Goal: Answer question/provide support: Share knowledge or assist other users

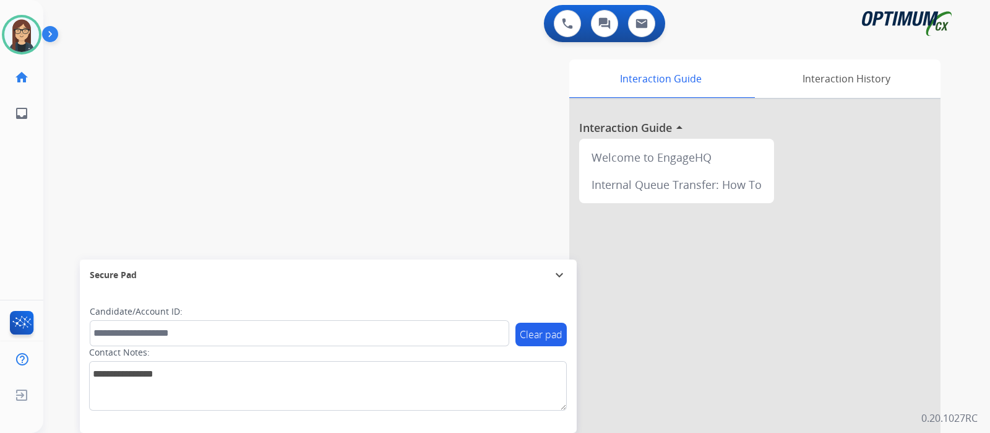
click at [53, 33] on img at bounding box center [52, 37] width 21 height 24
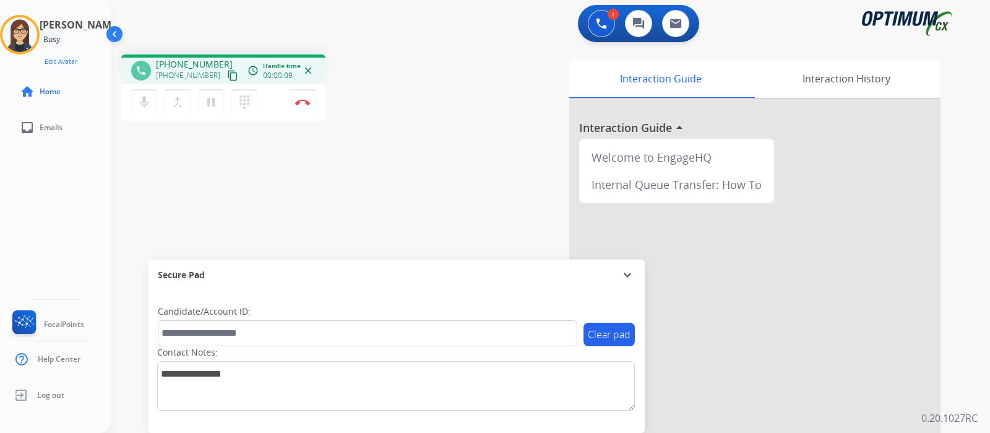
click at [225, 81] on button "content_copy" at bounding box center [232, 75] width 15 height 15
click at [227, 70] on mat-icon "content_copy" at bounding box center [232, 75] width 11 height 11
click at [498, 178] on div "Interaction Guide Interaction History Interaction Guide arrow_drop_up Welcome t…" at bounding box center [692, 309] width 496 height 501
click at [425, 129] on div "phone [PHONE_NUMBER] [PHONE_NUMBER] content_copy access_time Call metrics Queue…" at bounding box center [535, 303] width 849 height 516
click at [303, 104] on img at bounding box center [302, 102] width 15 height 6
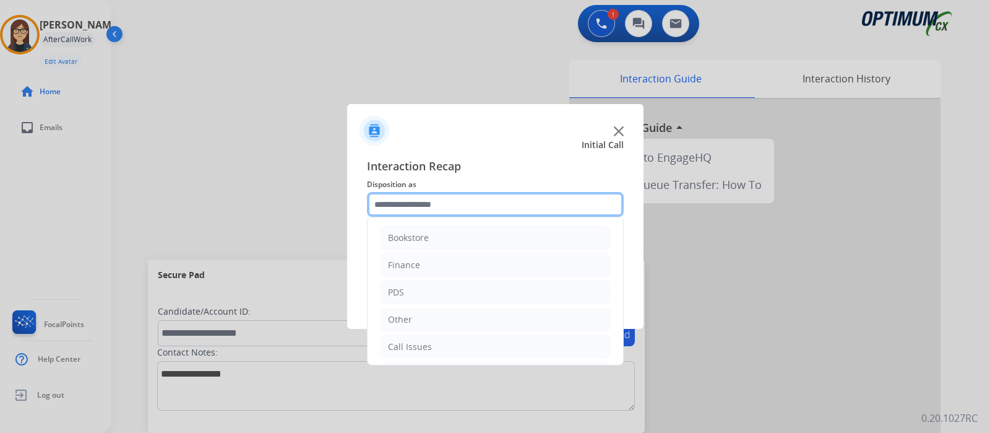
click at [427, 209] on input "text" at bounding box center [495, 204] width 257 height 25
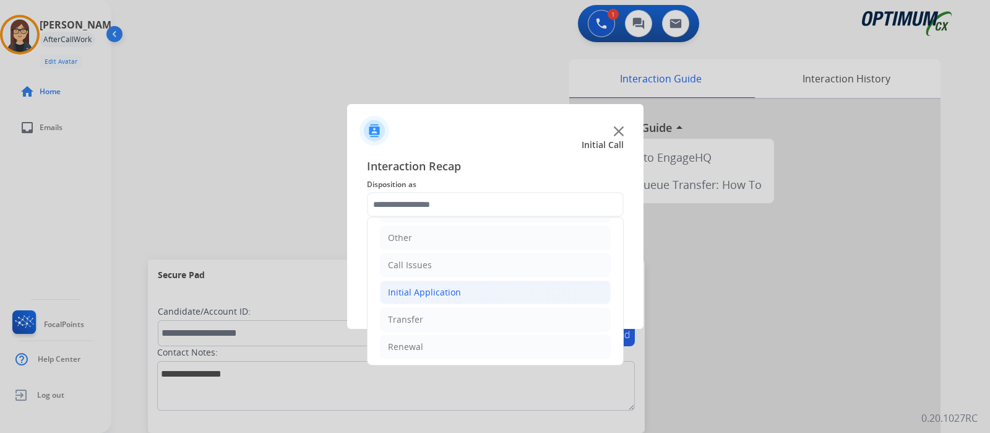
click at [481, 292] on li "Initial Application" at bounding box center [495, 292] width 231 height 24
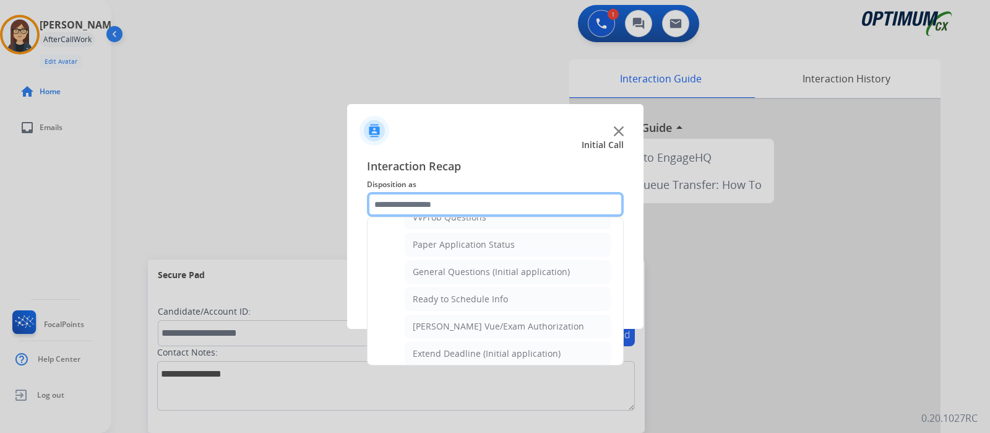
scroll to position [687, 0]
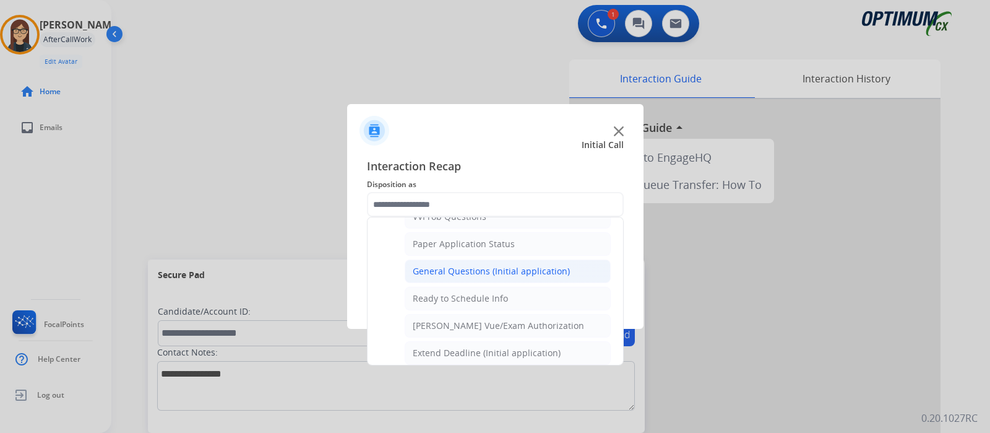
click at [526, 267] on div "General Questions (Initial application)" at bounding box center [491, 271] width 157 height 12
type input "**********"
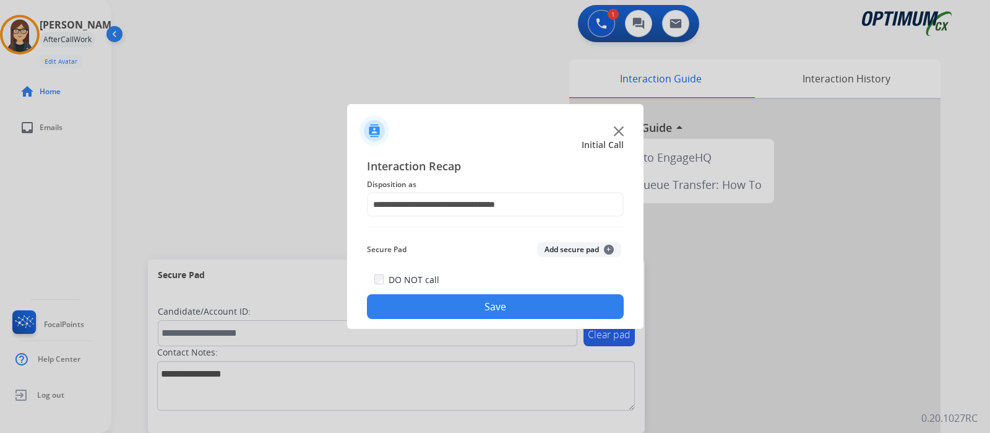
click at [505, 303] on button "Save" at bounding box center [495, 306] width 257 height 25
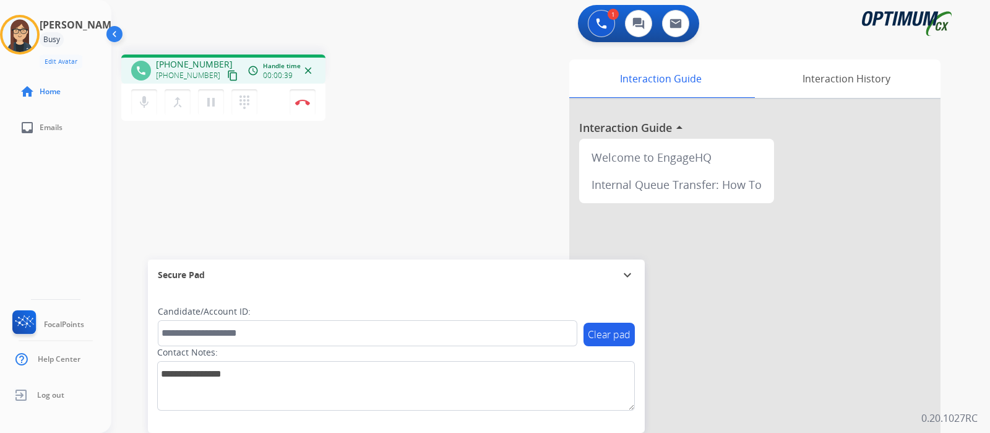
click at [227, 75] on mat-icon "content_copy" at bounding box center [232, 75] width 11 height 11
click at [480, 167] on div "Interaction Guide Interaction History Interaction Guide arrow_drop_up Welcome t…" at bounding box center [692, 309] width 496 height 501
click at [307, 107] on button "Disconnect" at bounding box center [303, 102] width 26 height 26
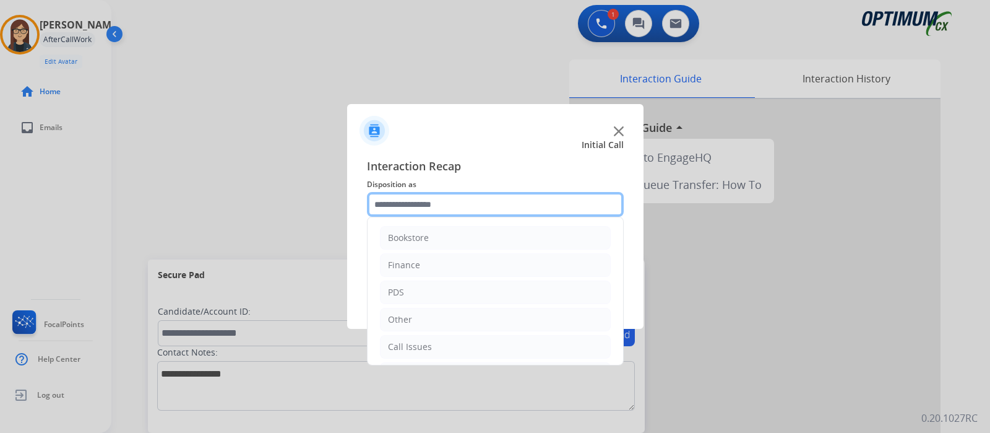
click at [421, 205] on input "text" at bounding box center [495, 204] width 257 height 25
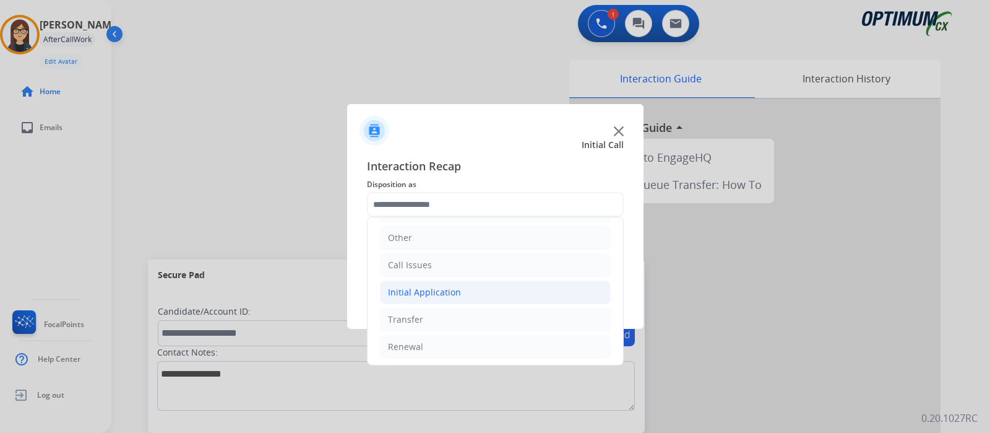
click at [444, 288] on div "Initial Application" at bounding box center [424, 292] width 73 height 12
click at [444, 348] on div "Appeals" at bounding box center [429, 346] width 33 height 12
type input "*******"
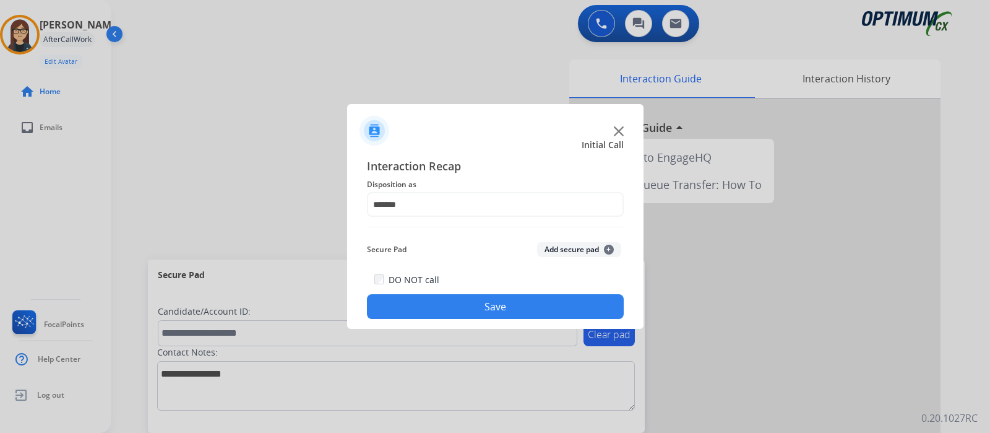
click at [465, 309] on button "Save" at bounding box center [495, 306] width 257 height 25
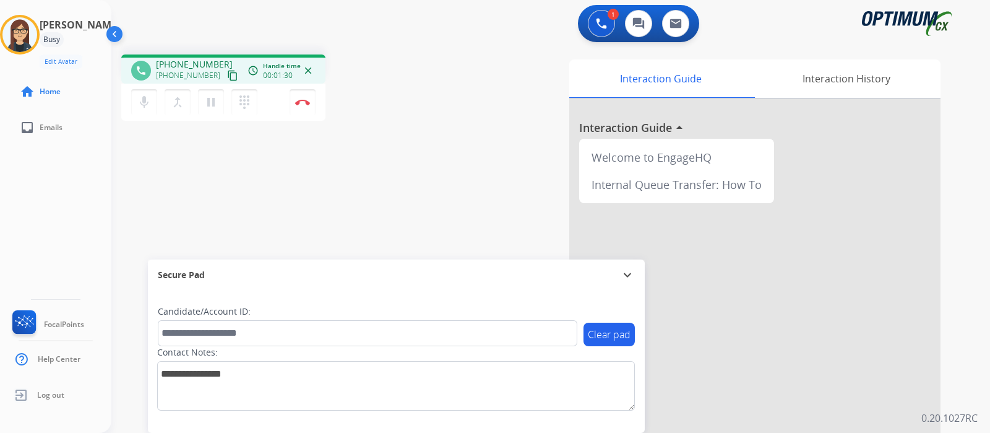
click at [227, 77] on mat-icon "content_copy" at bounding box center [232, 75] width 11 height 11
click at [146, 103] on mat-icon "mic" at bounding box center [144, 102] width 15 height 15
click at [146, 103] on mat-icon "mic_off" at bounding box center [144, 102] width 15 height 15
click at [459, 195] on div "Interaction Guide Interaction History Interaction Guide arrow_drop_up Welcome t…" at bounding box center [692, 309] width 496 height 501
click at [146, 107] on mat-icon "mic" at bounding box center [144, 102] width 15 height 15
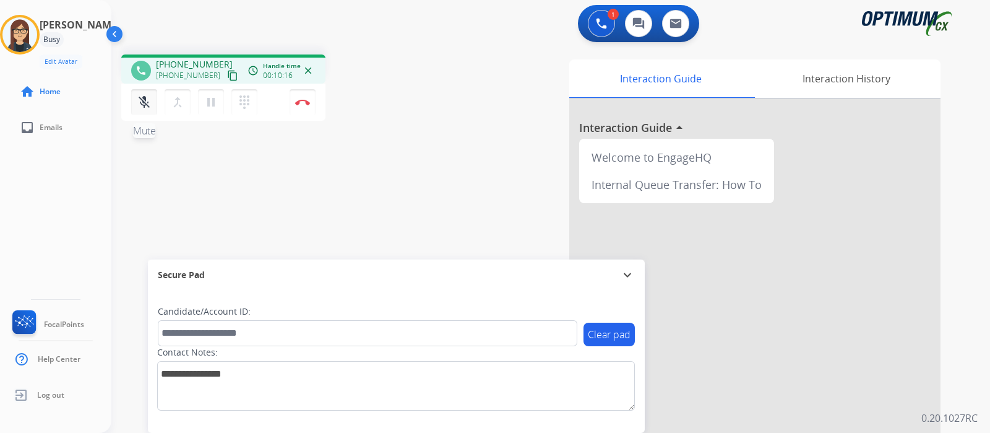
click at [154, 105] on button "mic_off Mute" at bounding box center [144, 102] width 26 height 26
click at [145, 106] on mat-icon "mic" at bounding box center [144, 102] width 15 height 15
click at [145, 106] on mat-icon "mic_off" at bounding box center [144, 102] width 15 height 15
click at [309, 103] on img at bounding box center [302, 102] width 15 height 6
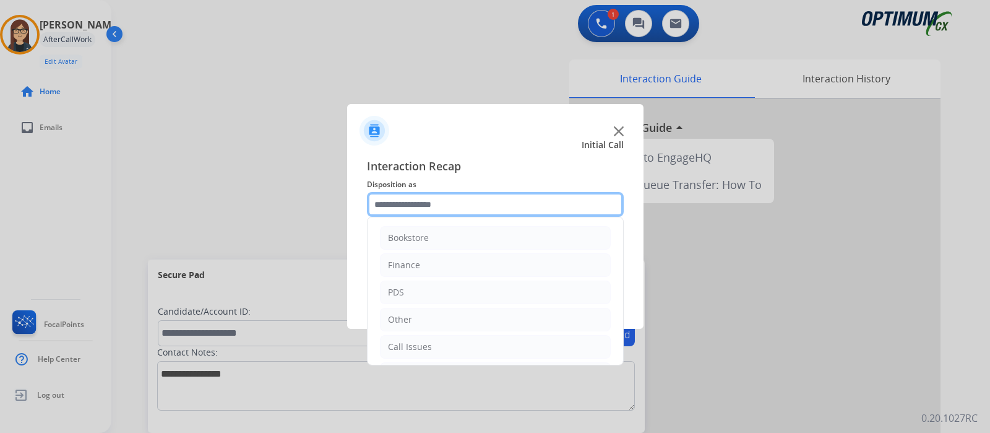
click at [395, 199] on input "text" at bounding box center [495, 204] width 257 height 25
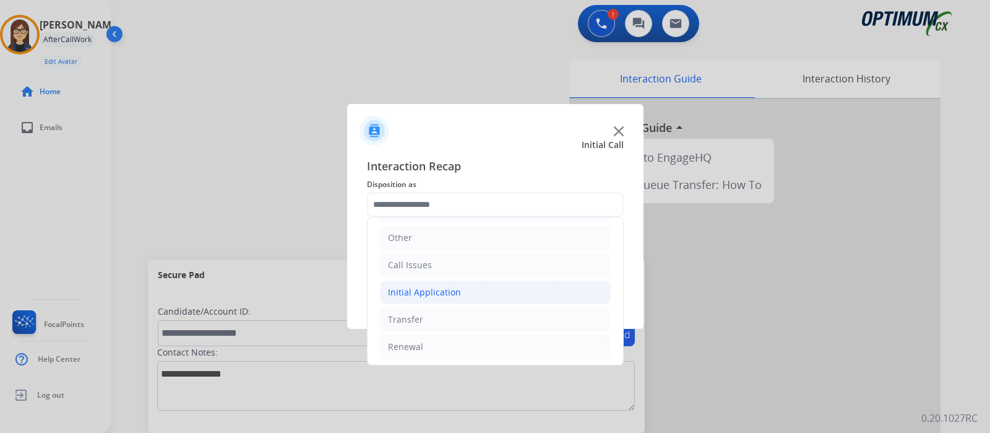
click at [435, 290] on div "Initial Application" at bounding box center [424, 292] width 73 height 12
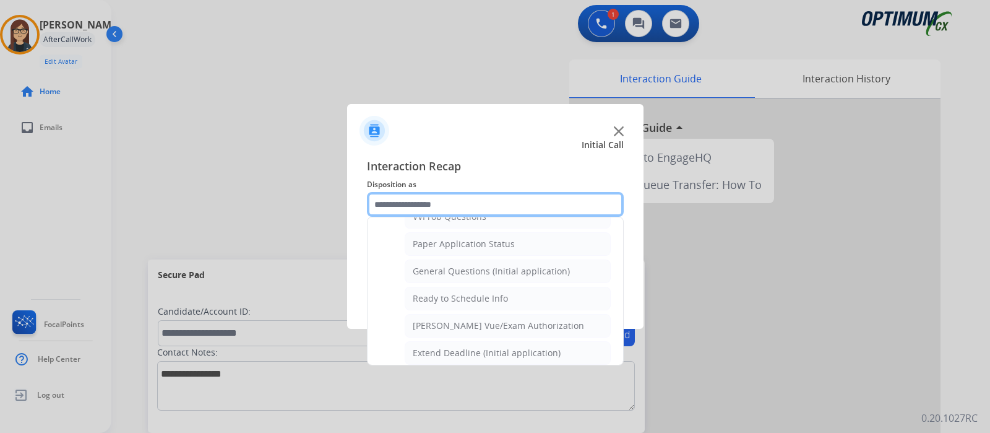
scroll to position [662, 0]
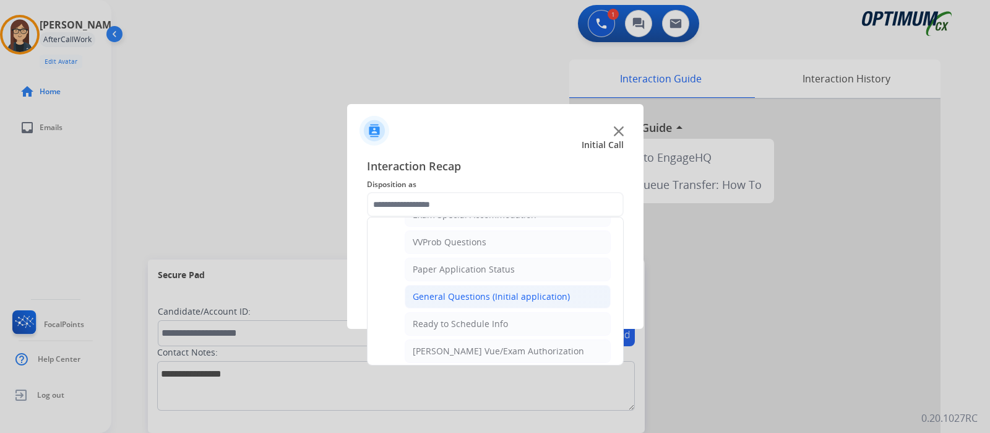
click at [532, 285] on li "General Questions (Initial application)" at bounding box center [508, 297] width 206 height 24
type input "**********"
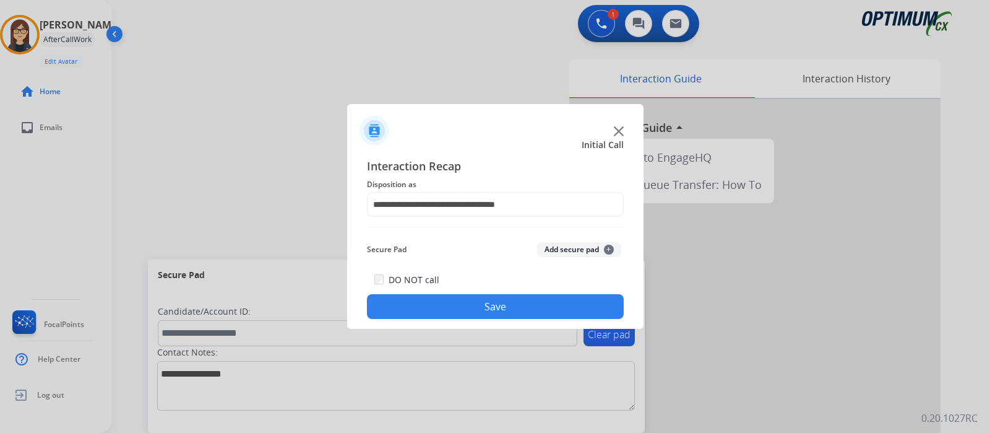
click at [496, 308] on button "Save" at bounding box center [495, 306] width 257 height 25
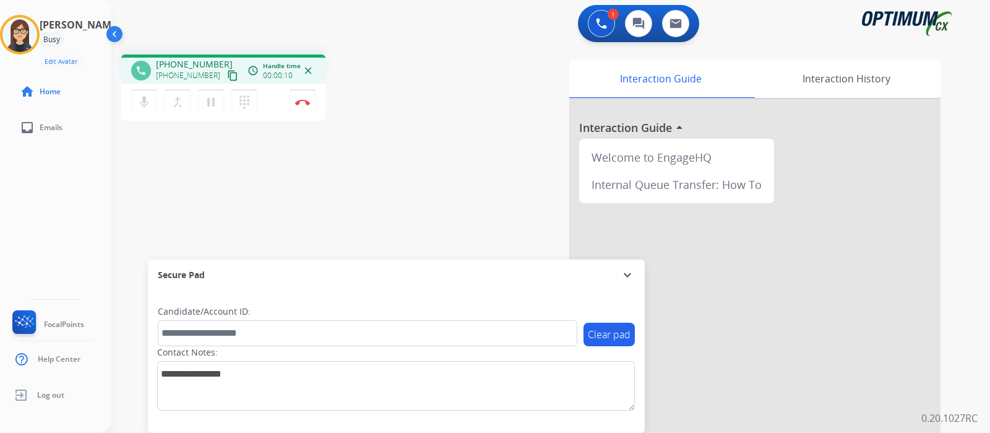
click at [227, 75] on mat-icon "content_copy" at bounding box center [232, 75] width 11 height 11
click at [303, 102] on img at bounding box center [302, 102] width 15 height 6
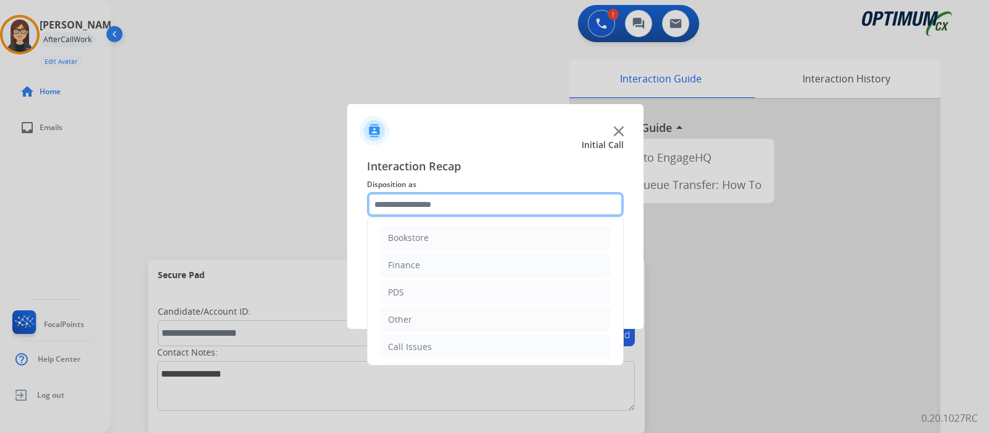
click at [511, 211] on input "text" at bounding box center [495, 204] width 257 height 25
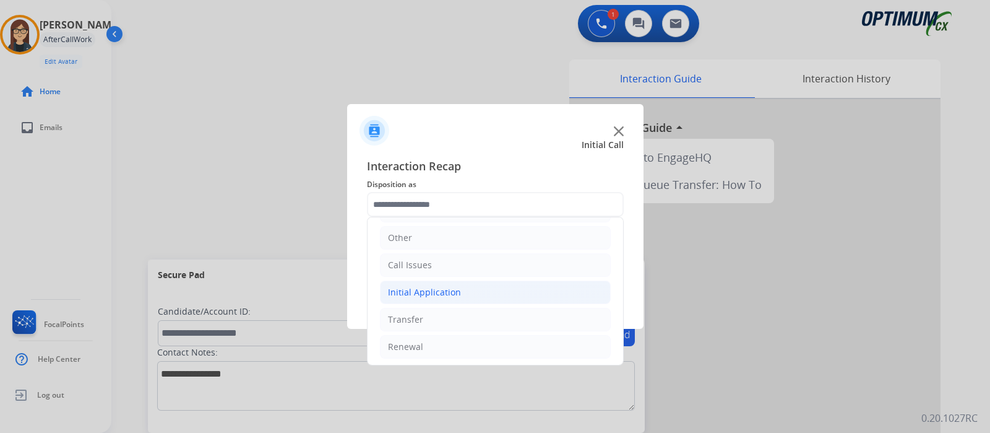
click at [420, 295] on div "Initial Application" at bounding box center [424, 292] width 73 height 12
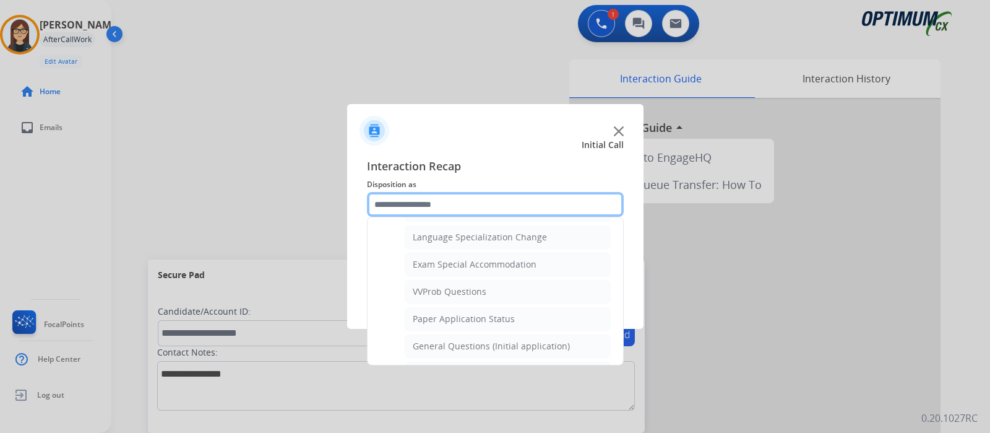
scroll to position [618, 0]
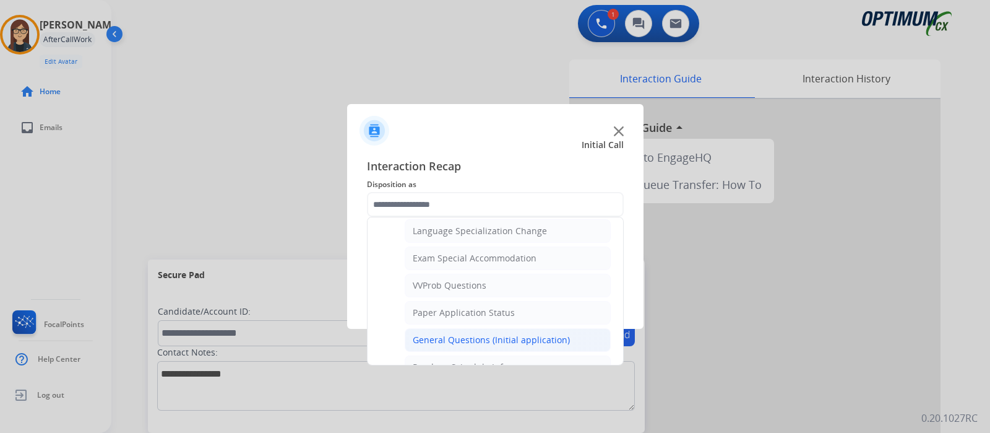
click at [514, 334] on div "General Questions (Initial application)" at bounding box center [491, 340] width 157 height 12
type input "**********"
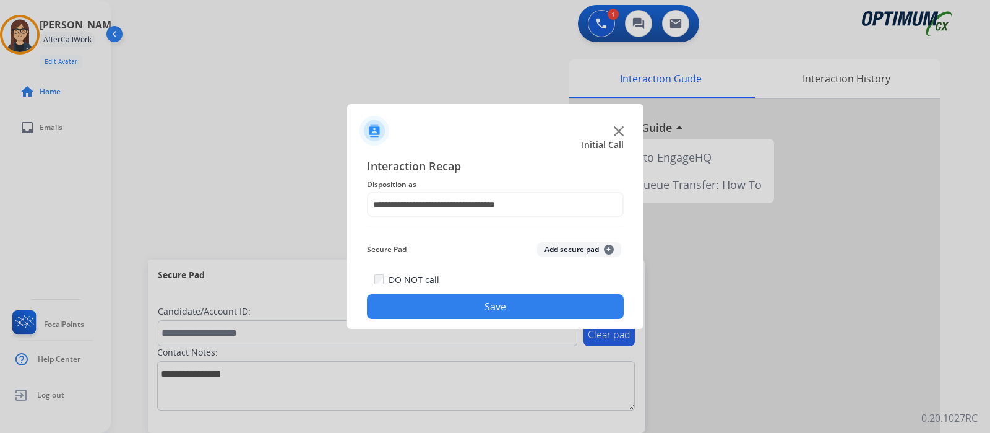
click at [515, 311] on button "Save" at bounding box center [495, 306] width 257 height 25
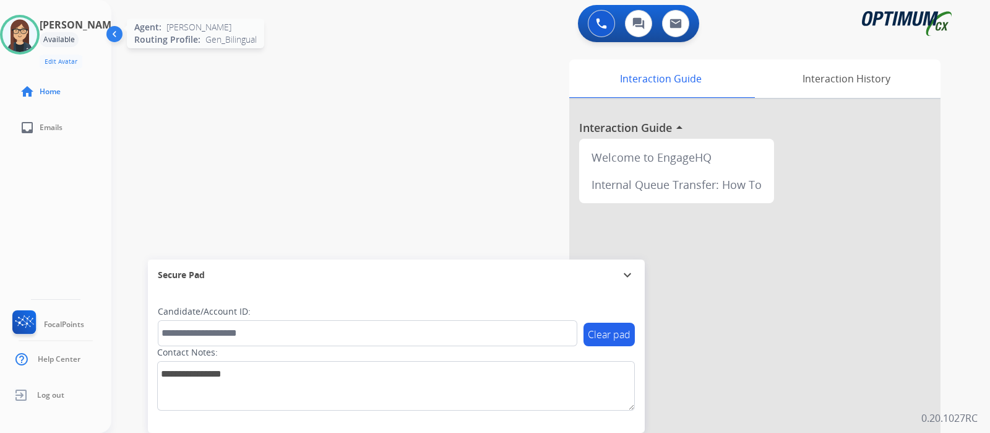
click at [27, 33] on img at bounding box center [19, 34] width 35 height 35
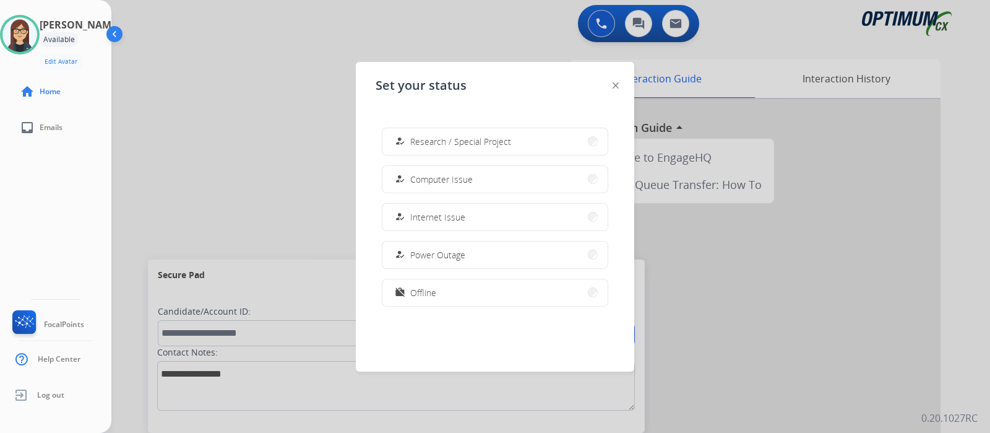
scroll to position [0, 0]
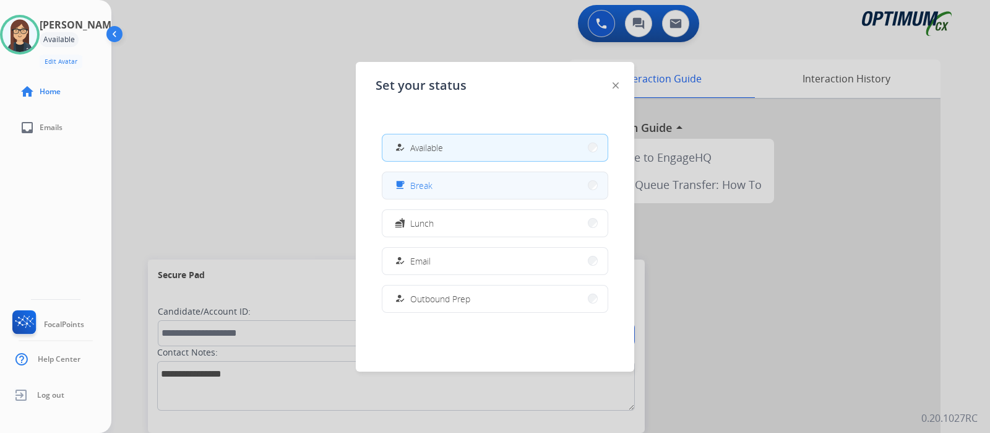
click at [390, 184] on button "free_breakfast Break" at bounding box center [494, 185] width 225 height 27
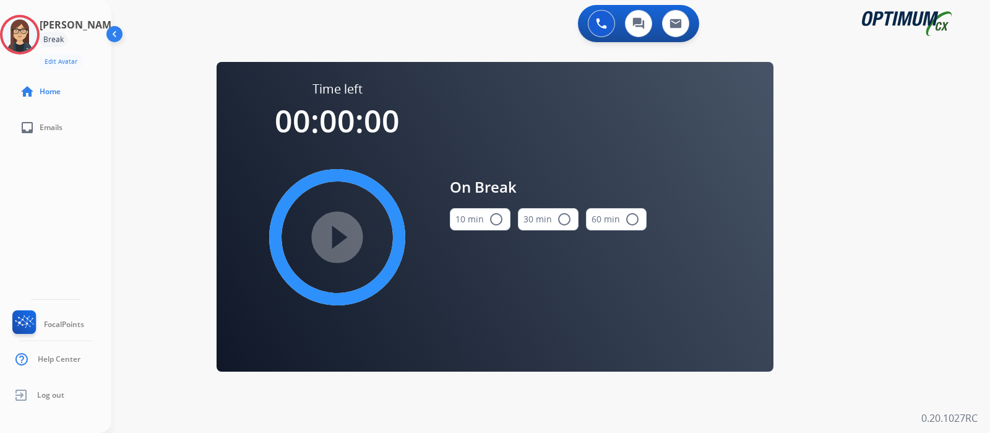
click at [501, 228] on button "10 min radio_button_unchecked" at bounding box center [480, 219] width 61 height 22
click at [345, 235] on mat-icon "play_circle_filled" at bounding box center [337, 237] width 15 height 15
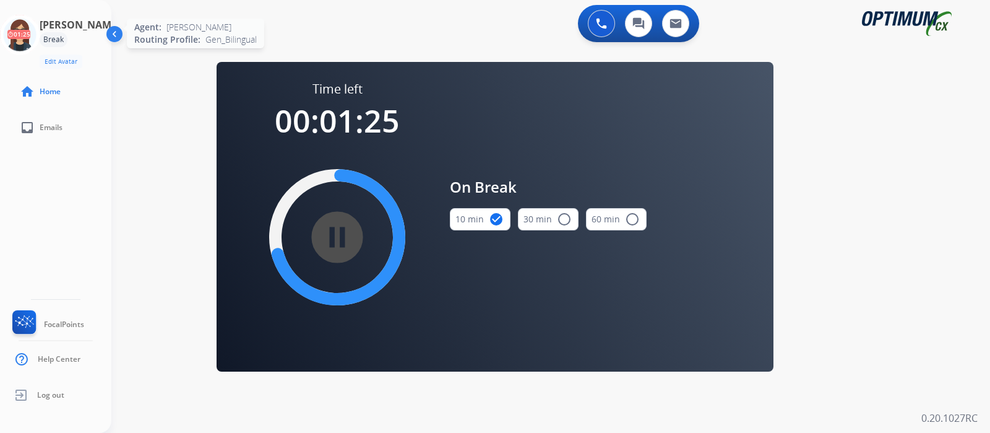
click at [37, 32] on icon at bounding box center [20, 35] width 40 height 40
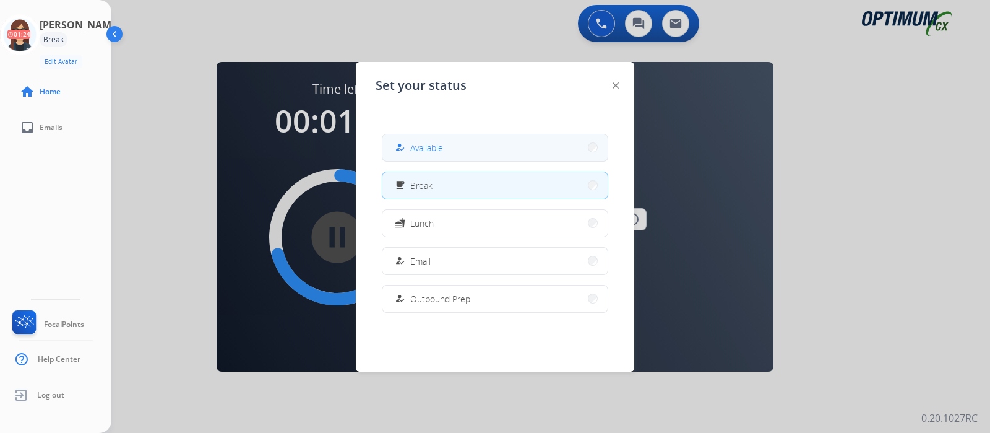
click at [421, 153] on span "Available" at bounding box center [426, 147] width 33 height 13
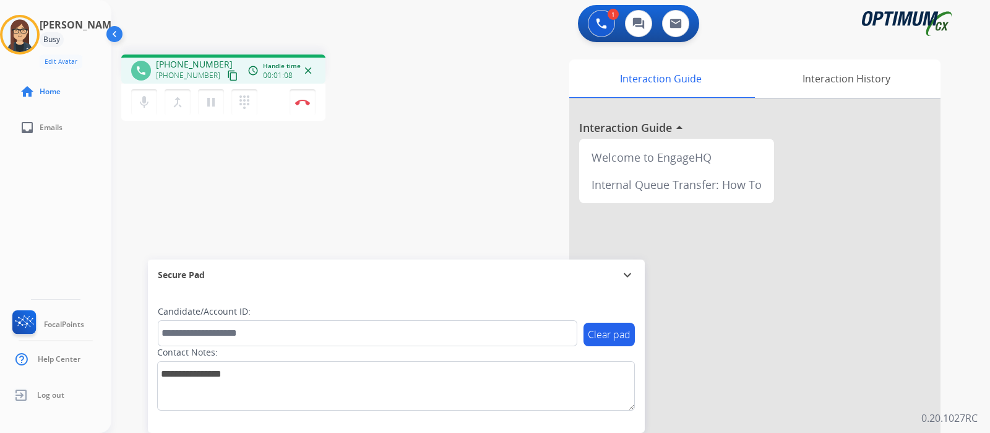
click at [227, 78] on mat-icon "content_copy" at bounding box center [232, 75] width 11 height 11
click at [146, 100] on mat-icon "mic" at bounding box center [144, 102] width 15 height 15
click at [138, 106] on mat-icon "mic_off" at bounding box center [144, 102] width 15 height 15
click at [304, 106] on button "Disconnect" at bounding box center [303, 102] width 26 height 26
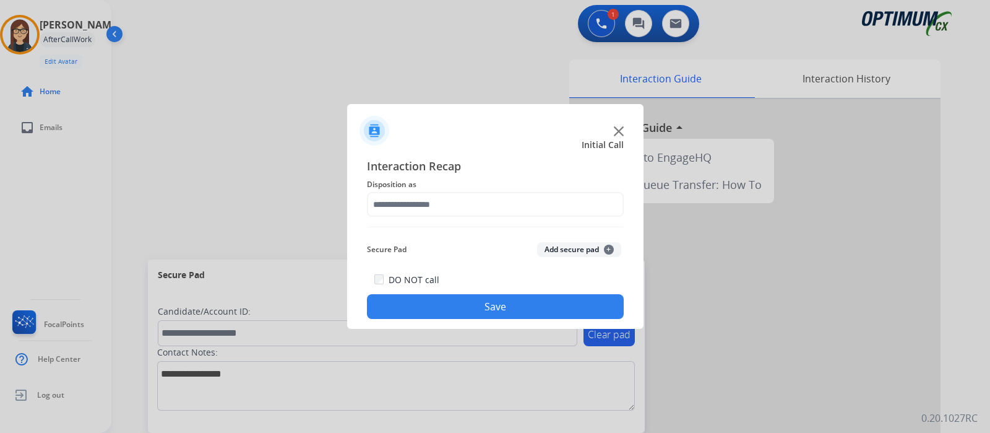
click at [434, 222] on div "Interaction Recap Disposition as Secure Pad Add secure pad + DO NOT call Save" at bounding box center [495, 238] width 257 height 162
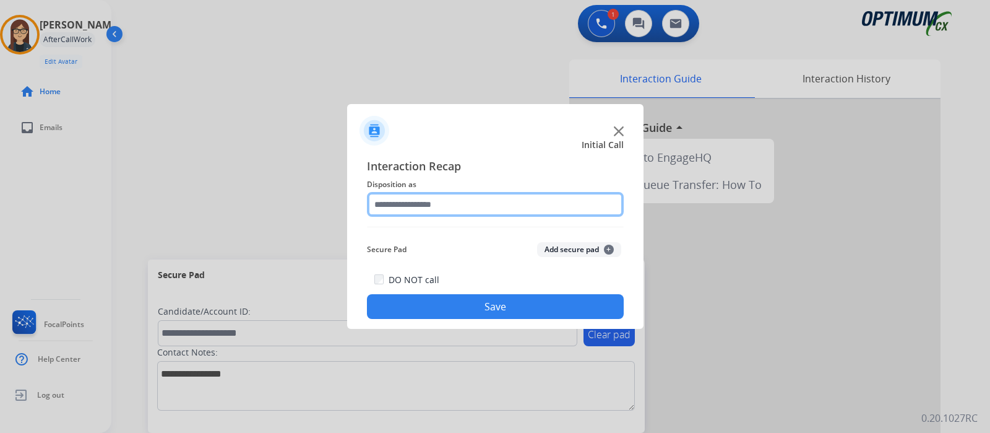
click at [470, 205] on input "text" at bounding box center [495, 204] width 257 height 25
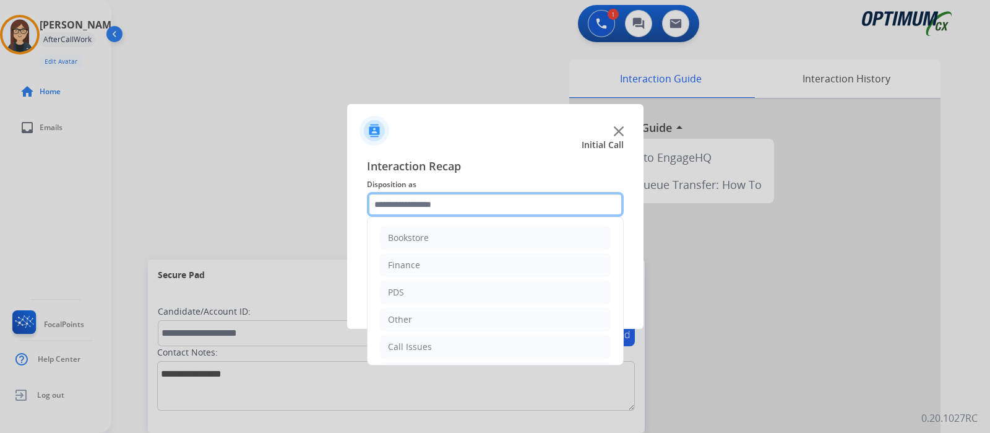
scroll to position [82, 0]
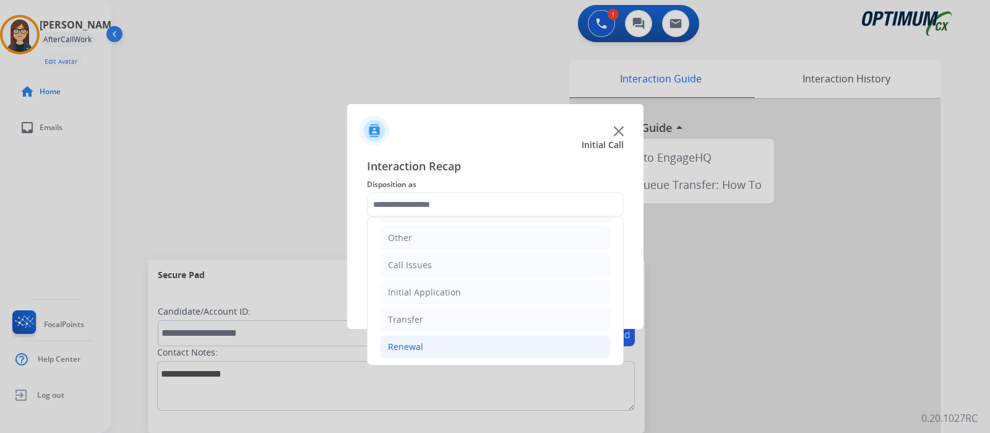
click at [408, 352] on li "Renewal" at bounding box center [495, 347] width 231 height 24
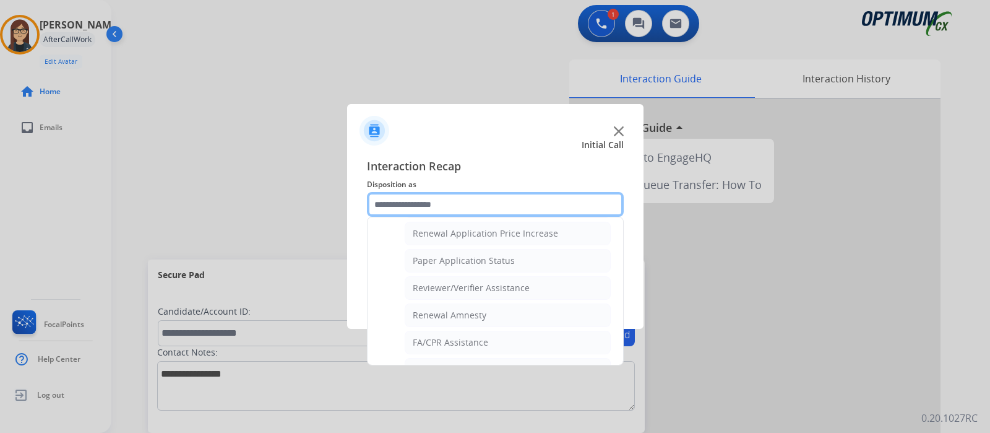
scroll to position [473, 0]
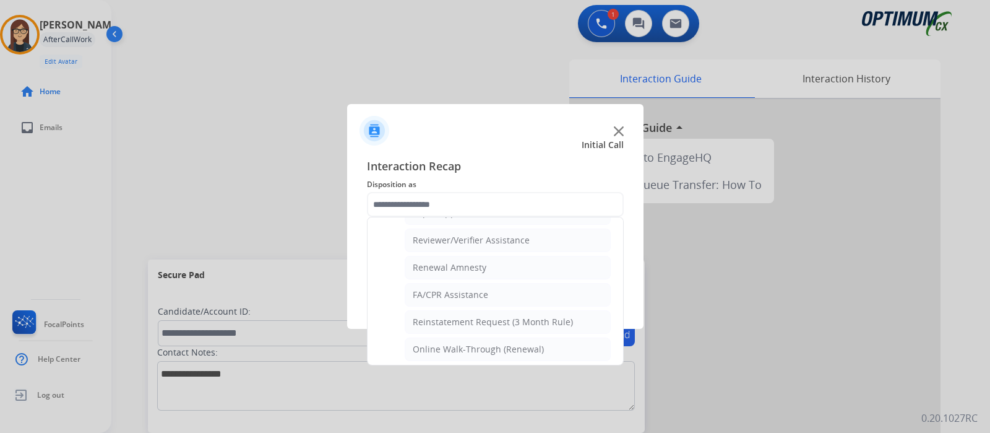
drag, startPoint x: 625, startPoint y: 348, endPoint x: 625, endPoint y: 337, distance: 11.8
click at [625, 343] on div at bounding box center [495, 216] width 990 height 433
click at [625, 339] on div at bounding box center [495, 216] width 990 height 433
click at [625, 314] on div "Interaction Recap Disposition as Bookstore Finance PDS Other Call Issues Initia…" at bounding box center [495, 237] width 296 height 181
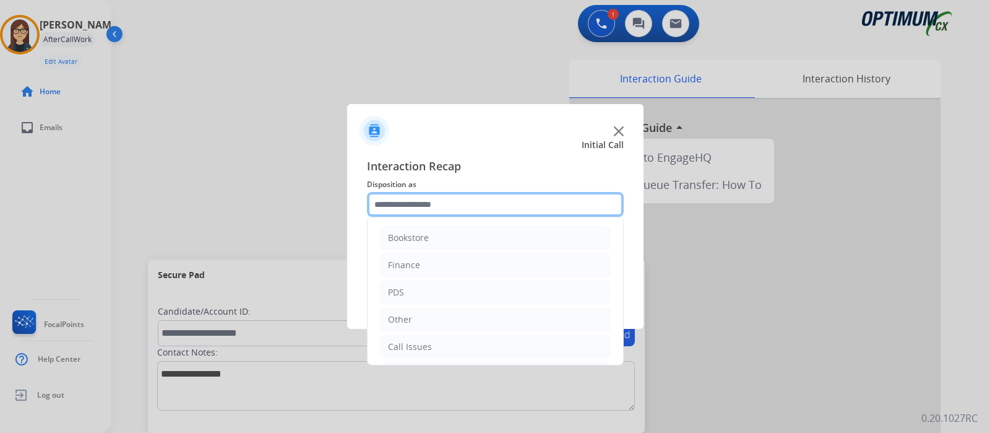
click at [530, 213] on input "text" at bounding box center [495, 204] width 257 height 25
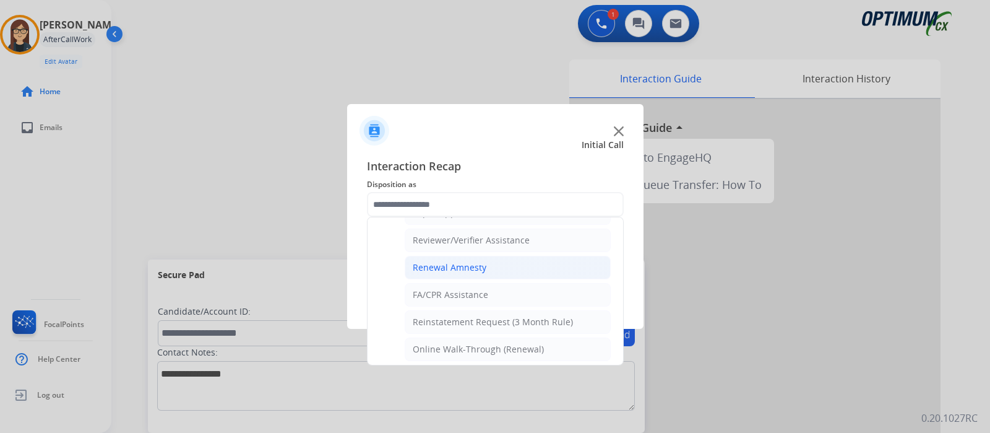
click at [459, 261] on div "Renewal Amnesty" at bounding box center [450, 267] width 74 height 12
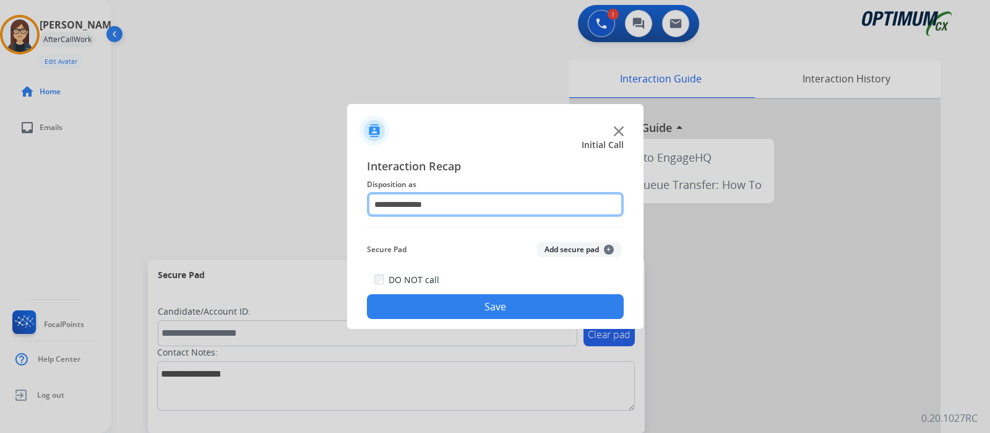
click at [561, 208] on input "**********" at bounding box center [495, 204] width 257 height 25
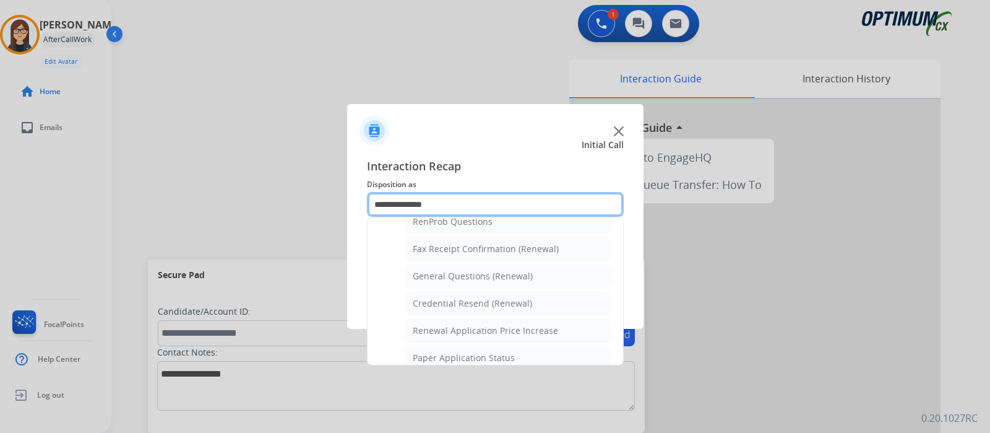
scroll to position [332, 0]
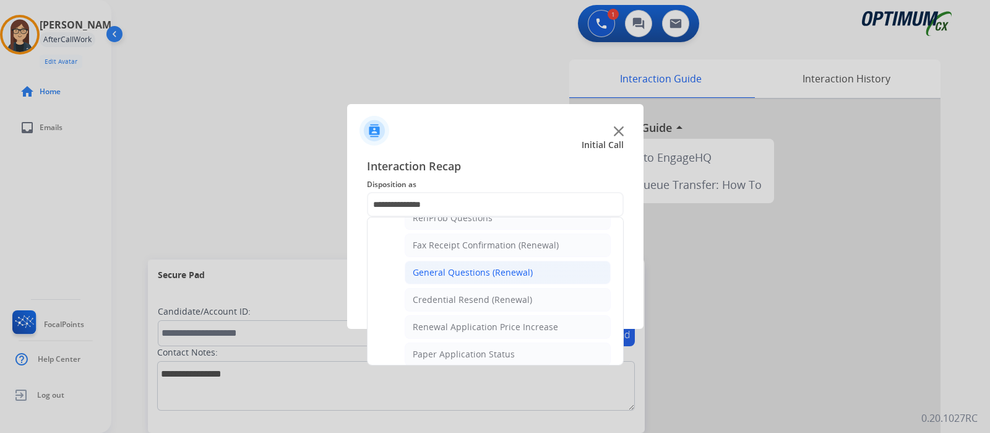
click at [548, 274] on li "General Questions (Renewal)" at bounding box center [508, 273] width 206 height 24
type input "**********"
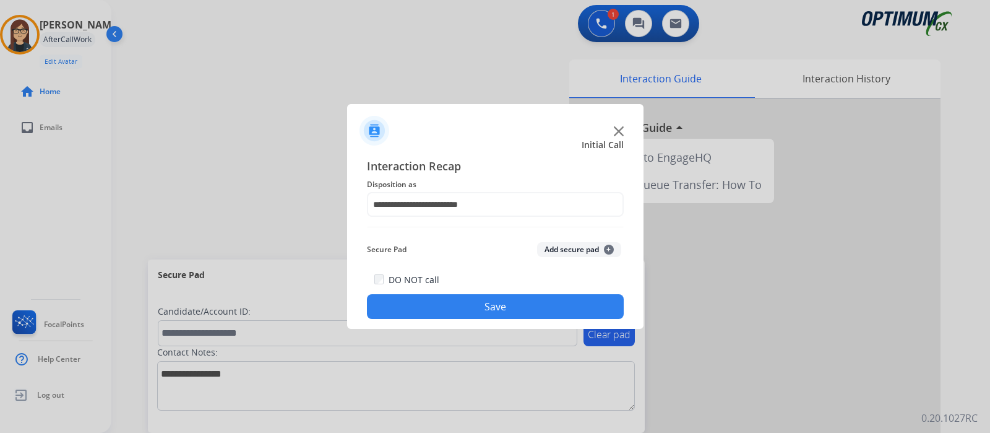
click at [538, 304] on button "Save" at bounding box center [495, 306] width 257 height 25
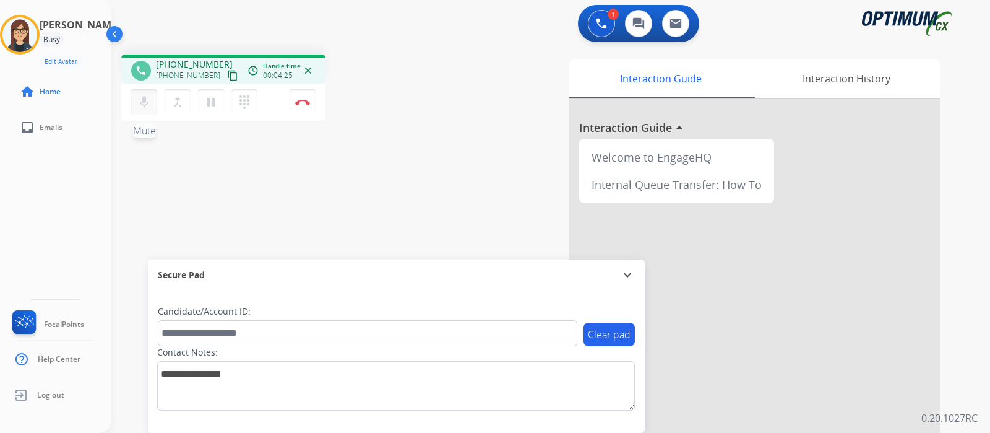
click at [143, 101] on mat-icon "mic" at bounding box center [144, 102] width 15 height 15
click at [143, 101] on mat-icon "mic_off" at bounding box center [144, 102] width 15 height 15
click at [306, 102] on img at bounding box center [302, 102] width 15 height 6
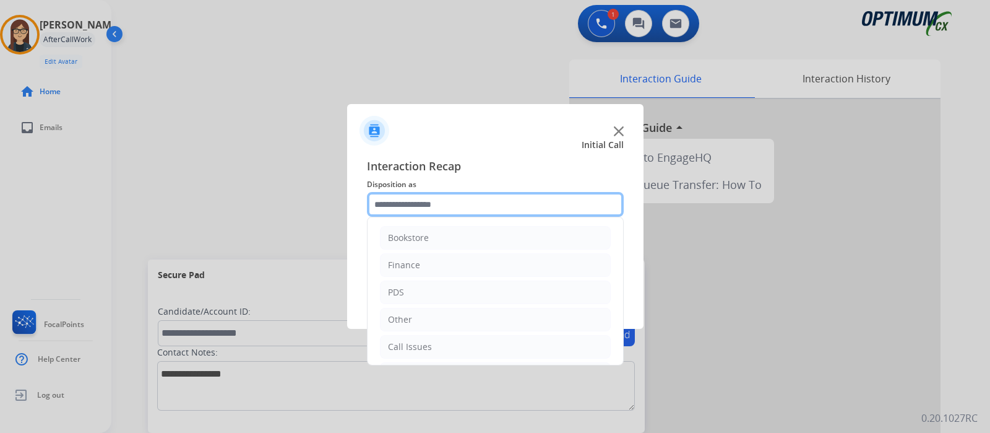
click at [407, 199] on input "text" at bounding box center [495, 204] width 257 height 25
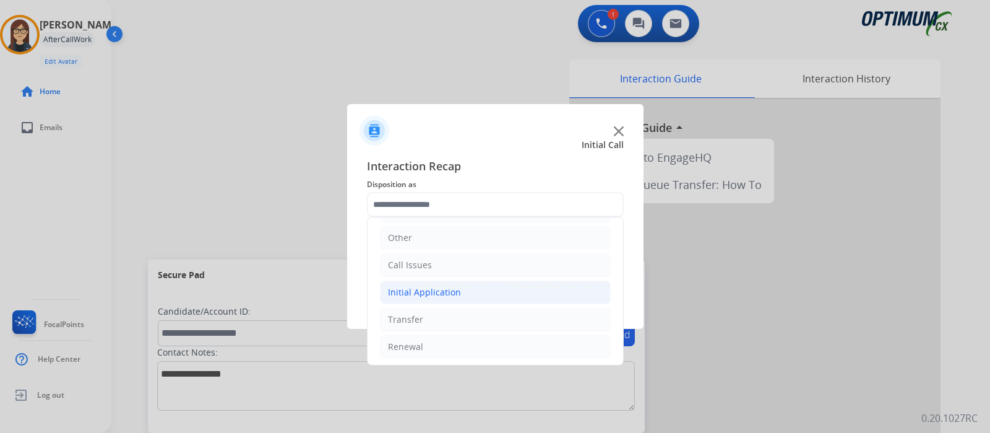
click at [520, 283] on li "Initial Application" at bounding box center [495, 292] width 231 height 24
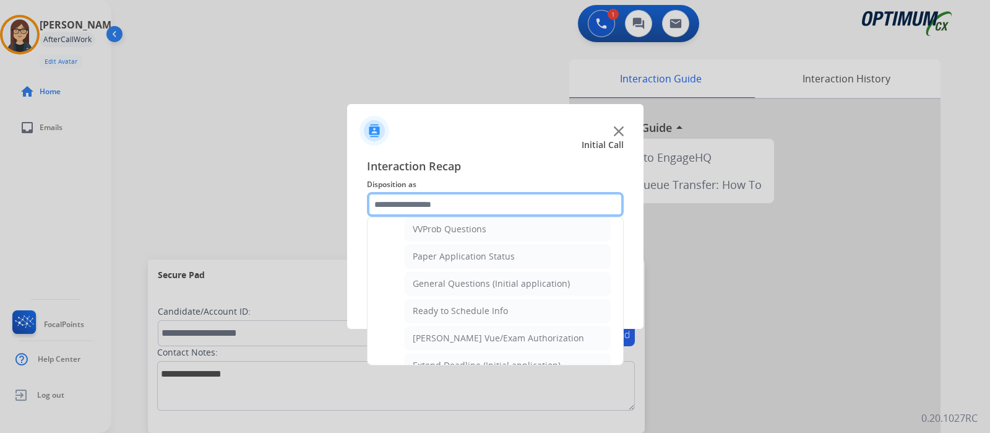
scroll to position [696, 0]
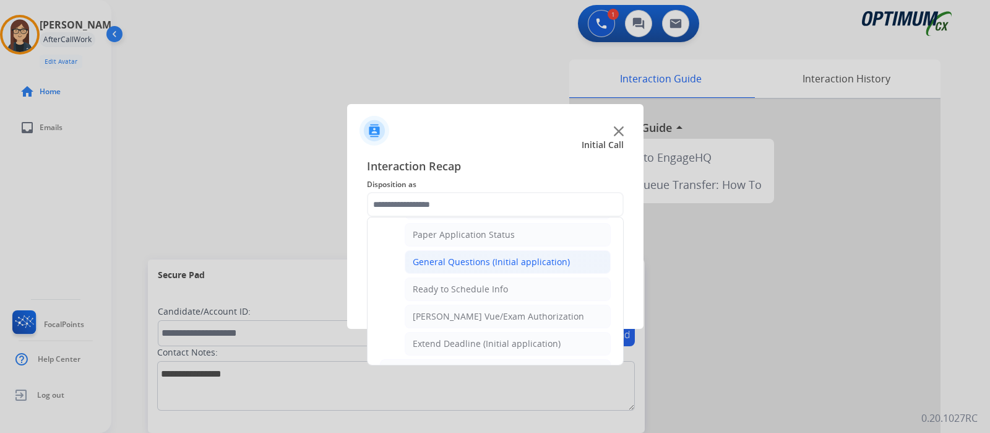
click at [566, 250] on li "General Questions (Initial application)" at bounding box center [508, 262] width 206 height 24
type input "**********"
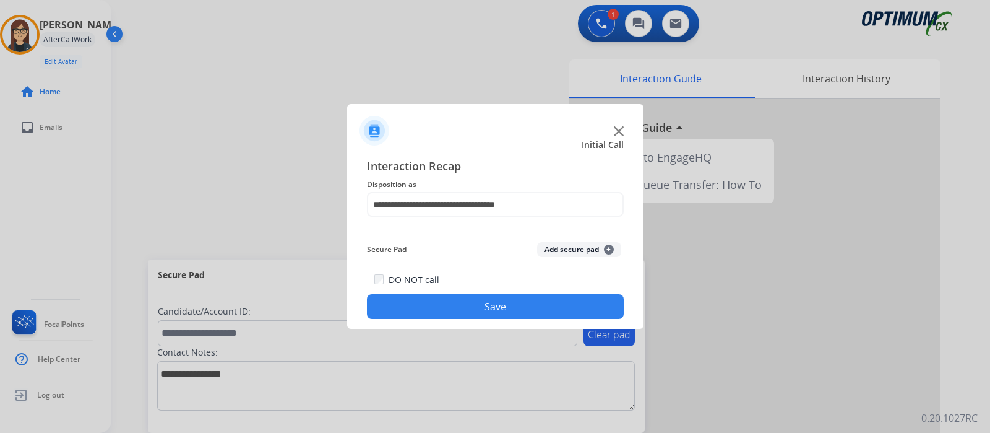
click at [481, 301] on button "Save" at bounding box center [495, 306] width 257 height 25
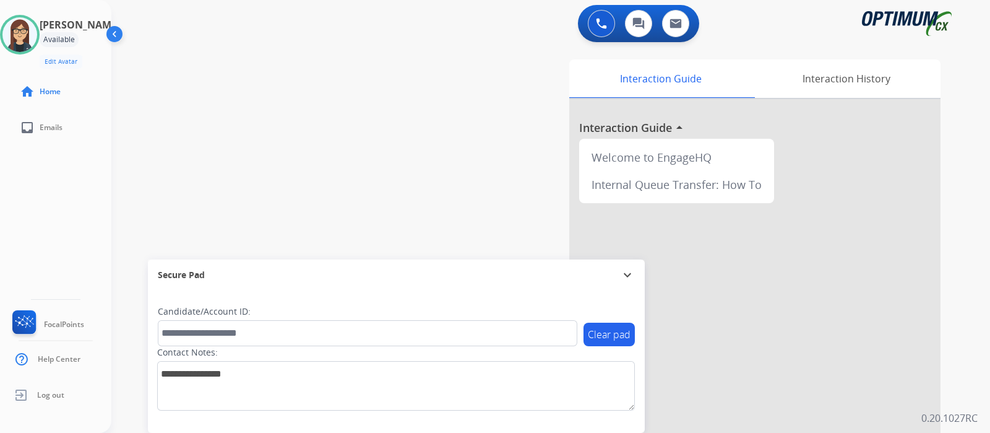
click at [328, 183] on div "swap_horiz Break voice bridge close_fullscreen Connect 3-Way Call merge_type Se…" at bounding box center [535, 303] width 849 height 516
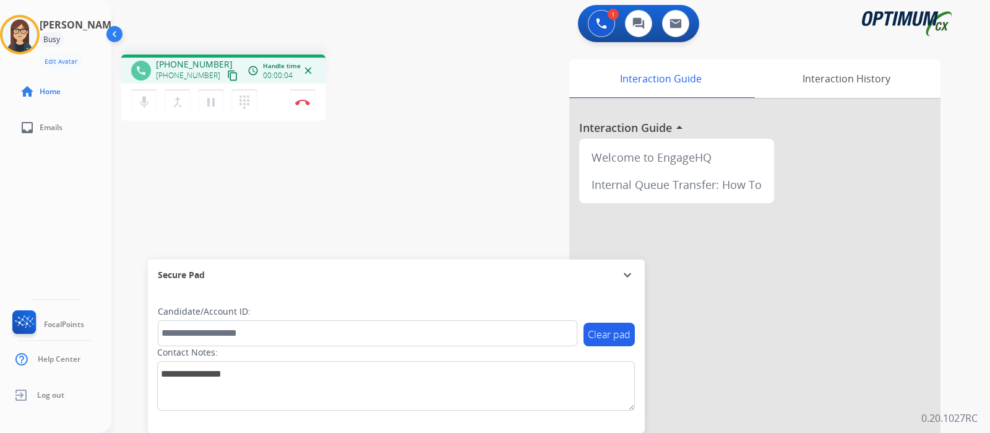
click at [227, 74] on mat-icon "content_copy" at bounding box center [232, 75] width 11 height 11
click at [392, 256] on div "phone [PHONE_NUMBER] [PHONE_NUMBER] content_copy access_time Call metrics Queue…" at bounding box center [535, 303] width 849 height 516
click at [409, 235] on div "phone [PHONE_NUMBER] [PHONE_NUMBER] content_copy access_time Call metrics Queue…" at bounding box center [535, 303] width 849 height 516
click at [147, 87] on div "mic Mute merge_type Bridge pause Hold dialpad Dialpad Disconnect" at bounding box center [223, 102] width 204 height 37
click at [145, 100] on mat-icon "mic" at bounding box center [144, 102] width 15 height 15
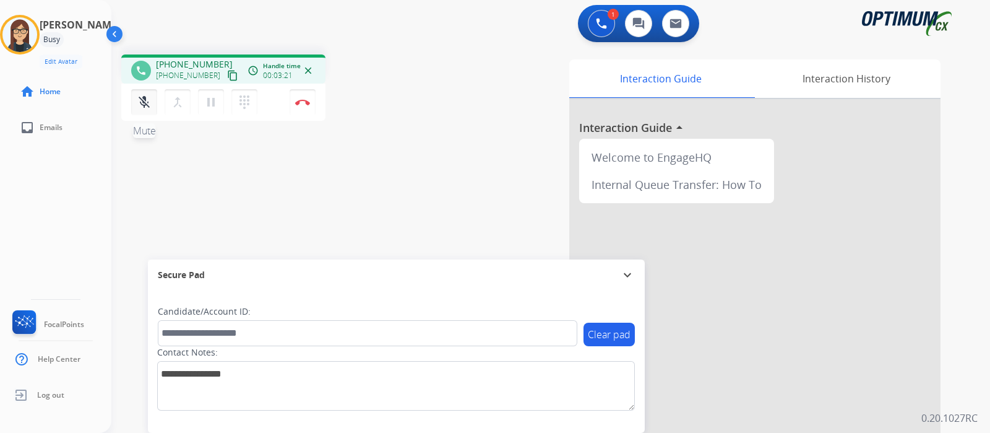
click at [155, 113] on button "mic_off Mute" at bounding box center [144, 102] width 26 height 26
click at [144, 100] on mat-icon "mic" at bounding box center [144, 102] width 15 height 15
click at [143, 114] on button "mic_off Mute" at bounding box center [144, 102] width 26 height 26
click at [145, 105] on mat-icon "mic" at bounding box center [144, 102] width 15 height 15
click at [145, 105] on mat-icon "mic_off" at bounding box center [144, 102] width 15 height 15
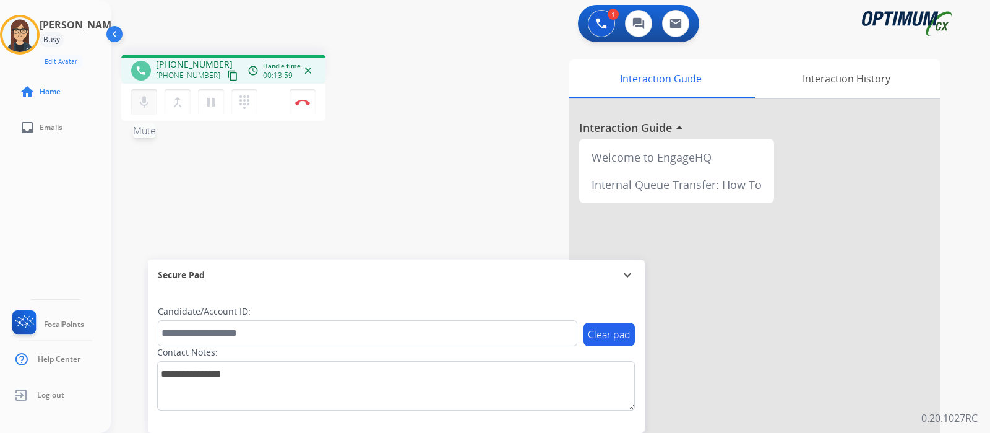
click at [149, 111] on button "mic Mute" at bounding box center [144, 102] width 26 height 26
click at [139, 104] on mat-icon "mic_off" at bounding box center [144, 102] width 15 height 15
click at [139, 104] on mat-icon "mic" at bounding box center [144, 102] width 15 height 15
click at [139, 102] on mat-icon "mic_off" at bounding box center [144, 102] width 15 height 15
click at [139, 102] on mat-icon "mic" at bounding box center [144, 102] width 15 height 15
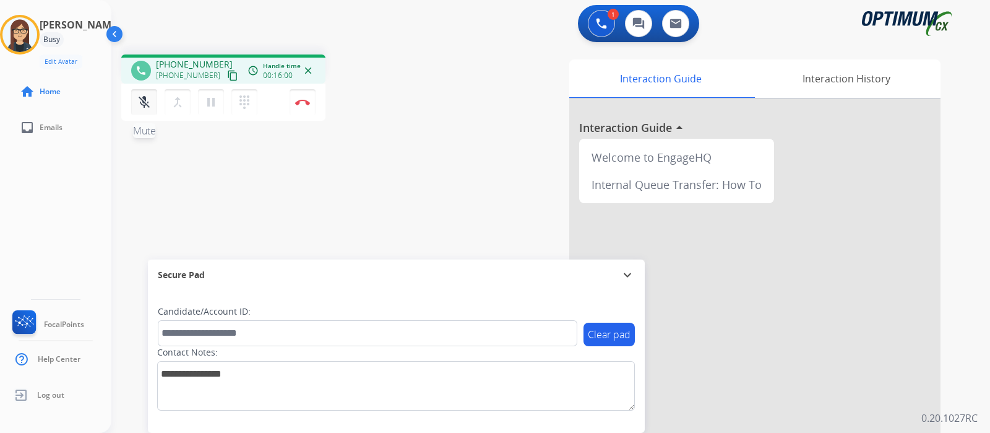
click at [141, 104] on mat-icon "mic_off" at bounding box center [144, 102] width 15 height 15
click at [416, 133] on div "phone [PHONE_NUMBER] [PHONE_NUMBER] content_copy access_time Call metrics Queue…" at bounding box center [535, 303] width 849 height 516
click at [140, 100] on mat-icon "mic" at bounding box center [144, 102] width 15 height 15
click at [138, 102] on mat-icon "mic_off" at bounding box center [144, 102] width 15 height 15
click at [138, 102] on mat-icon "mic" at bounding box center [144, 102] width 15 height 15
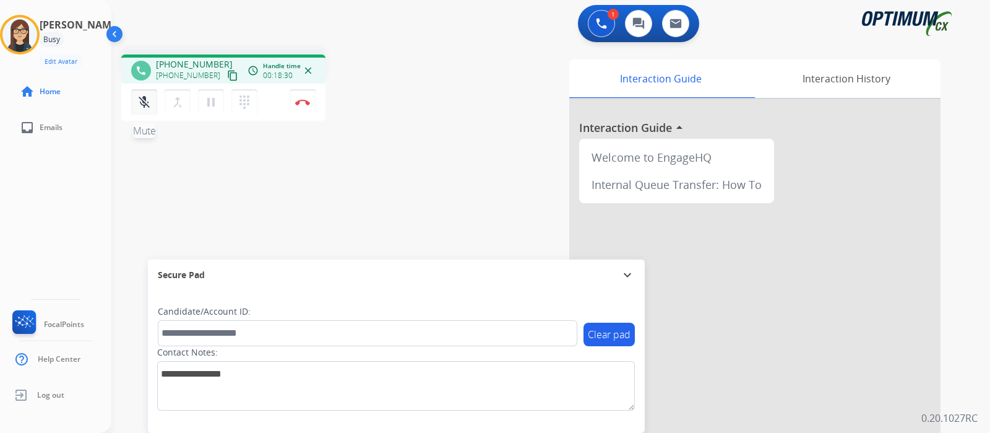
click at [141, 101] on mat-icon "mic_off" at bounding box center [144, 102] width 15 height 15
click at [141, 101] on mat-icon "mic" at bounding box center [144, 102] width 15 height 15
click at [145, 100] on mat-icon "mic_off" at bounding box center [144, 102] width 15 height 15
click at [396, 165] on div "phone [PHONE_NUMBER] [PHONE_NUMBER] content_copy access_time Call metrics Queue…" at bounding box center [535, 303] width 849 height 516
click at [423, 153] on div "phone [PHONE_NUMBER] [PHONE_NUMBER] content_copy access_time Call metrics Queue…" at bounding box center [535, 303] width 849 height 516
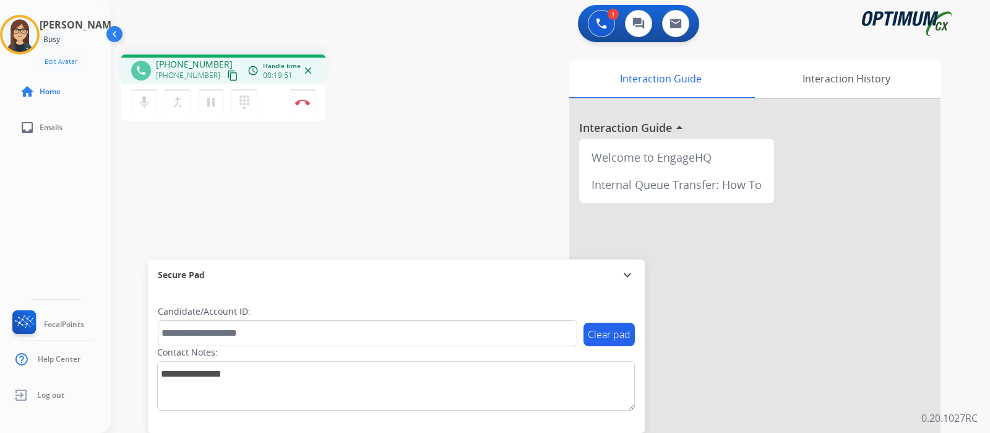
click at [454, 119] on div "Interaction Guide Interaction History Interaction Guide arrow_drop_up Welcome t…" at bounding box center [692, 309] width 496 height 501
click at [301, 106] on button "Disconnect" at bounding box center [303, 102] width 26 height 26
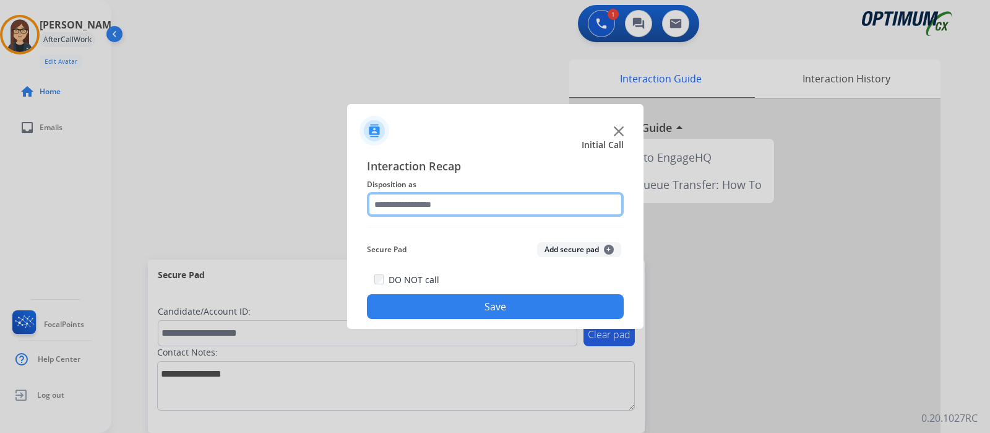
click at [494, 199] on input "text" at bounding box center [495, 204] width 257 height 25
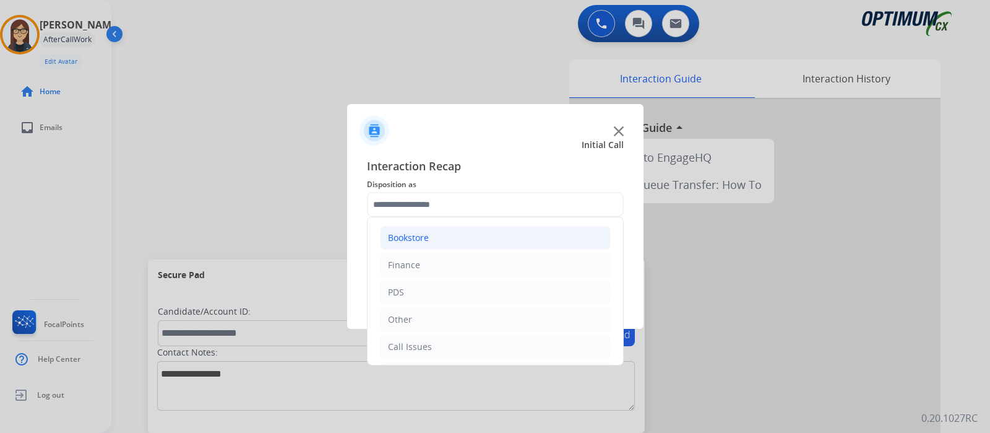
click at [462, 238] on li "Bookstore" at bounding box center [495, 238] width 231 height 24
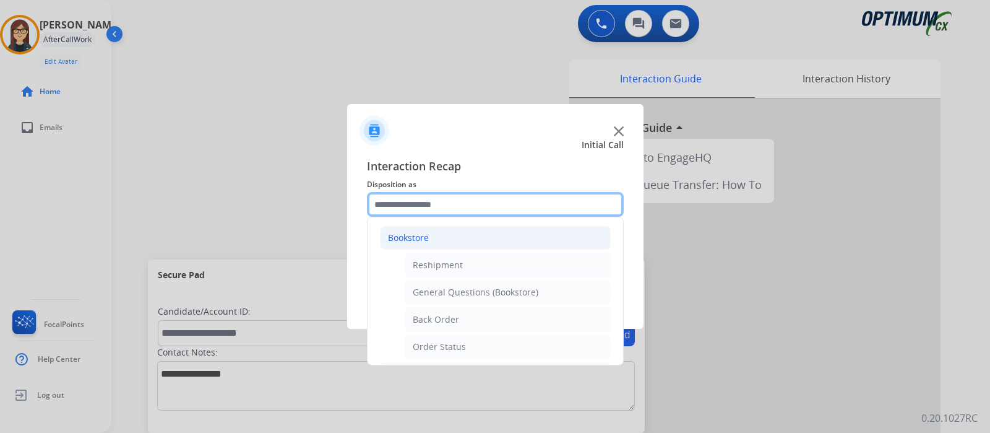
scroll to position [28, 0]
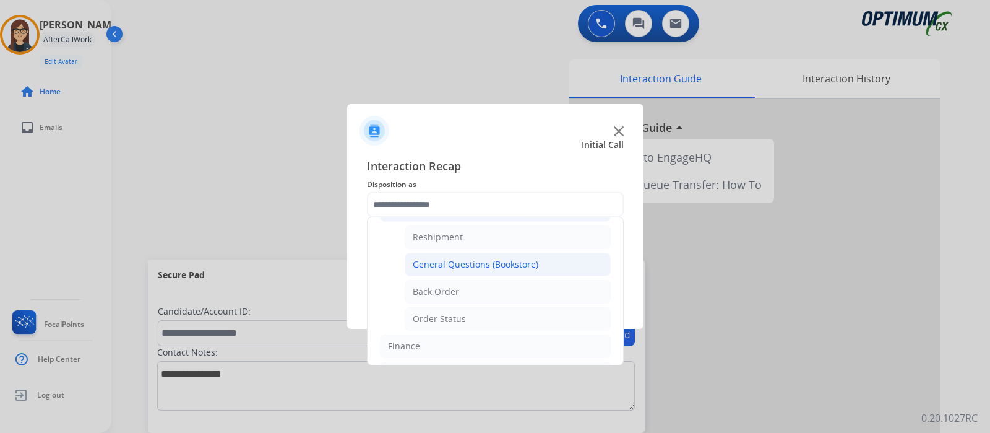
click at [548, 267] on li "General Questions (Bookstore)" at bounding box center [508, 264] width 206 height 24
type input "**********"
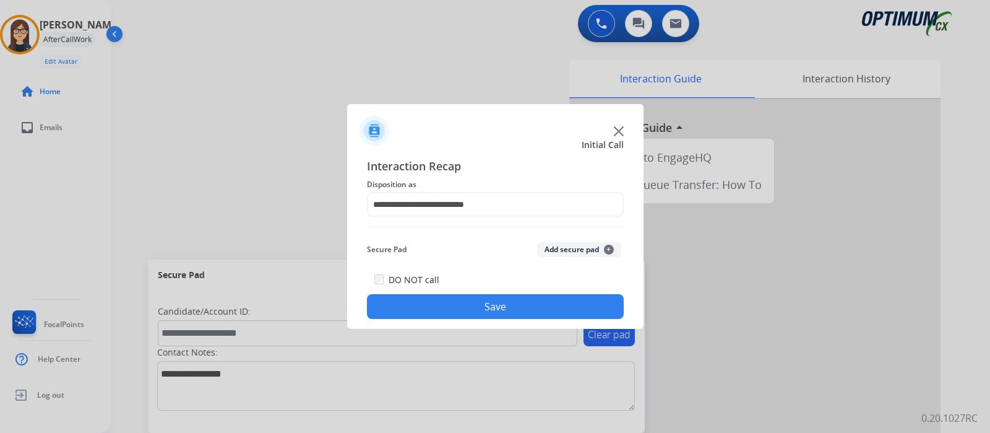
click at [492, 313] on button "Save" at bounding box center [495, 306] width 257 height 25
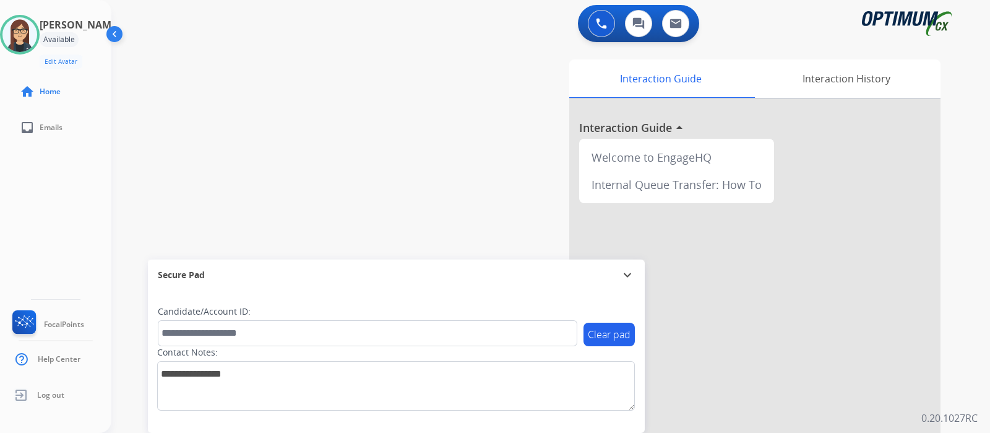
click at [365, 201] on div "swap_horiz Break voice bridge close_fullscreen Connect 3-Way Call merge_type Se…" at bounding box center [535, 303] width 849 height 516
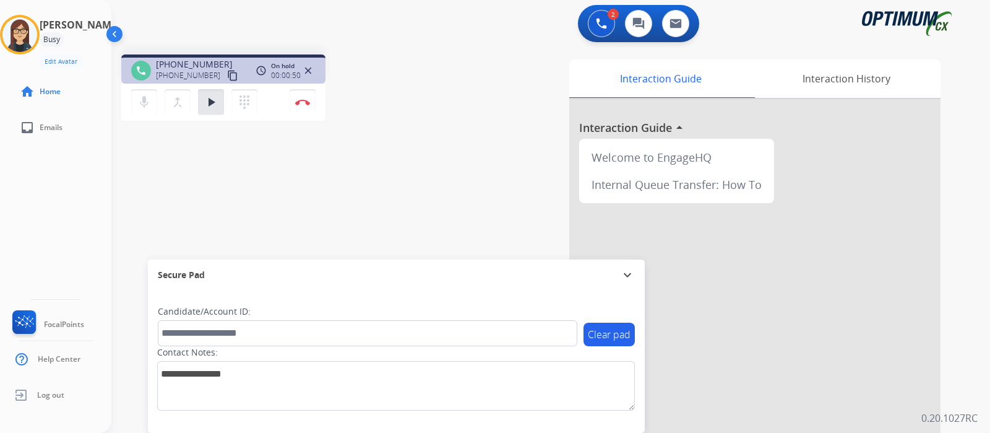
click at [384, 144] on div "phone [PHONE_NUMBER] [PHONE_NUMBER] content_copy access_time Call metrics Queue…" at bounding box center [535, 303] width 849 height 516
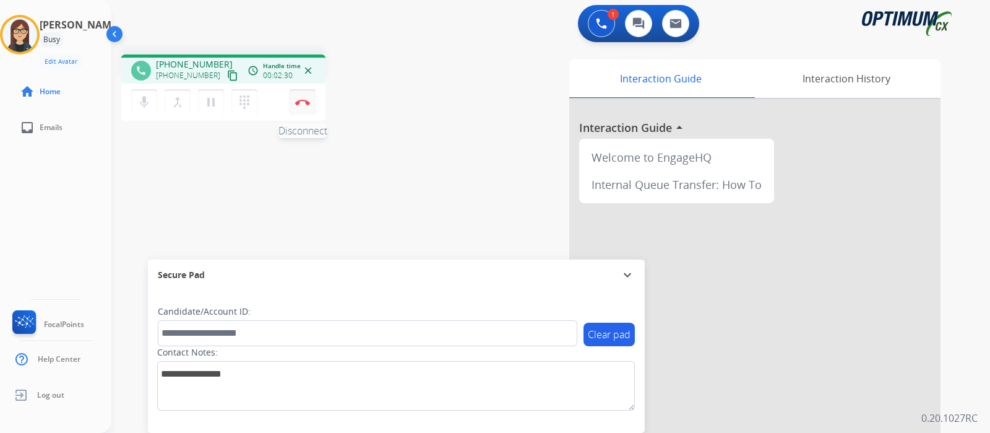
click at [303, 113] on button "Disconnect" at bounding box center [303, 102] width 26 height 26
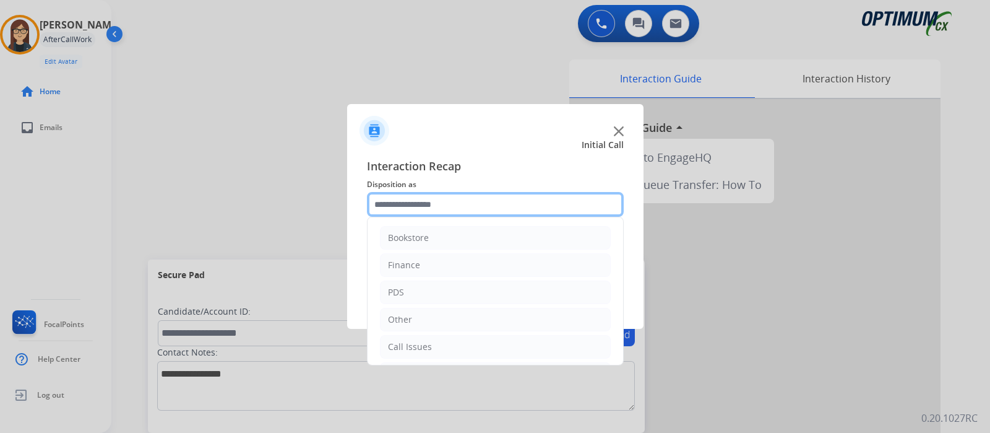
click at [422, 199] on input "text" at bounding box center [495, 204] width 257 height 25
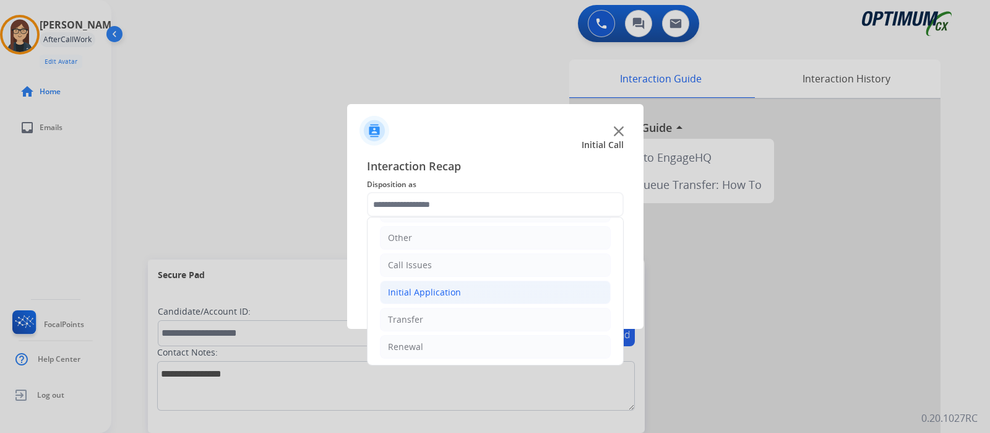
click at [466, 283] on li "Initial Application" at bounding box center [495, 292] width 231 height 24
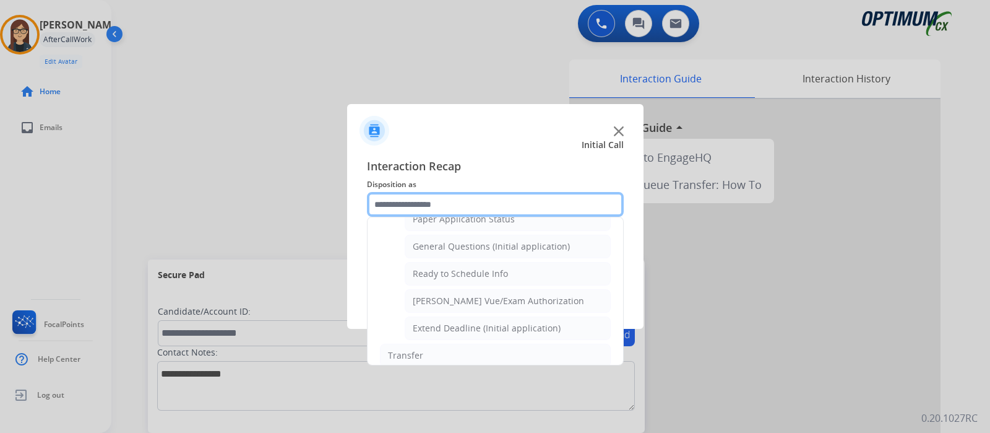
scroll to position [714, 0]
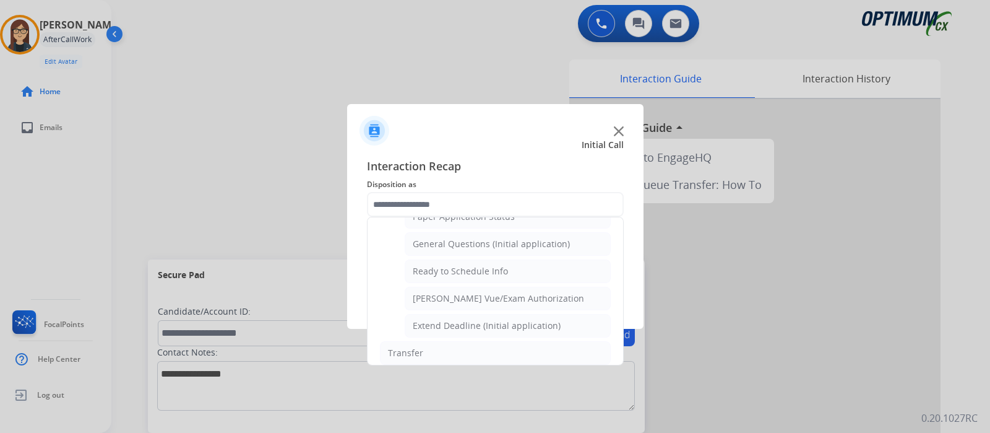
click at [550, 295] on li "[PERSON_NAME] Vue/Exam Authorization" at bounding box center [508, 299] width 206 height 24
type input "**********"
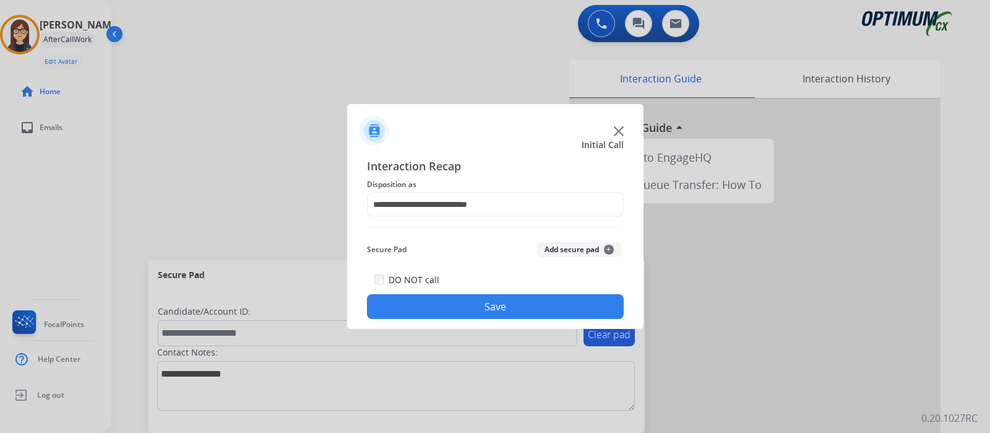
click at [532, 308] on button "Save" at bounding box center [495, 306] width 257 height 25
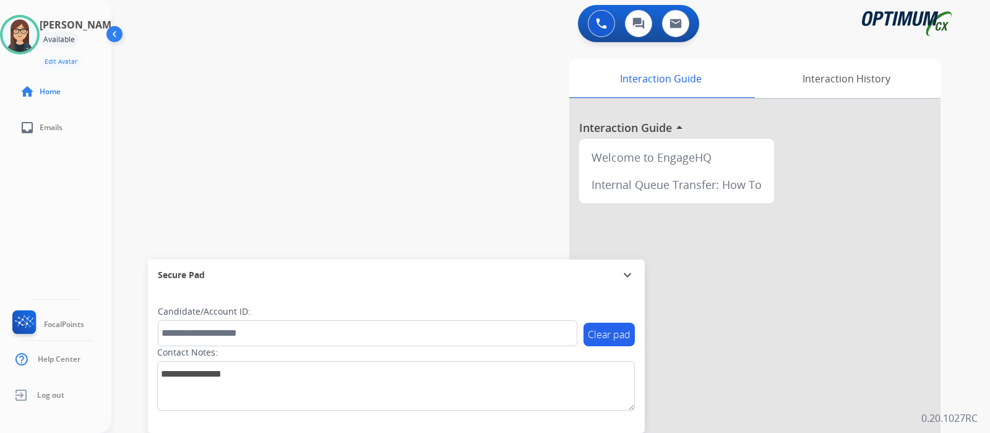
click at [413, 85] on div "swap_horiz Break voice bridge close_fullscreen Connect 3-Way Call merge_type Se…" at bounding box center [535, 303] width 849 height 516
click at [413, 190] on div "swap_horiz Break voice bridge close_fullscreen Connect 3-Way Call merge_type Se…" at bounding box center [535, 303] width 849 height 516
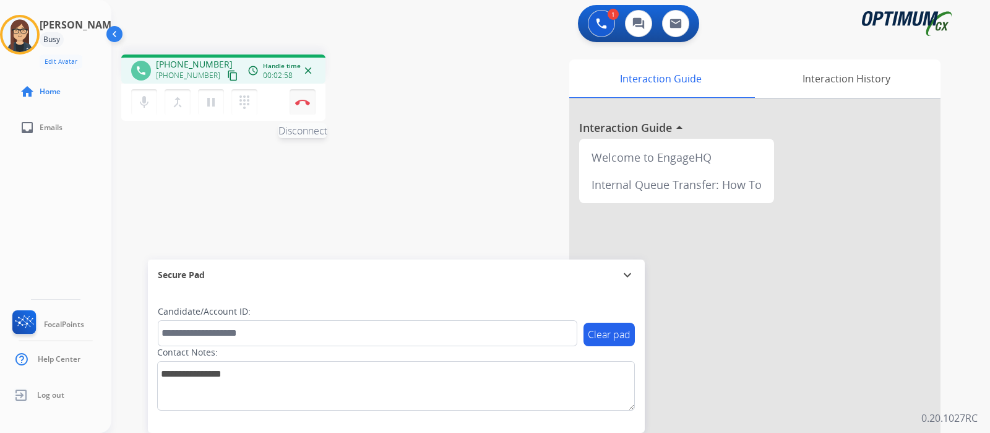
click at [307, 110] on button "Disconnect" at bounding box center [303, 102] width 26 height 26
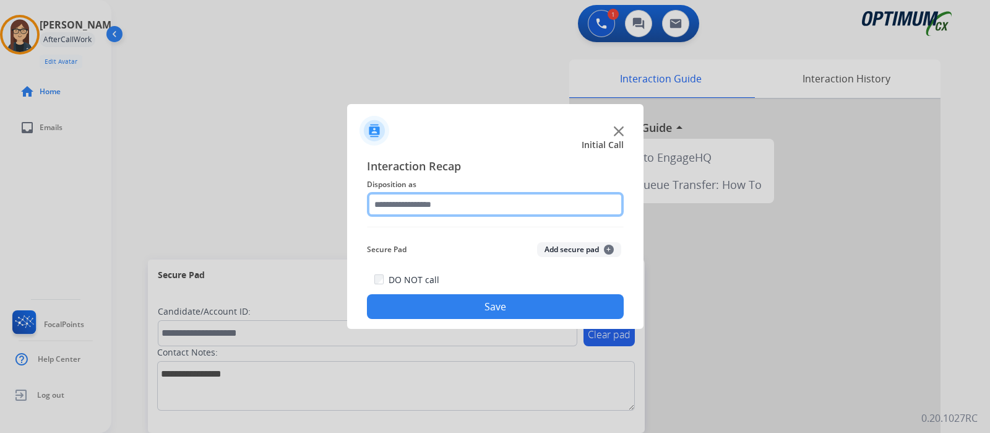
click at [393, 205] on input "text" at bounding box center [495, 204] width 257 height 25
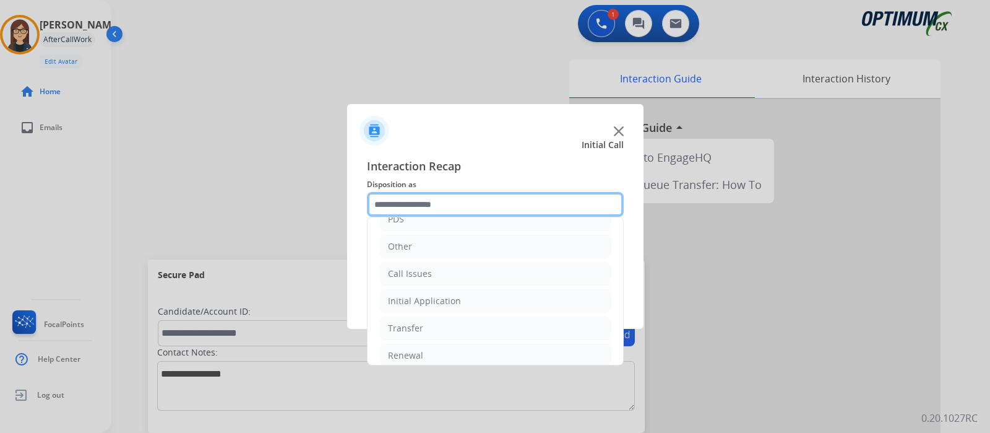
scroll to position [82, 0]
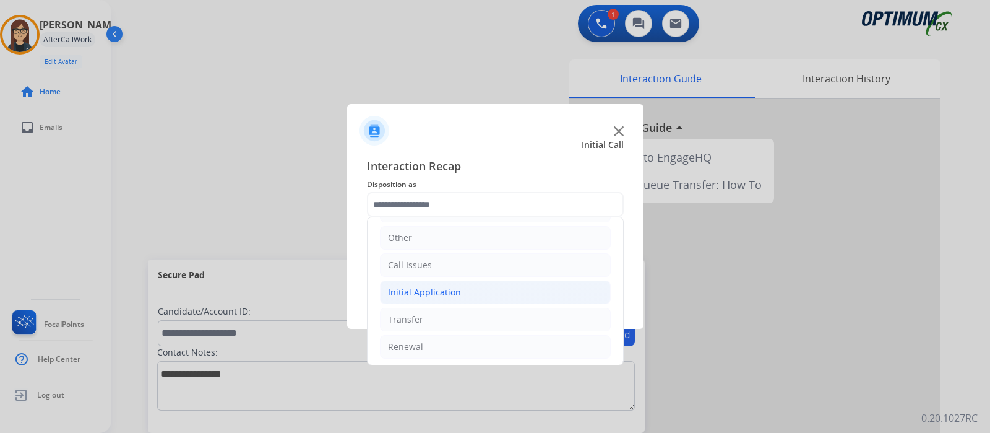
click at [499, 287] on li "Initial Application" at bounding box center [495, 292] width 231 height 24
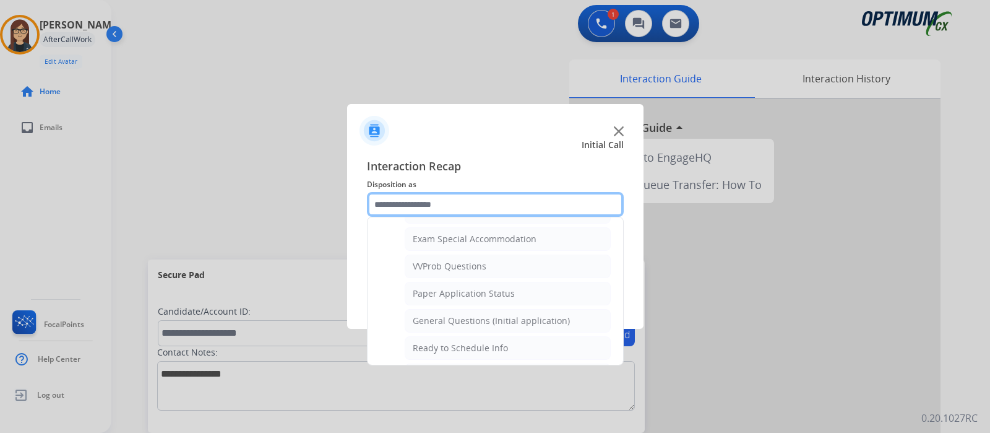
scroll to position [649, 0]
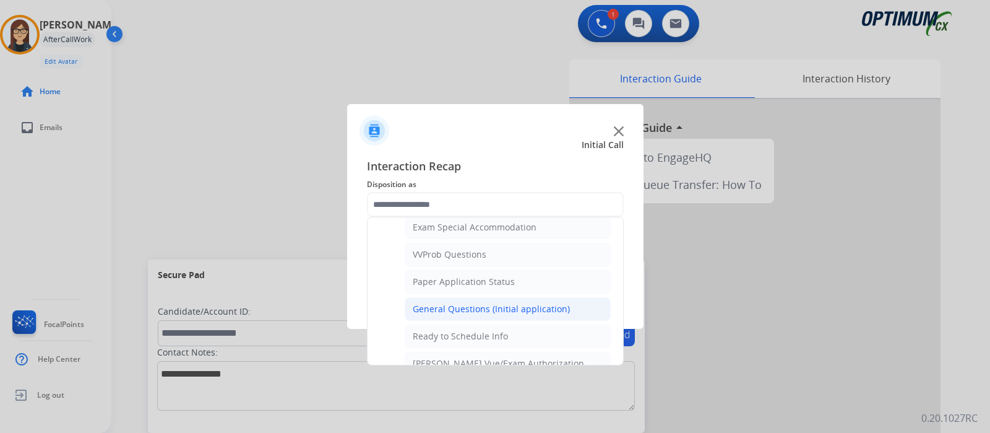
click at [514, 303] on div "General Questions (Initial application)" at bounding box center [491, 309] width 157 height 12
type input "**********"
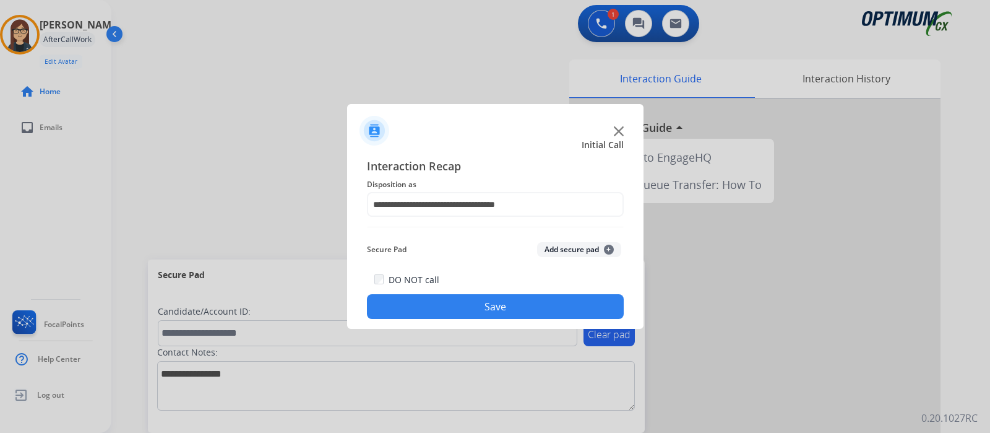
click at [498, 316] on button "Save" at bounding box center [495, 306] width 257 height 25
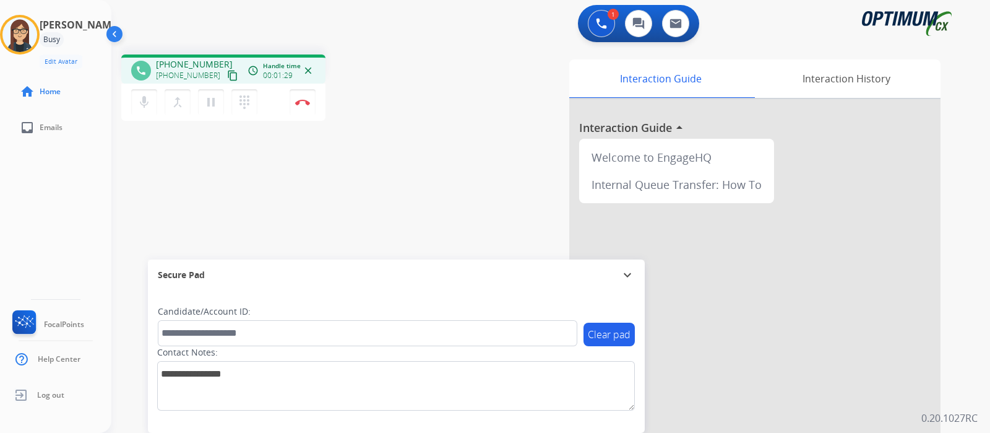
click at [227, 79] on mat-icon "content_copy" at bounding box center [232, 75] width 11 height 11
click at [144, 105] on mat-icon "mic" at bounding box center [144, 102] width 15 height 15
click at [144, 105] on mat-icon "mic_off" at bounding box center [144, 102] width 15 height 15
click at [144, 105] on mat-icon "mic" at bounding box center [144, 102] width 15 height 15
click at [145, 104] on mat-icon "mic_off" at bounding box center [144, 102] width 15 height 15
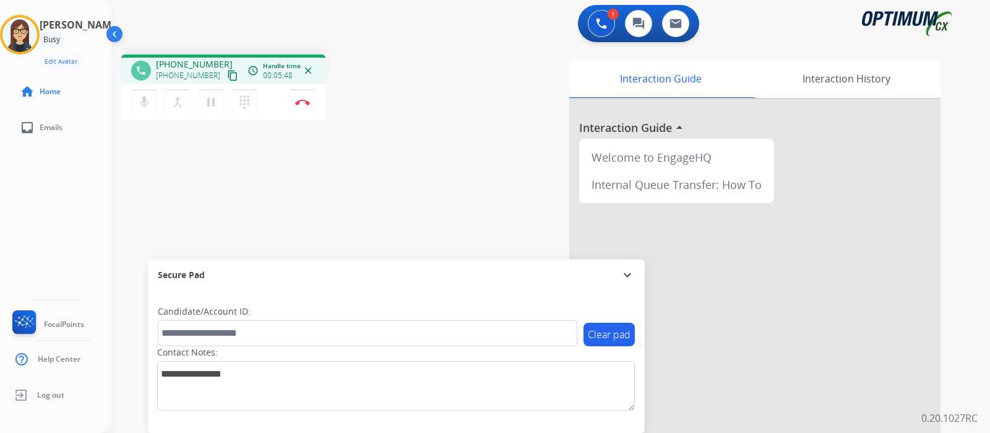
click at [326, 190] on div "phone [PHONE_NUMBER] [PHONE_NUMBER] content_copy access_time Call metrics Queue…" at bounding box center [535, 303] width 849 height 516
click at [301, 100] on img at bounding box center [302, 102] width 15 height 6
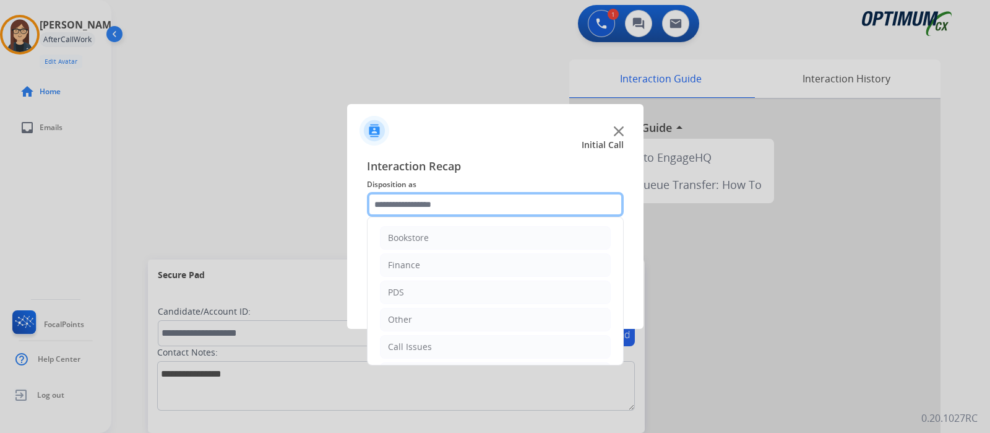
click at [408, 205] on input "text" at bounding box center [495, 204] width 257 height 25
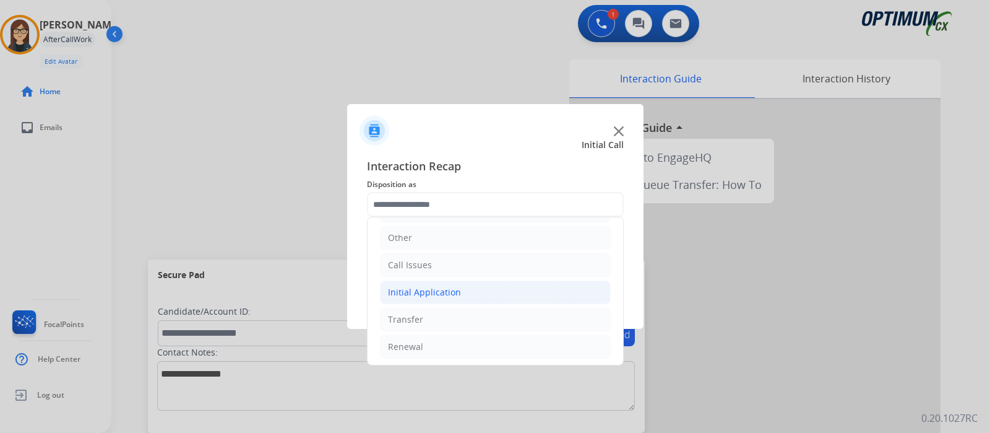
click at [452, 291] on div "Initial Application" at bounding box center [424, 292] width 73 height 12
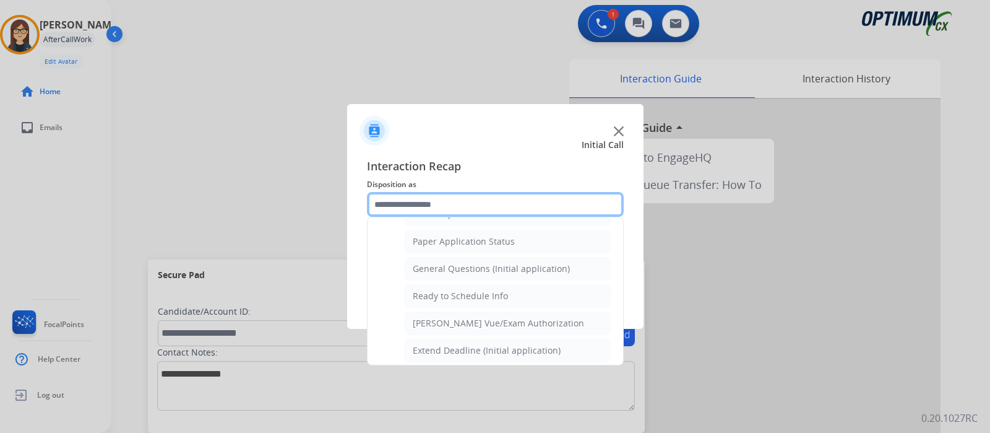
scroll to position [727, 0]
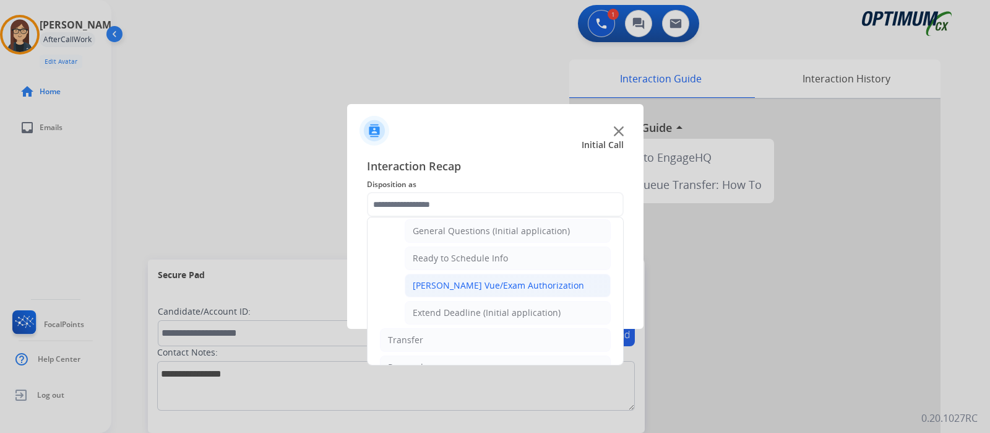
click at [499, 279] on div "[PERSON_NAME] Vue/Exam Authorization" at bounding box center [498, 285] width 171 height 12
type input "**********"
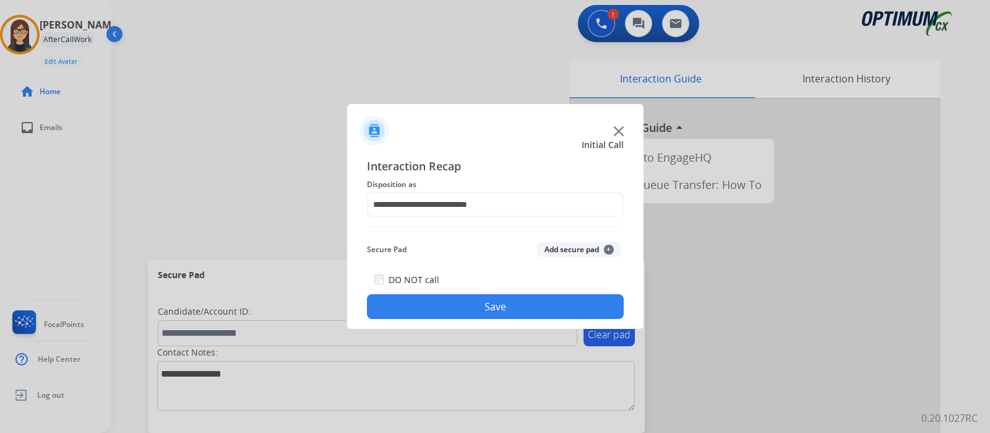
click at [492, 308] on button "Save" at bounding box center [495, 306] width 257 height 25
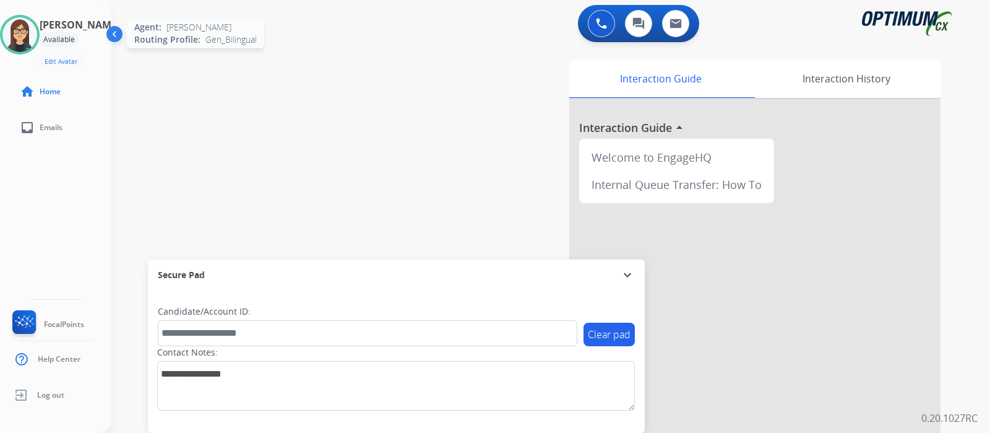
click at [34, 38] on img at bounding box center [19, 34] width 35 height 35
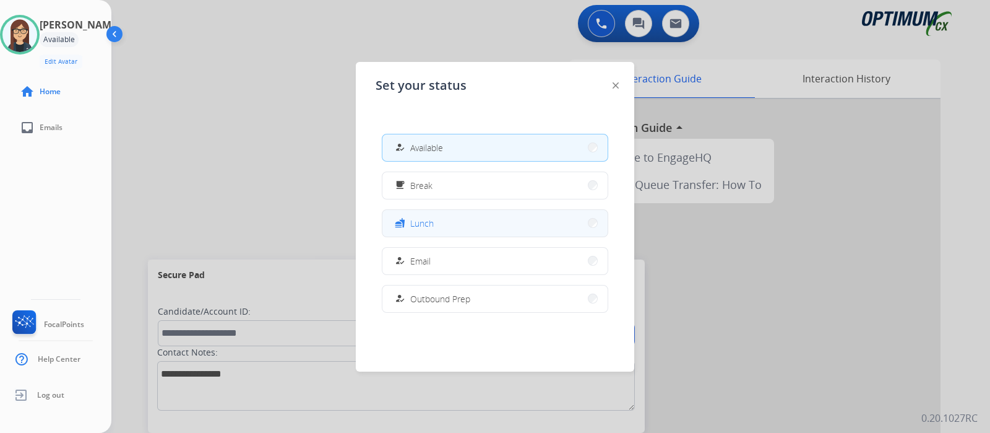
click at [468, 218] on button "fastfood Lunch" at bounding box center [494, 223] width 225 height 27
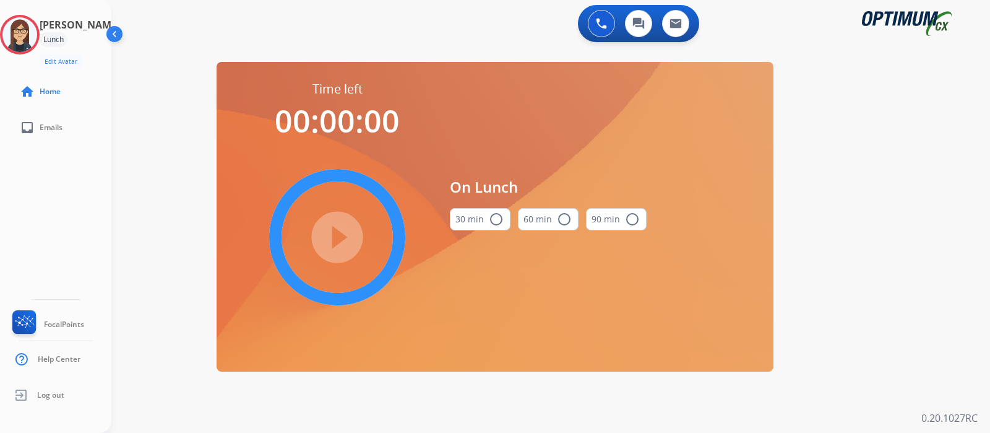
click at [491, 218] on mat-icon "radio_button_unchecked" at bounding box center [496, 219] width 15 height 15
click at [345, 239] on mat-icon "play_circle_filled" at bounding box center [337, 237] width 15 height 15
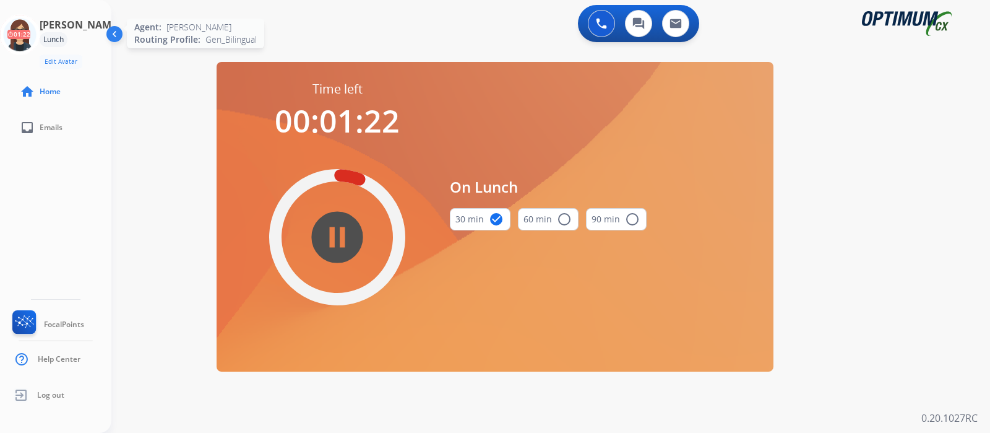
click at [27, 20] on icon at bounding box center [20, 35] width 40 height 40
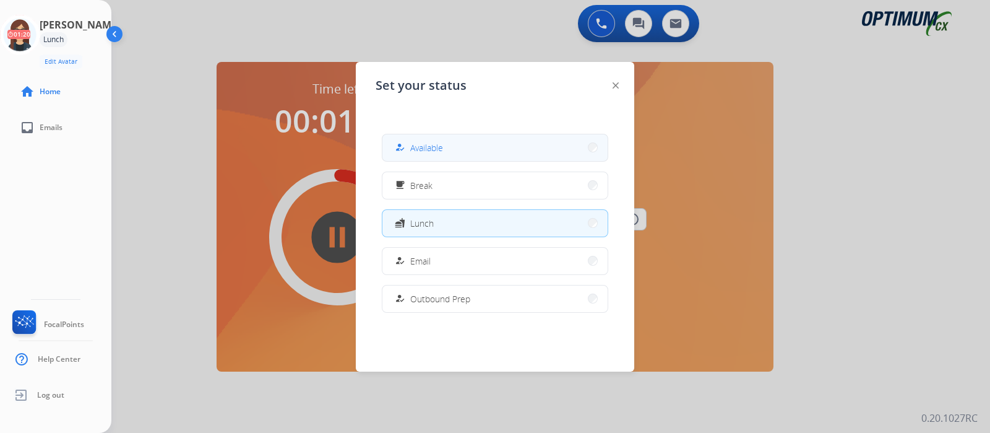
click at [418, 152] on span "Available" at bounding box center [426, 147] width 33 height 13
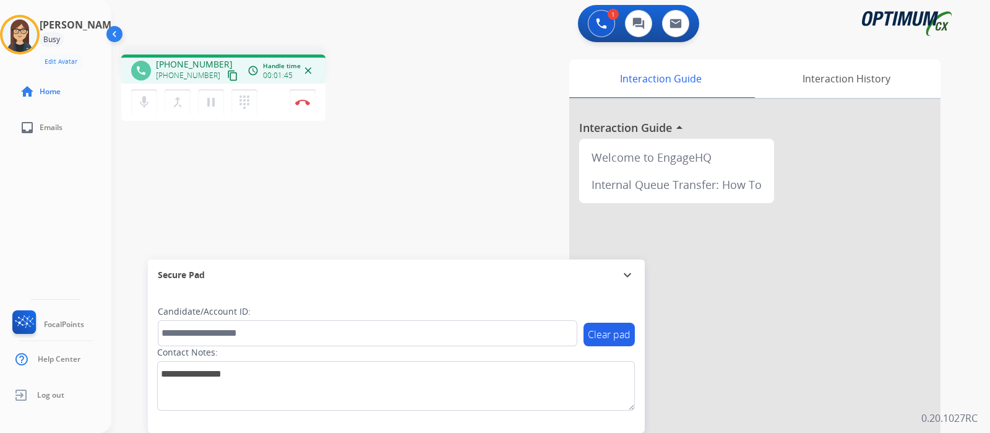
click at [227, 76] on mat-icon "content_copy" at bounding box center [232, 75] width 11 height 11
click at [414, 195] on div "phone [PHONE_NUMBER] [PHONE_NUMBER] content_copy access_time Call metrics Queue…" at bounding box center [535, 303] width 849 height 516
click at [140, 99] on mat-icon "mic" at bounding box center [144, 102] width 15 height 15
click at [140, 99] on mat-icon "mic_off" at bounding box center [144, 102] width 15 height 15
click at [309, 98] on button "Disconnect" at bounding box center [303, 102] width 26 height 26
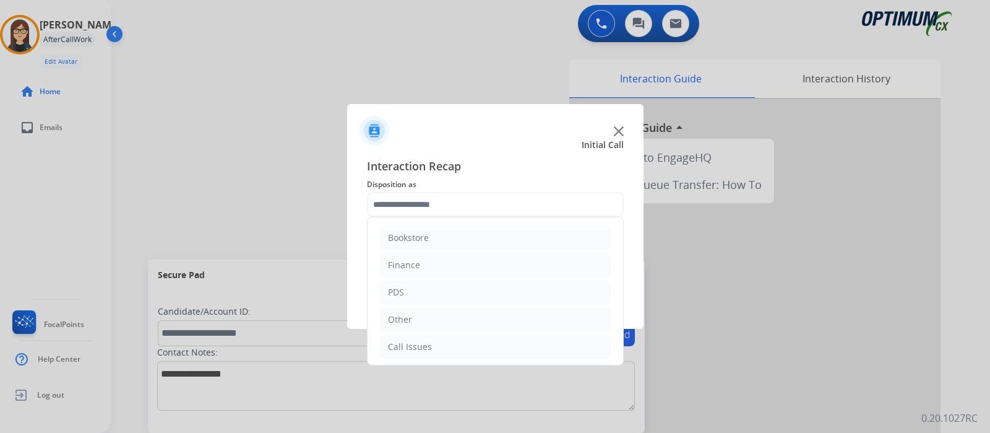
scroll to position [82, 0]
click at [477, 289] on li "Initial Application" at bounding box center [495, 292] width 231 height 24
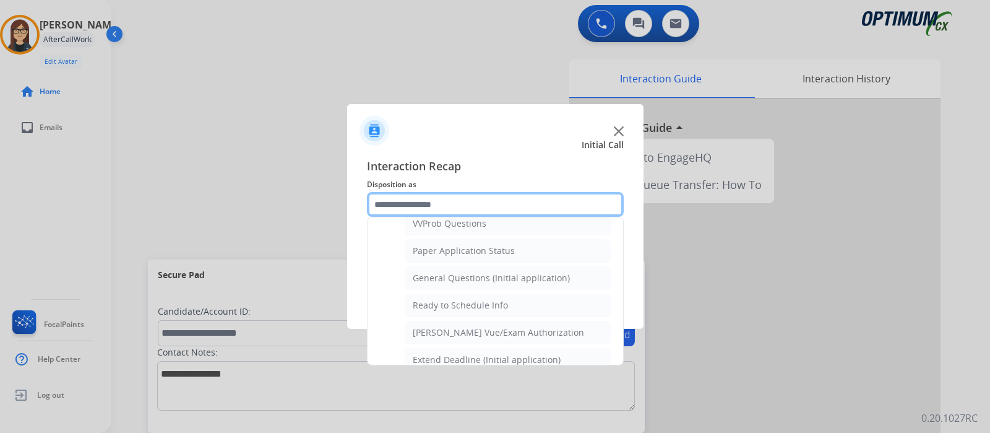
scroll to position [684, 0]
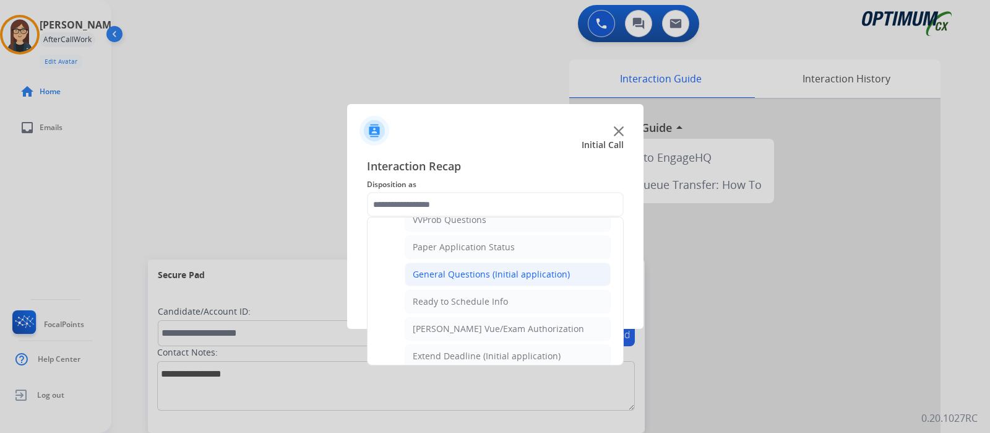
click at [543, 272] on div "General Questions (Initial application)" at bounding box center [491, 274] width 157 height 12
type input "**********"
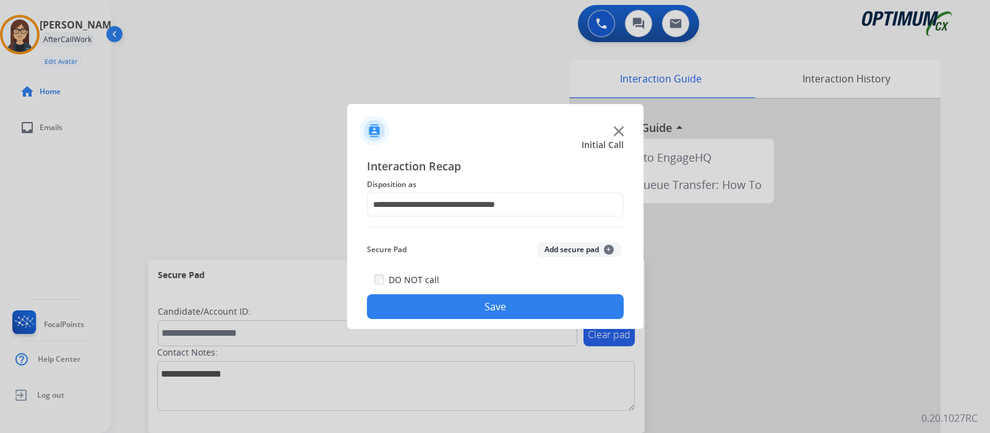
click at [484, 301] on button "Save" at bounding box center [495, 306] width 257 height 25
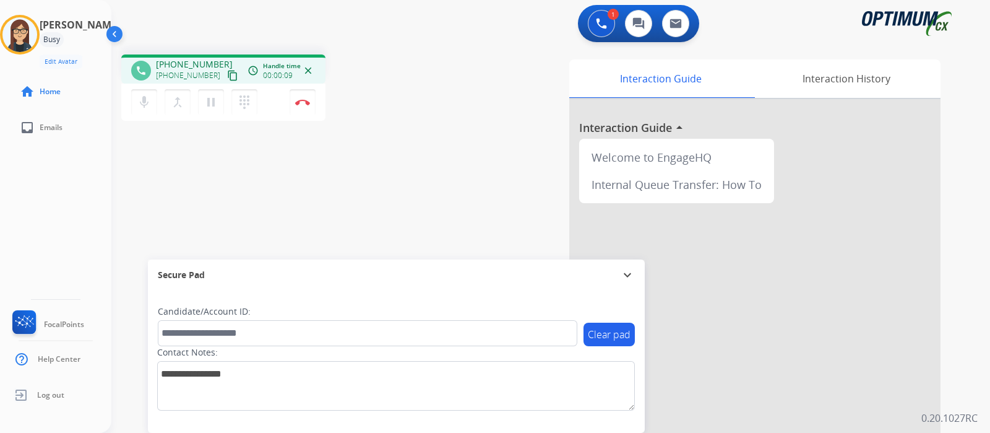
click at [227, 75] on mat-icon "content_copy" at bounding box center [232, 75] width 11 height 11
click at [139, 95] on mat-icon "mic" at bounding box center [144, 102] width 15 height 15
click at [139, 95] on mat-icon "mic_off" at bounding box center [144, 102] width 15 height 15
click at [155, 109] on button "mic_off Mute" at bounding box center [144, 102] width 26 height 26
click at [146, 118] on div "mic Mute merge_type Bridge pause Hold dialpad Dialpad Disconnect" at bounding box center [223, 102] width 204 height 37
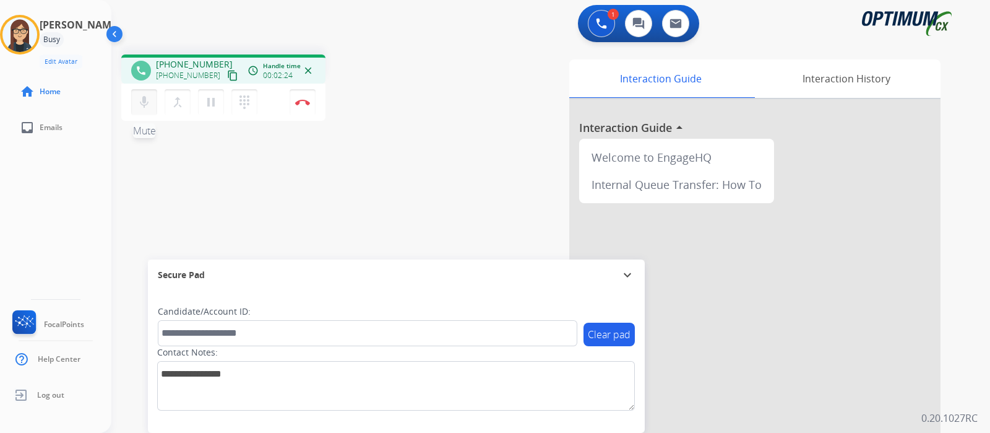
click at [147, 106] on mat-icon "mic" at bounding box center [144, 102] width 15 height 15
click at [145, 105] on mat-icon "mic_off" at bounding box center [144, 102] width 15 height 15
click at [149, 103] on mat-icon "mic" at bounding box center [144, 102] width 15 height 15
click at [139, 106] on mat-icon "mic_off" at bounding box center [144, 102] width 15 height 15
click at [325, 431] on div "Clear pad Candidate/Account ID: Contact Notes:" at bounding box center [396, 361] width 497 height 142
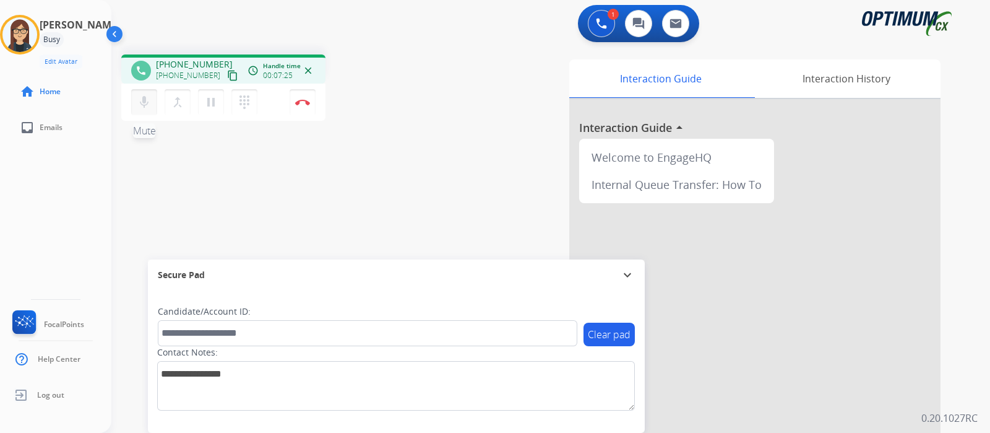
click at [141, 100] on mat-icon "mic" at bounding box center [144, 102] width 15 height 15
click at [155, 107] on button "mic_off Mute" at bounding box center [144, 102] width 26 height 26
click at [155, 107] on button "mic Mute" at bounding box center [144, 102] width 26 height 26
click at [149, 106] on mat-icon "mic_off" at bounding box center [144, 102] width 15 height 15
click at [141, 104] on mat-icon "mic" at bounding box center [144, 102] width 15 height 15
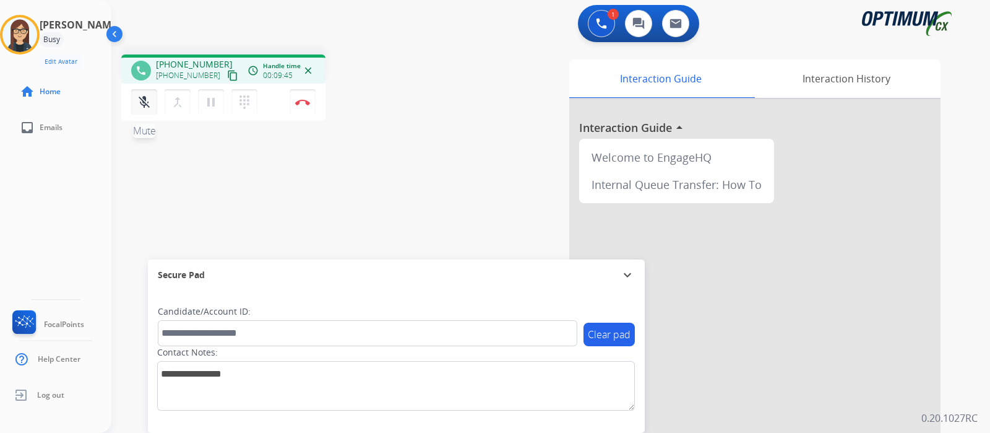
click at [148, 106] on mat-icon "mic_off" at bounding box center [144, 102] width 15 height 15
click at [148, 106] on mat-icon "mic" at bounding box center [144, 102] width 15 height 15
click at [148, 106] on mat-icon "mic_off" at bounding box center [144, 102] width 15 height 15
click at [303, 104] on img at bounding box center [302, 102] width 15 height 6
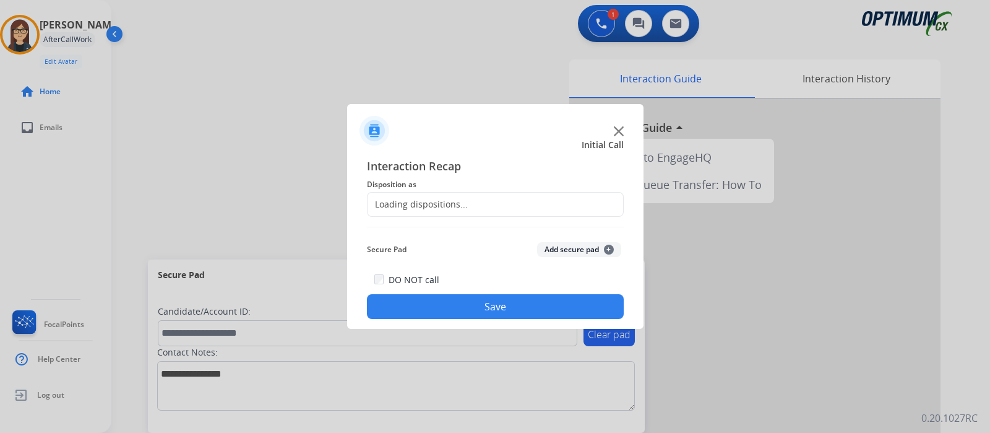
click at [425, 204] on div "Loading dispositions..." at bounding box center [418, 204] width 100 height 12
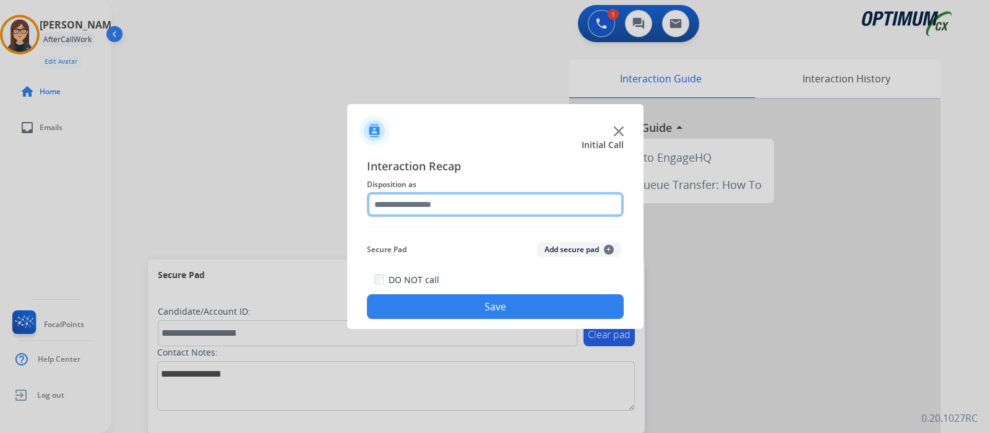
click at [425, 204] on input "text" at bounding box center [495, 204] width 257 height 25
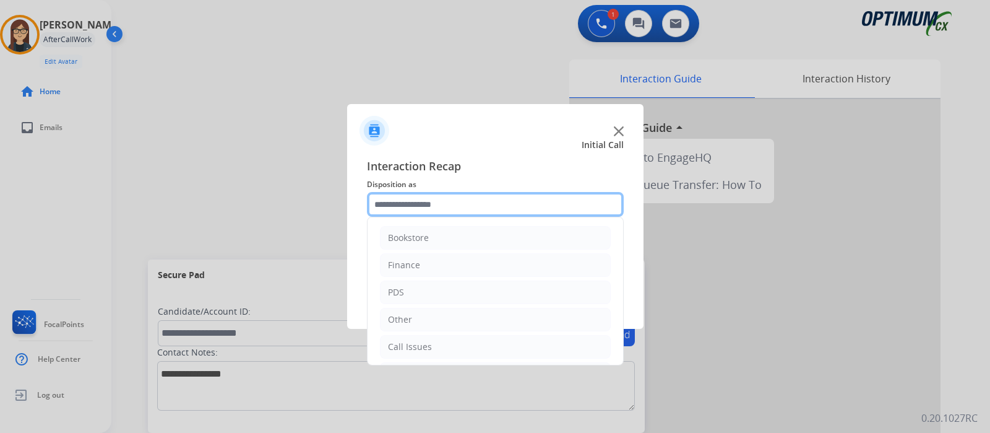
scroll to position [82, 0]
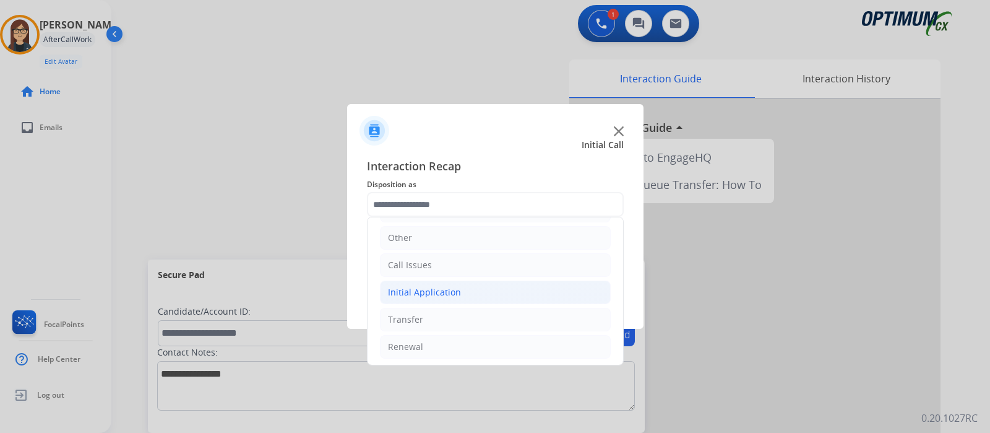
click at [473, 290] on li "Initial Application" at bounding box center [495, 292] width 231 height 24
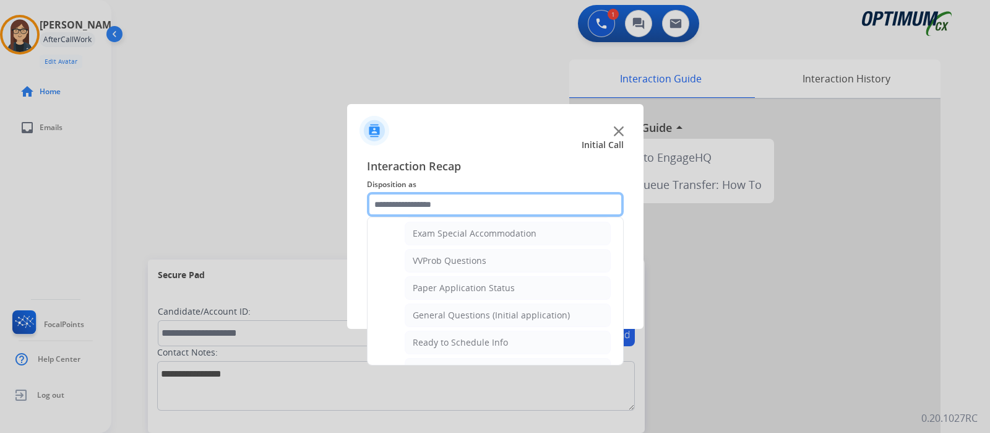
scroll to position [646, 0]
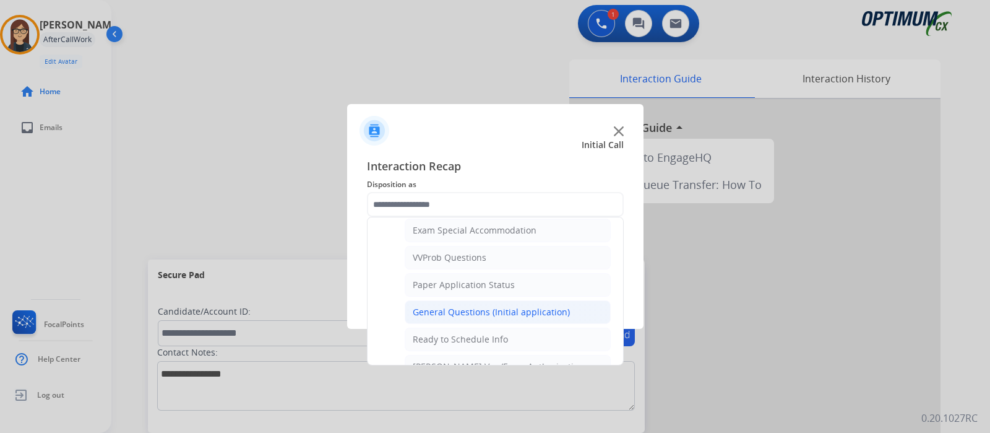
click at [550, 306] on div "General Questions (Initial application)" at bounding box center [491, 312] width 157 height 12
type input "**********"
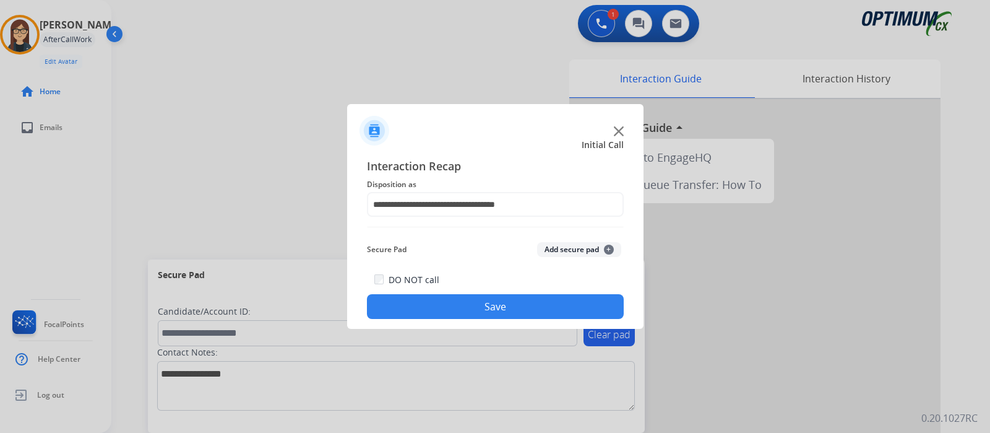
click at [530, 300] on button "Save" at bounding box center [495, 306] width 257 height 25
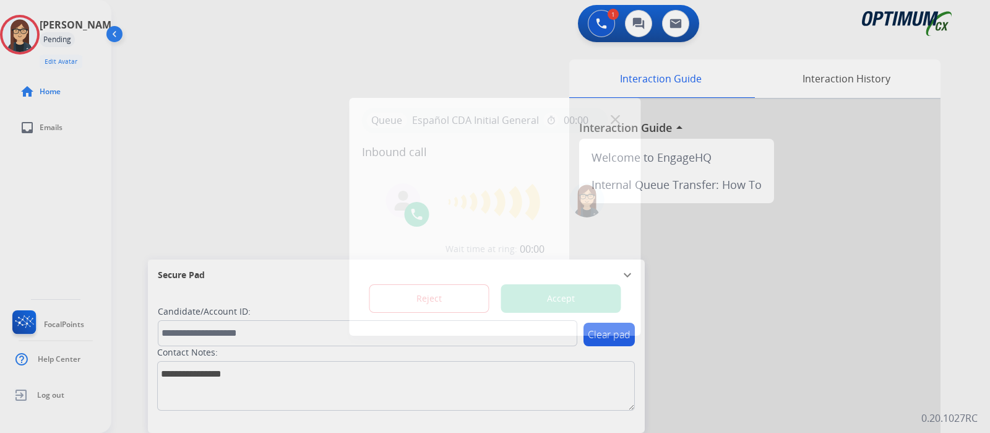
click at [519, 289] on button "Accept" at bounding box center [561, 298] width 120 height 28
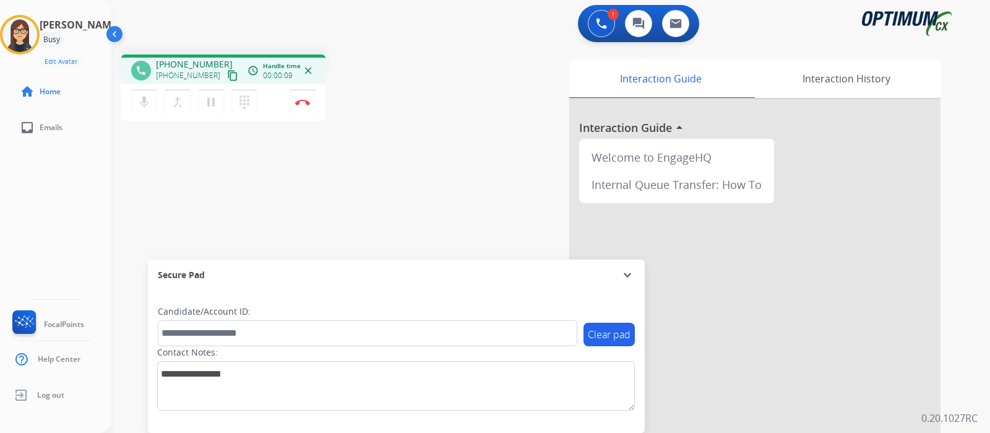
click at [227, 79] on mat-icon "content_copy" at bounding box center [232, 75] width 11 height 11
click at [145, 106] on mat-icon "mic" at bounding box center [144, 102] width 15 height 15
click at [147, 101] on mat-icon "mic_off" at bounding box center [144, 102] width 15 height 15
click at [309, 108] on button "Disconnect" at bounding box center [303, 102] width 26 height 26
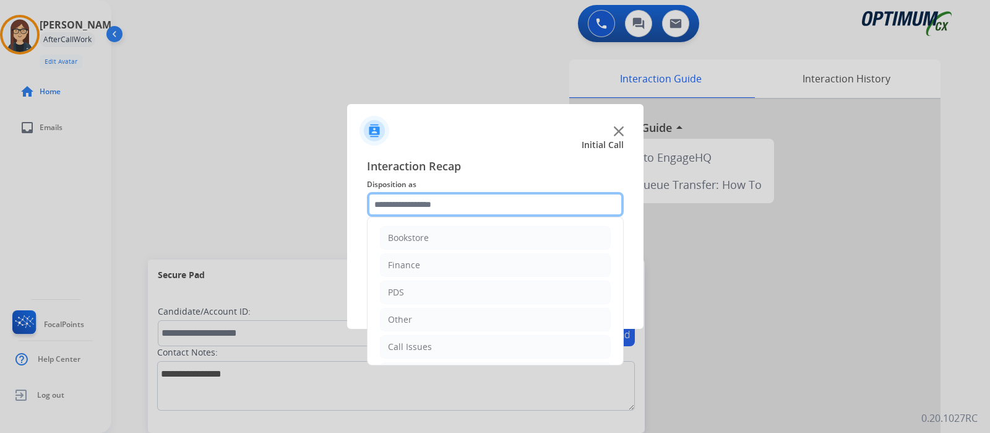
click at [458, 205] on input "text" at bounding box center [495, 204] width 257 height 25
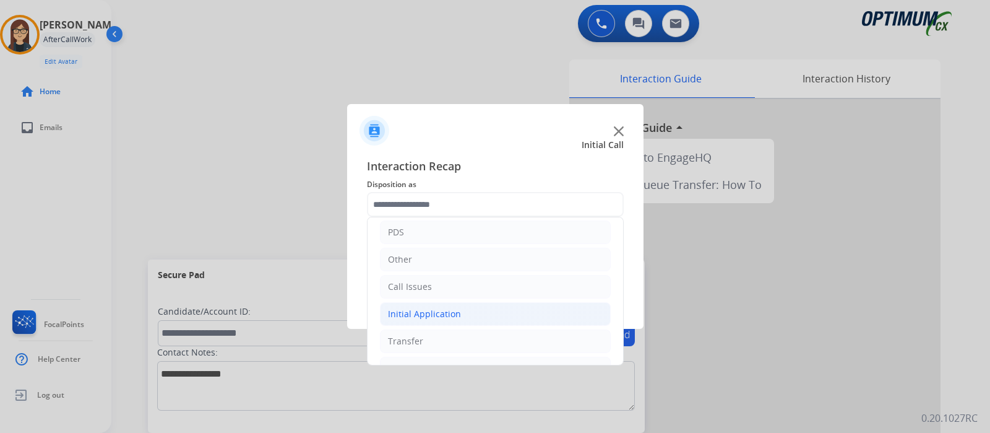
click at [530, 311] on li "Initial Application" at bounding box center [495, 314] width 231 height 24
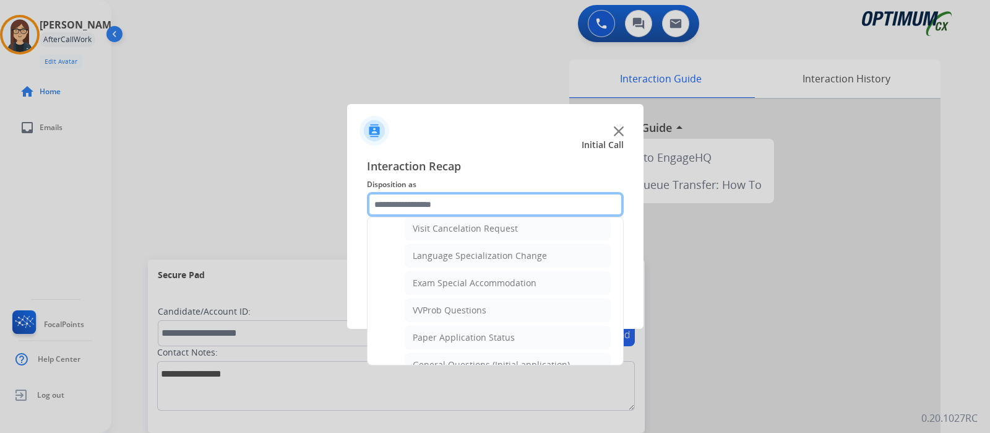
scroll to position [600, 0]
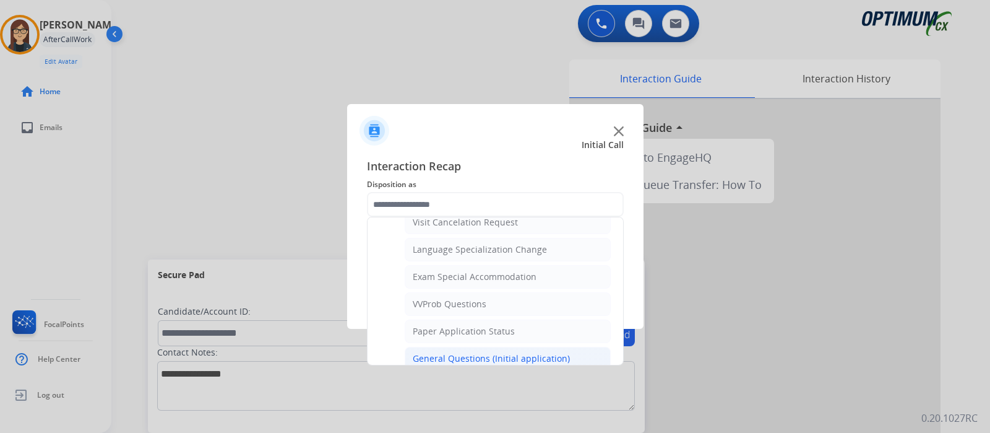
click at [582, 347] on li "General Questions (Initial application)" at bounding box center [508, 359] width 206 height 24
type input "**********"
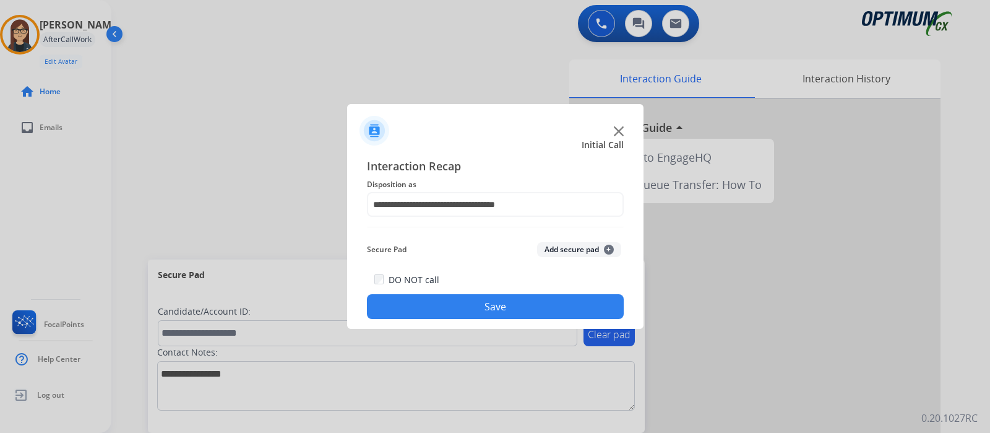
click at [483, 317] on button "Save" at bounding box center [495, 306] width 257 height 25
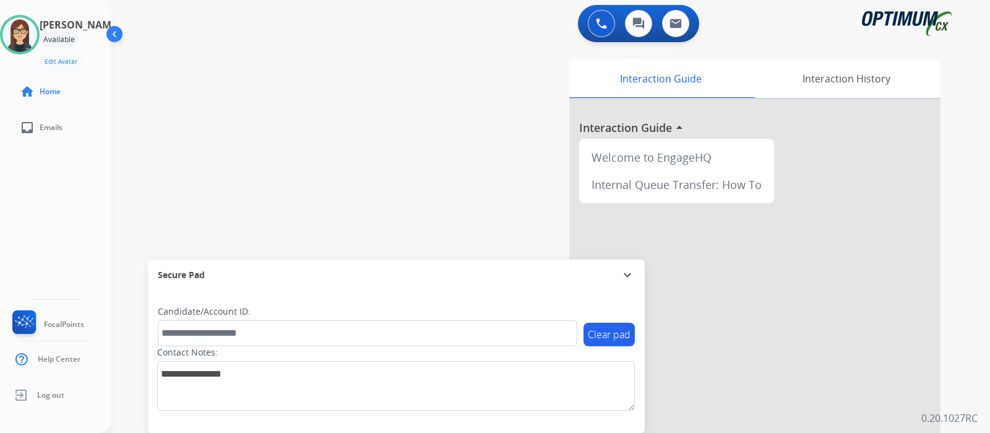
click at [962, 162] on div "0 Voice Interactions 0 Chat Interactions 0 Email Interactions swap_horiz Break …" at bounding box center [550, 216] width 879 height 433
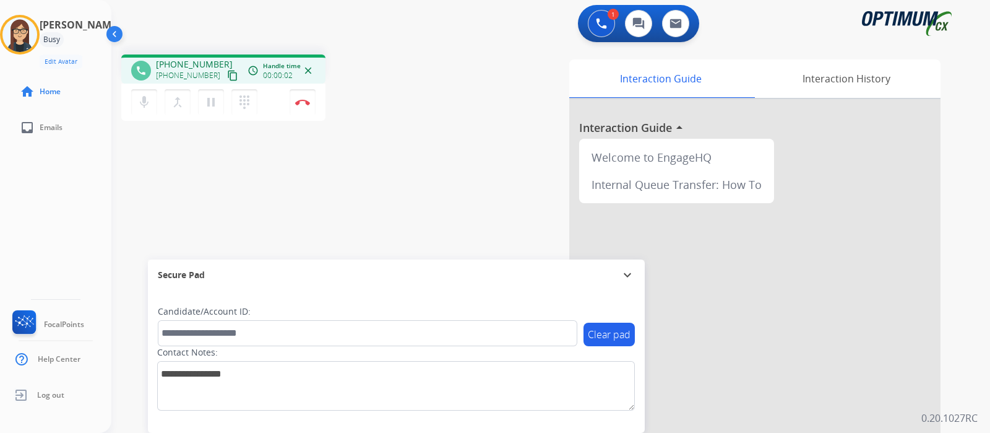
click at [227, 75] on mat-icon "content_copy" at bounding box center [232, 75] width 11 height 11
click at [140, 106] on mat-icon "mic" at bounding box center [144, 102] width 15 height 15
click at [140, 106] on mat-icon "mic_off" at bounding box center [144, 102] width 15 height 15
click at [140, 101] on mat-icon "mic" at bounding box center [144, 102] width 15 height 15
click at [140, 98] on mat-icon "mic_off" at bounding box center [144, 102] width 15 height 15
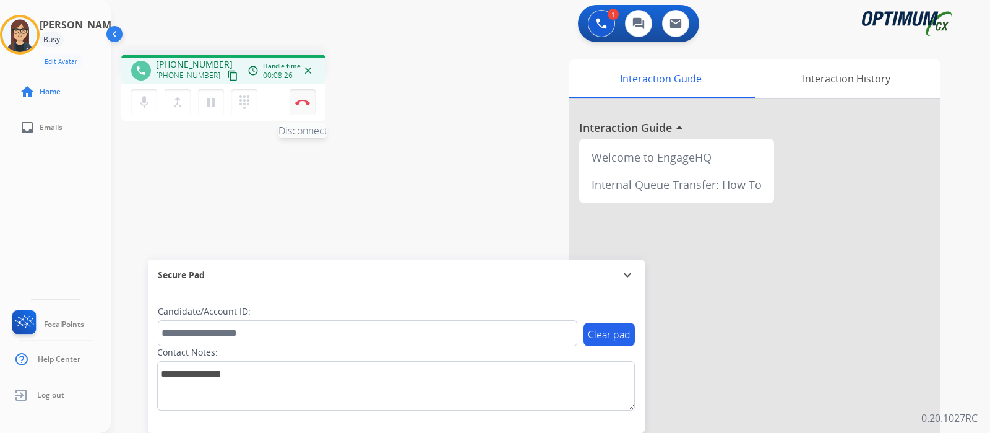
click at [307, 107] on button "Disconnect" at bounding box center [303, 102] width 26 height 26
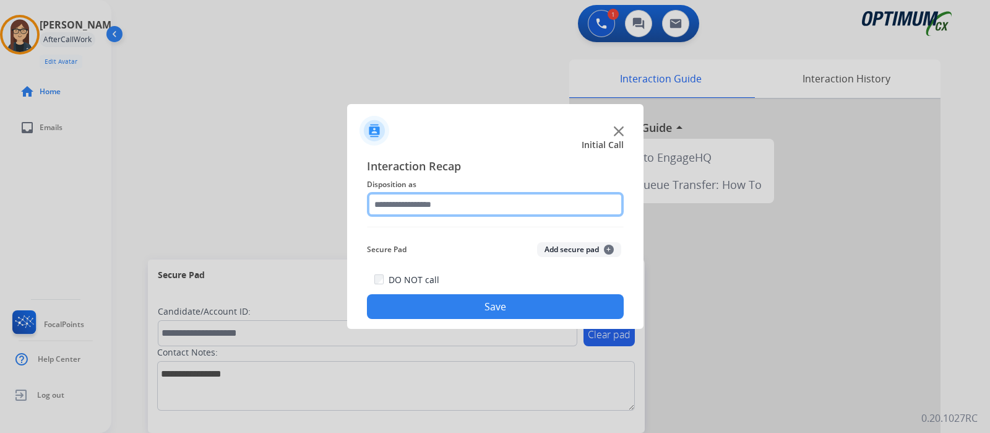
click at [411, 212] on input "text" at bounding box center [495, 204] width 257 height 25
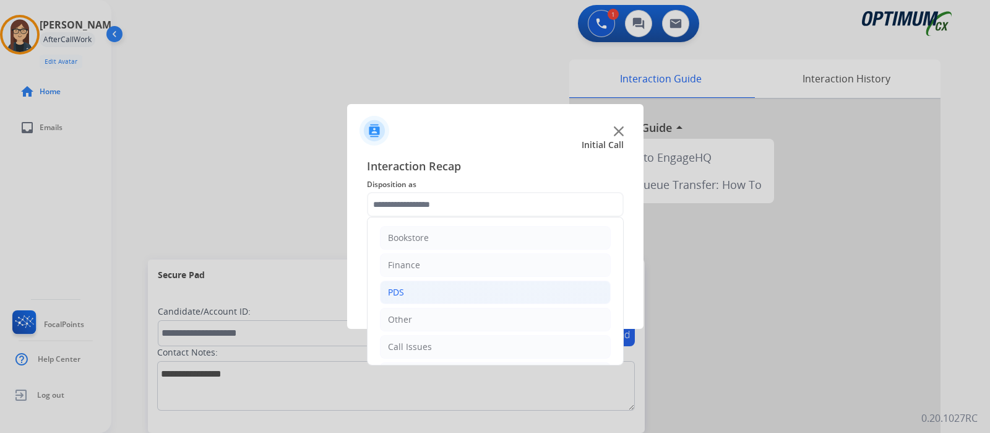
click at [436, 290] on li "PDS" at bounding box center [495, 292] width 231 height 24
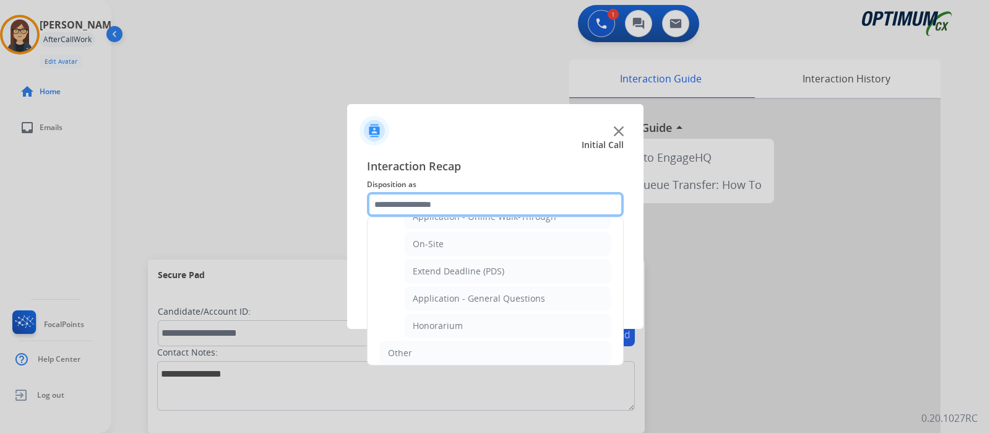
scroll to position [319, 0]
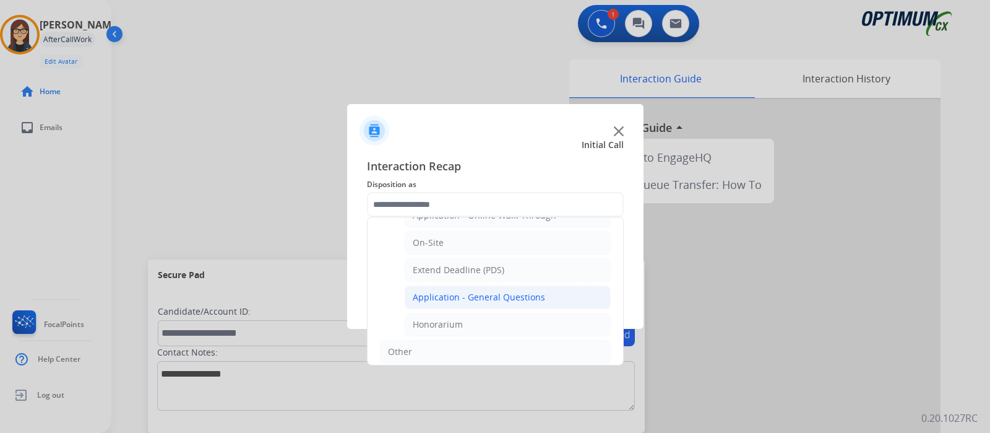
click at [561, 295] on li "Application - General Questions" at bounding box center [508, 297] width 206 height 24
type input "**********"
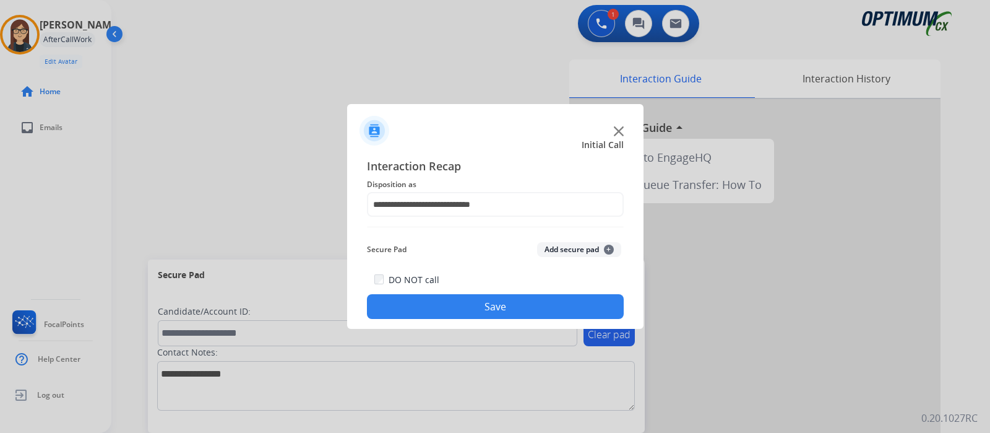
click at [545, 304] on button "Save" at bounding box center [495, 306] width 257 height 25
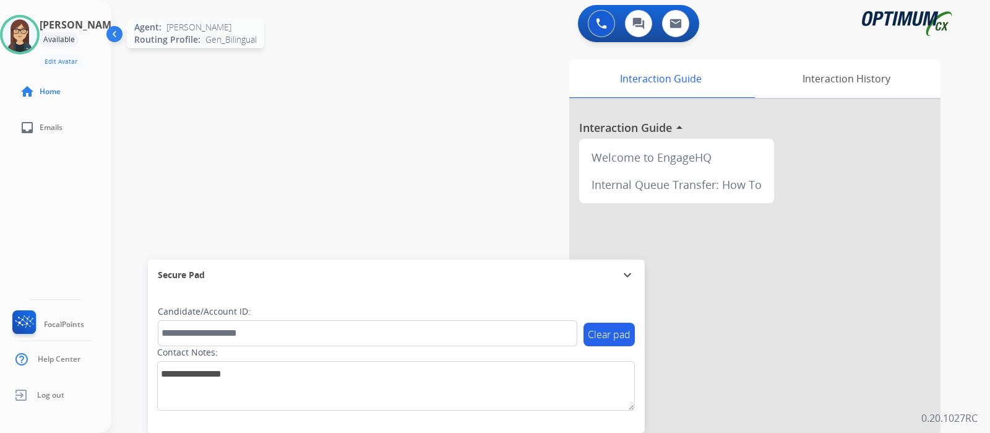
click at [26, 30] on img at bounding box center [19, 34] width 35 height 35
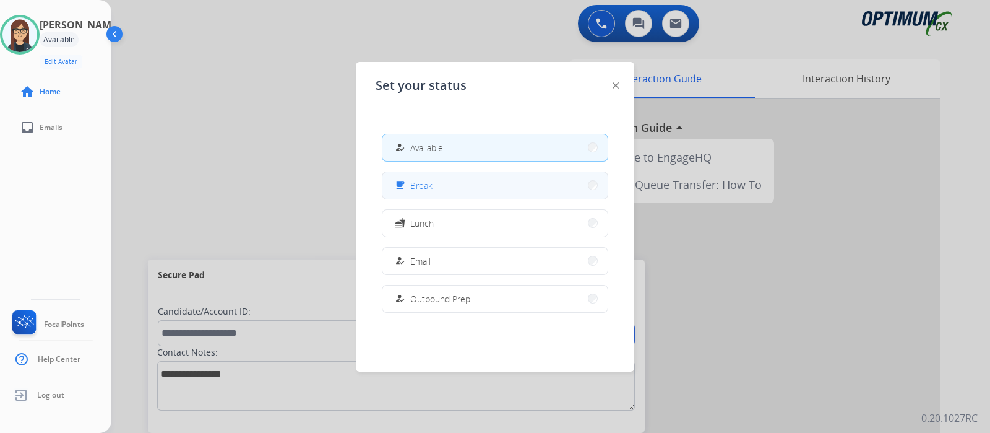
click at [457, 187] on button "free_breakfast Break" at bounding box center [494, 185] width 225 height 27
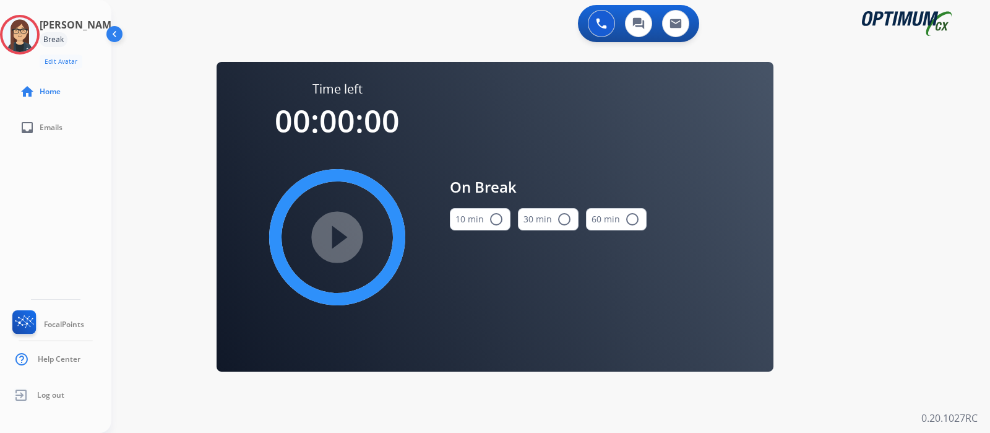
click at [498, 218] on mat-icon "radio_button_unchecked" at bounding box center [496, 219] width 15 height 15
click at [330, 230] on mat-icon "play_circle_filled" at bounding box center [337, 237] width 15 height 15
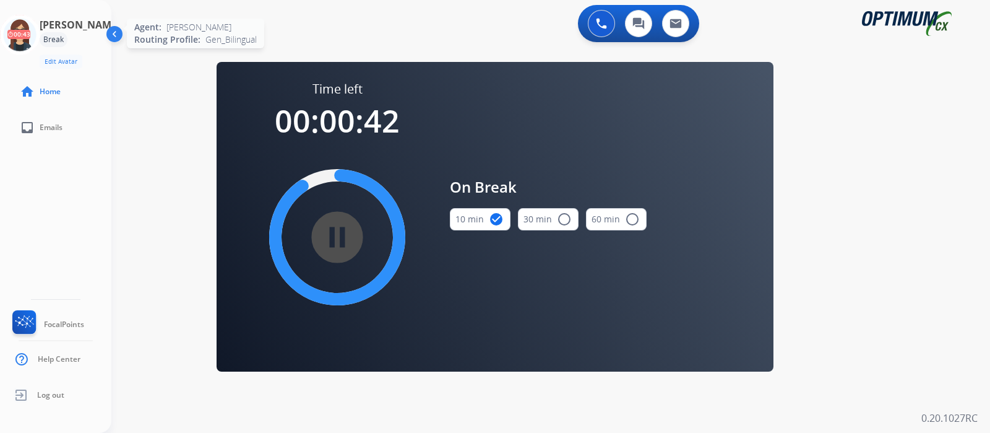
click at [37, 43] on icon at bounding box center [20, 35] width 40 height 40
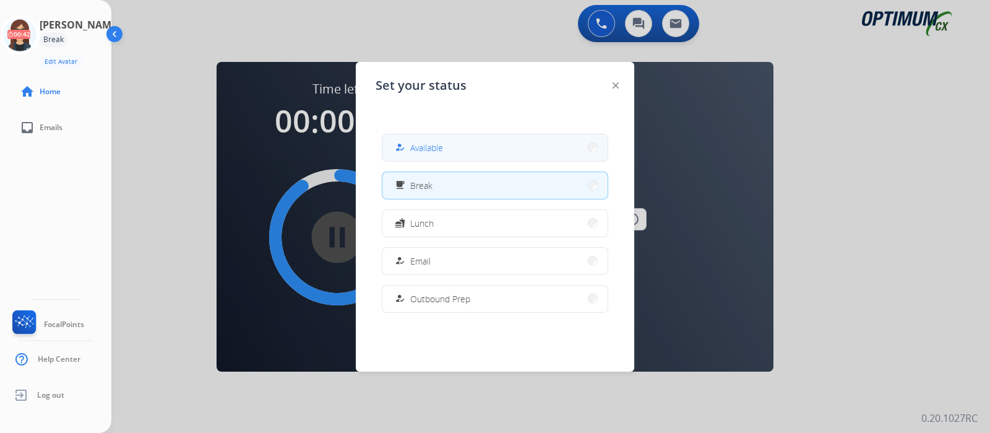
click at [420, 142] on span "Available" at bounding box center [426, 147] width 33 height 13
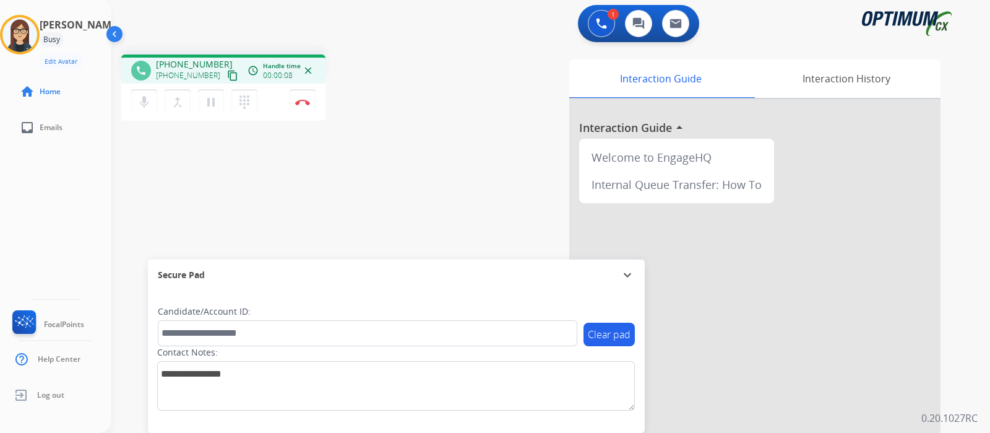
click at [227, 74] on mat-icon "content_copy" at bounding box center [232, 75] width 11 height 11
click at [390, 210] on div "phone [PHONE_NUMBER] [PHONE_NUMBER] content_copy access_time Call metrics Queue…" at bounding box center [535, 303] width 849 height 516
click at [377, 204] on div "phone [PHONE_NUMBER] [PHONE_NUMBER] content_copy access_time Call metrics Queue…" at bounding box center [535, 303] width 849 height 516
click at [305, 106] on button "Disconnect" at bounding box center [303, 102] width 26 height 26
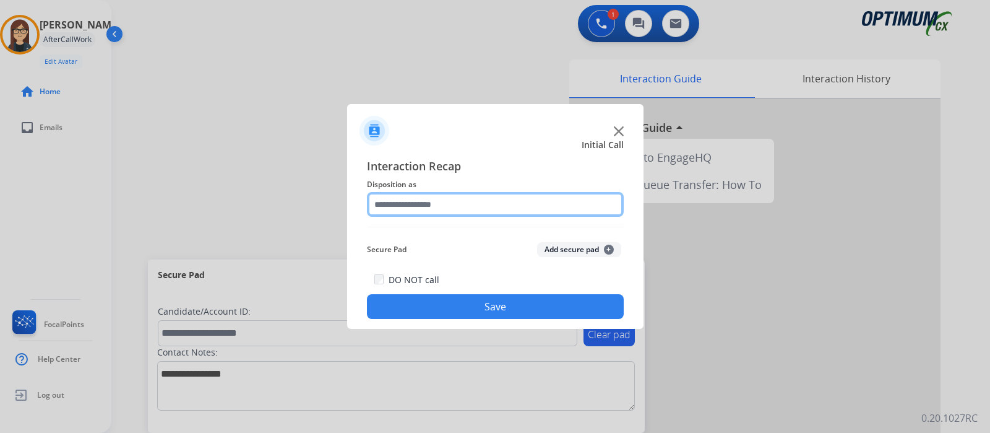
click at [412, 209] on input "text" at bounding box center [495, 204] width 257 height 25
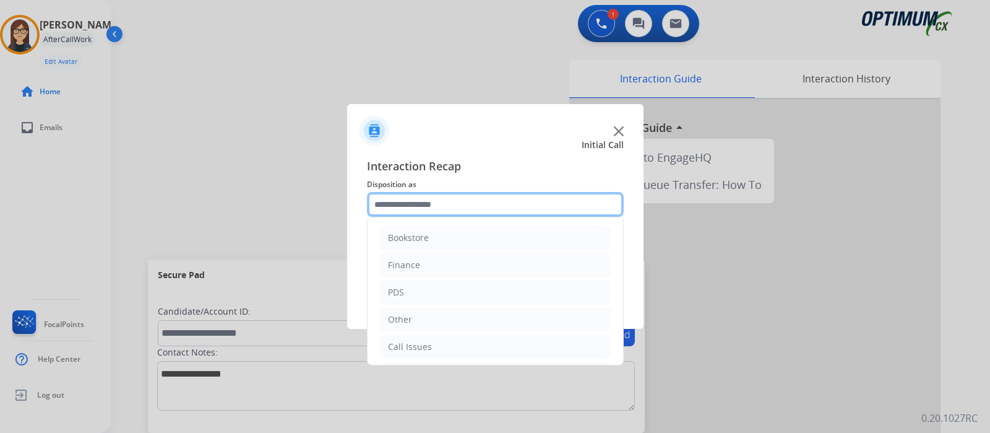
scroll to position [82, 0]
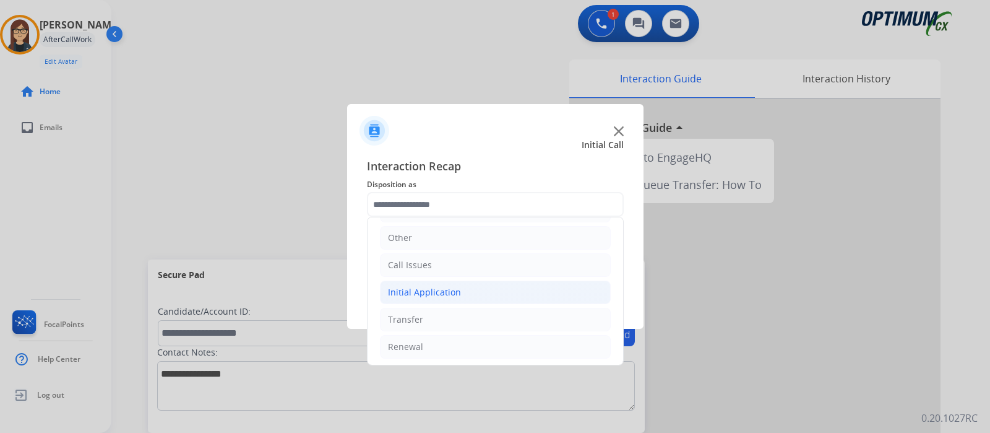
click at [475, 301] on ul "Bookstore Finance PDS Other Call Issues Initial Application Transfer Renewal" at bounding box center [496, 251] width 256 height 231
click at [493, 287] on div "DO NOT call Save" at bounding box center [495, 295] width 257 height 47
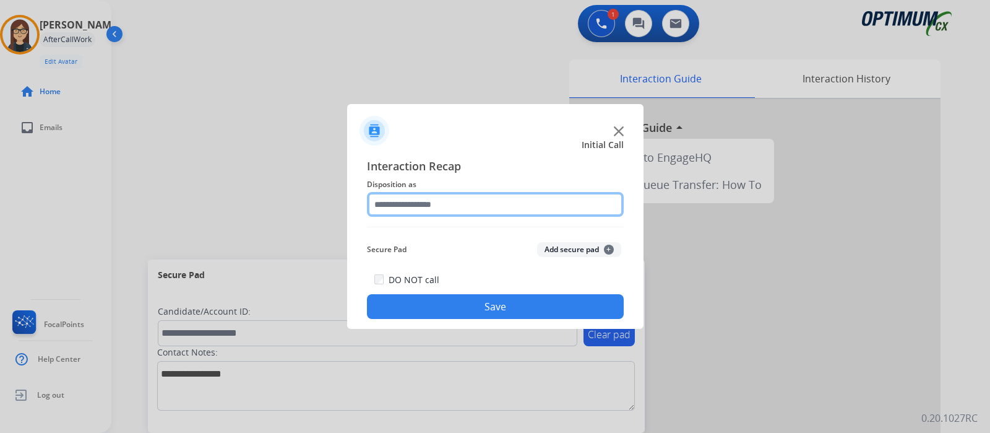
click at [518, 210] on input "text" at bounding box center [495, 204] width 257 height 25
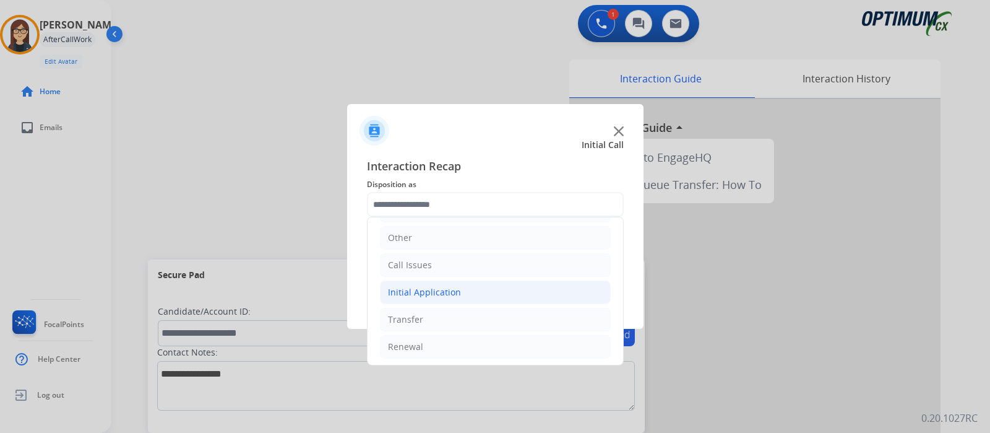
click at [428, 291] on div "Initial Application" at bounding box center [424, 292] width 73 height 12
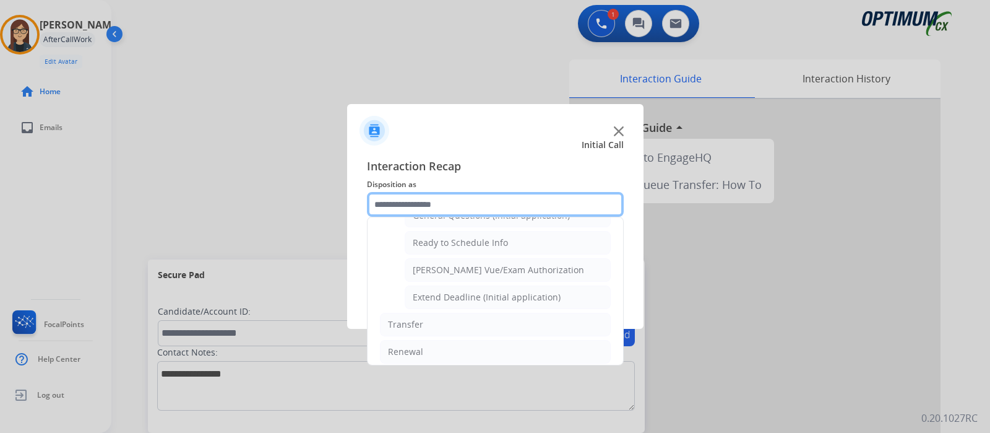
scroll to position [705, 0]
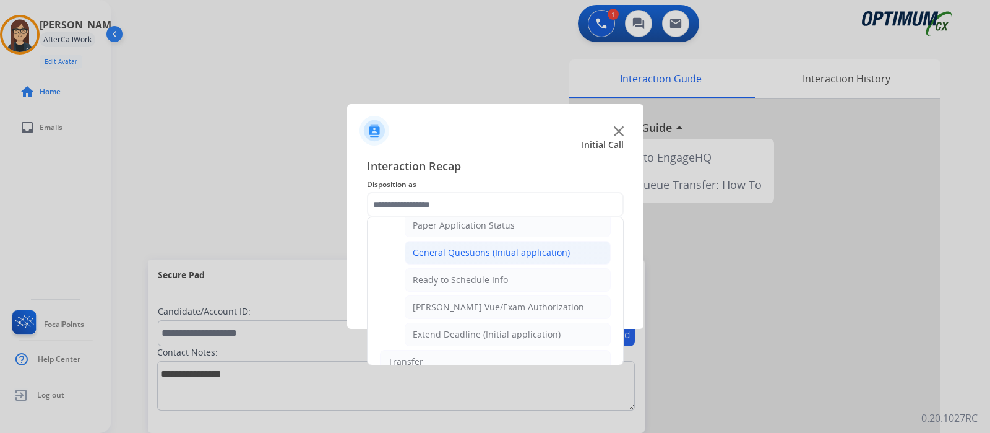
click at [563, 246] on div "General Questions (Initial application)" at bounding box center [491, 252] width 157 height 12
type input "**********"
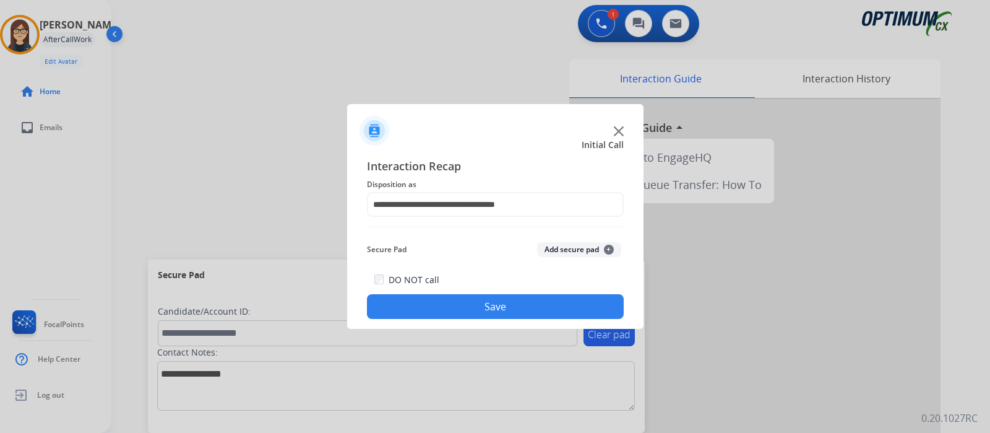
click at [489, 310] on button "Save" at bounding box center [495, 306] width 257 height 25
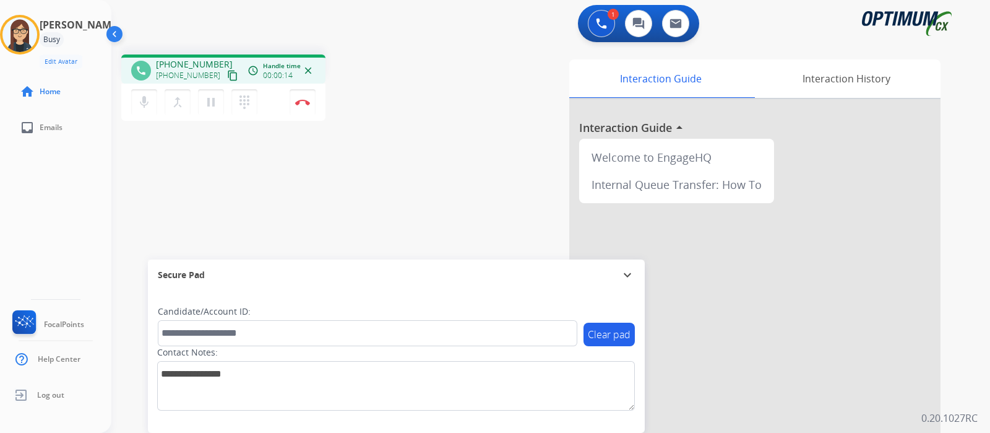
click at [227, 76] on mat-icon "content_copy" at bounding box center [232, 75] width 11 height 11
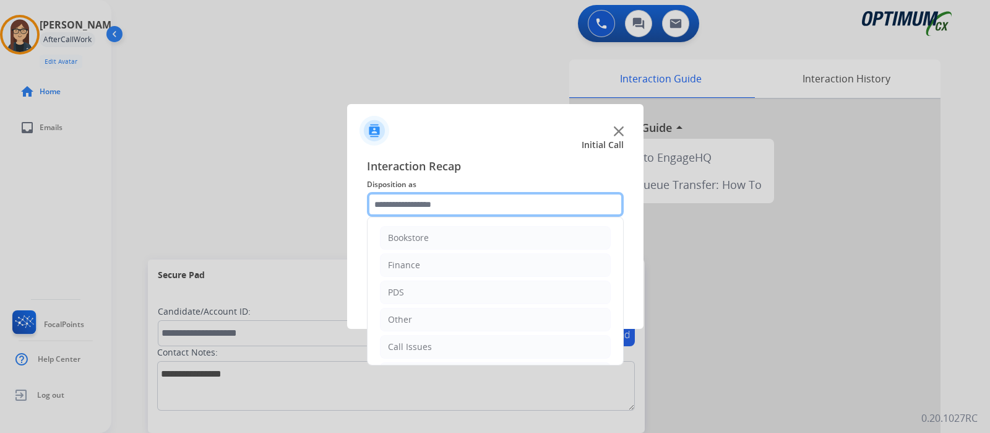
click at [504, 207] on input "text" at bounding box center [495, 204] width 257 height 25
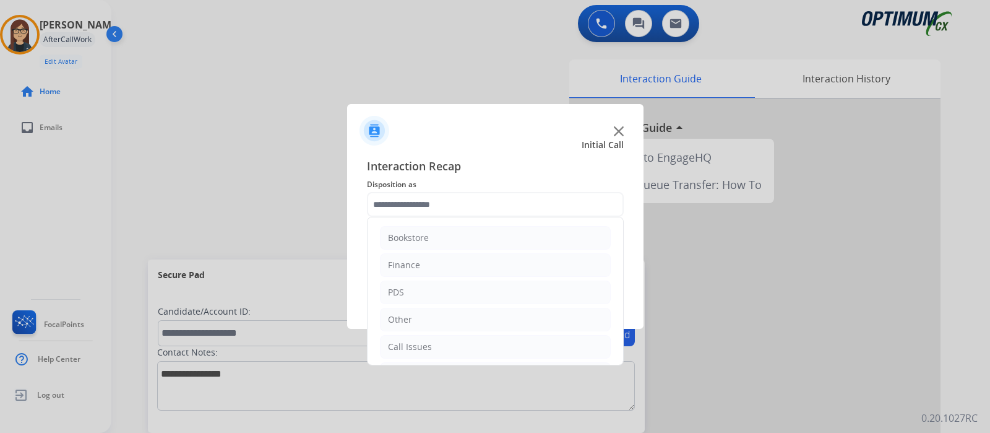
click at [620, 129] on img at bounding box center [619, 131] width 10 height 10
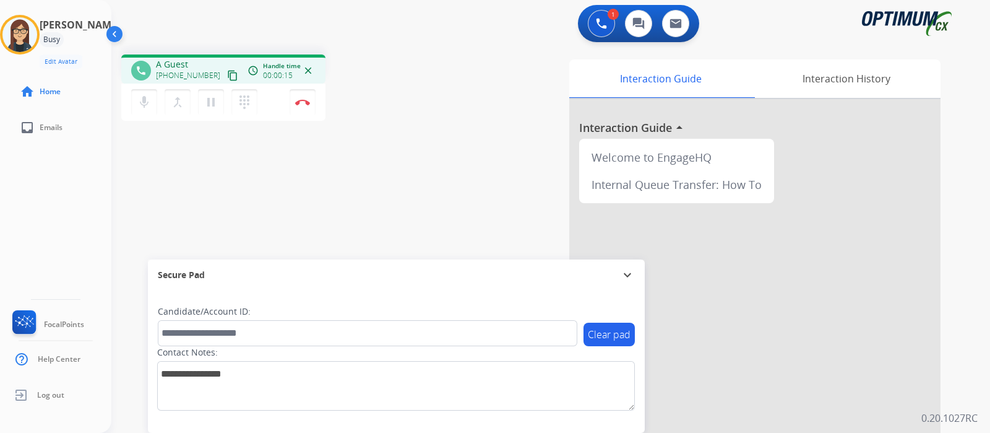
click at [227, 75] on mat-icon "content_copy" at bounding box center [232, 75] width 11 height 11
click at [400, 184] on div "phone [PHONE_NUMBER] [PHONE_NUMBER] content_copy access_time Call metrics Queue…" at bounding box center [535, 303] width 849 height 516
click at [458, 111] on div "Interaction Guide Interaction History Interaction Guide arrow_drop_up Welcome t…" at bounding box center [692, 309] width 496 height 501
click at [274, 153] on div "phone [PHONE_NUMBER] [PHONE_NUMBER] content_copy access_time Call metrics Queue…" at bounding box center [535, 303] width 849 height 516
click at [334, 178] on div "phone [PHONE_NUMBER] [PHONE_NUMBER] content_copy access_time Call metrics Queue…" at bounding box center [535, 303] width 849 height 516
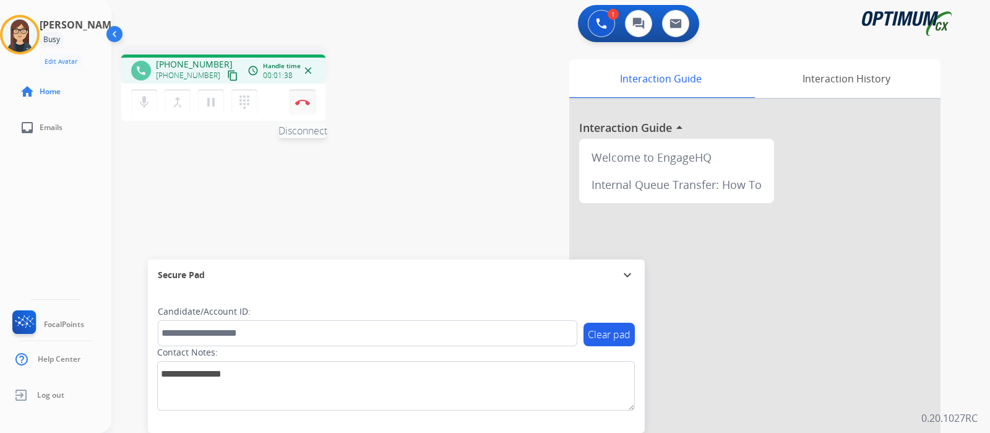
click at [305, 104] on img at bounding box center [302, 102] width 15 height 6
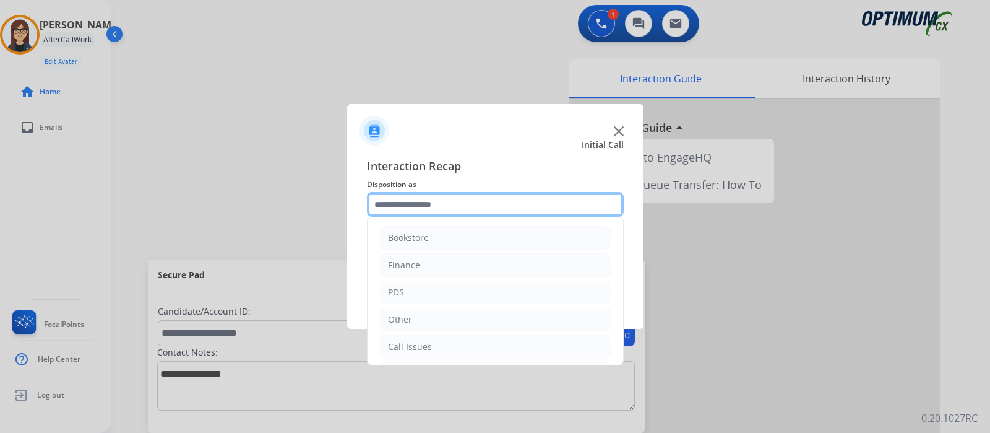
click at [537, 208] on input "text" at bounding box center [495, 204] width 257 height 25
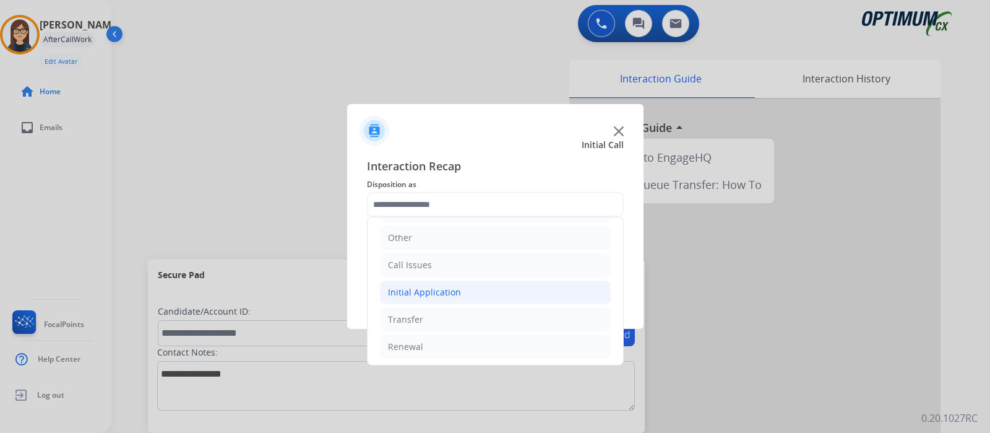
click at [485, 286] on li "Initial Application" at bounding box center [495, 292] width 231 height 24
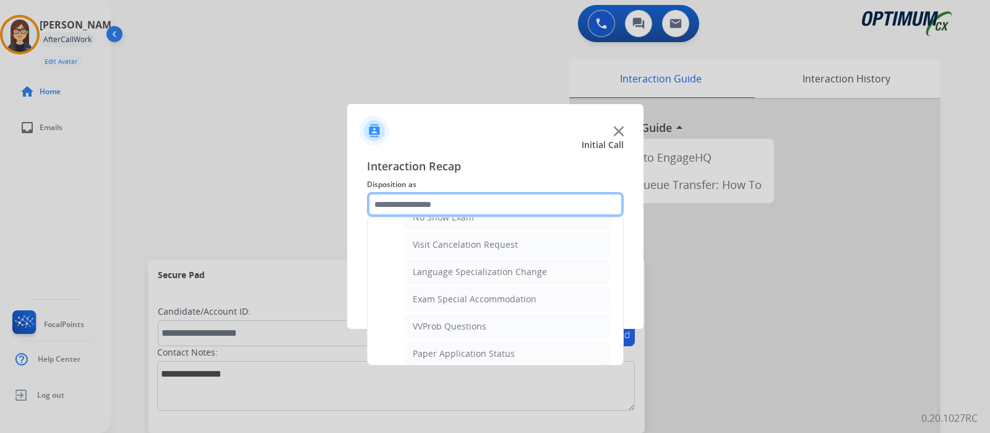
scroll to position [644, 0]
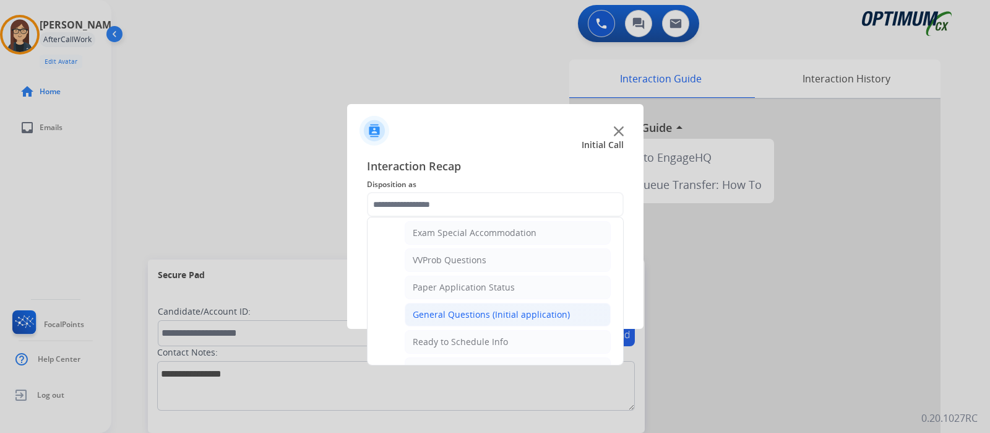
click at [557, 308] on div "General Questions (Initial application)" at bounding box center [491, 314] width 157 height 12
type input "**********"
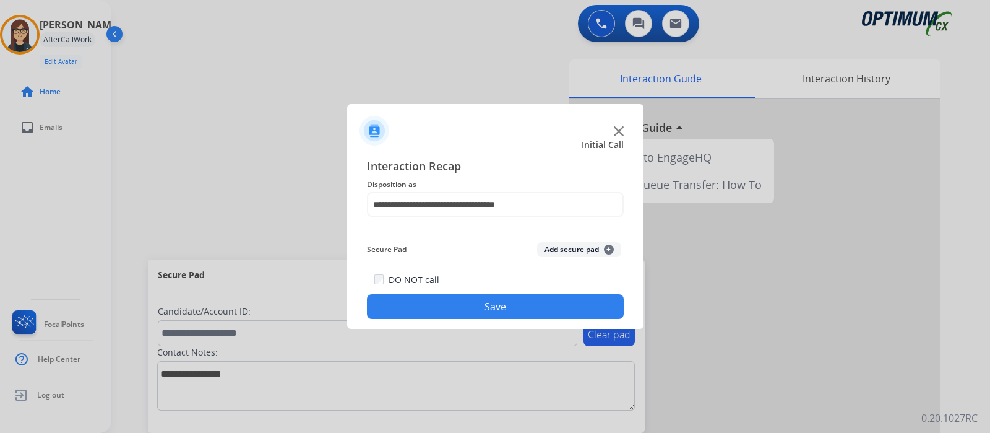
click at [535, 306] on button "Save" at bounding box center [495, 306] width 257 height 25
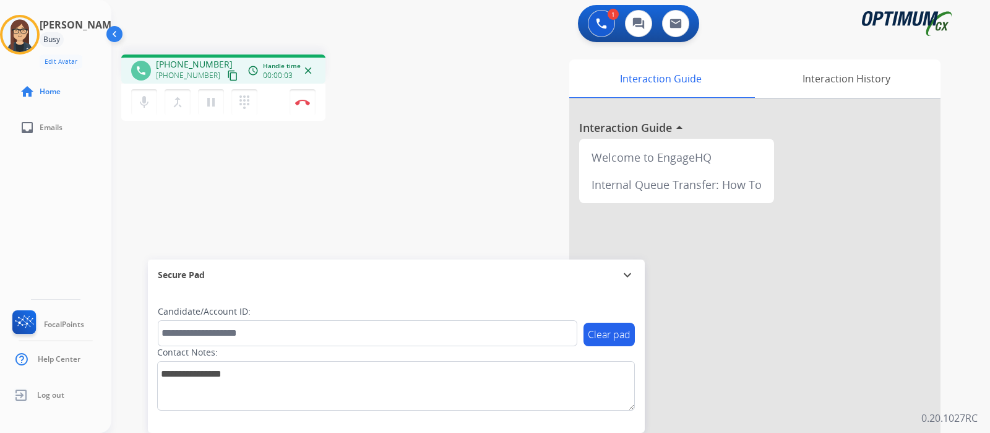
click at [227, 74] on mat-icon "content_copy" at bounding box center [232, 75] width 11 height 11
click at [303, 99] on img at bounding box center [302, 102] width 15 height 6
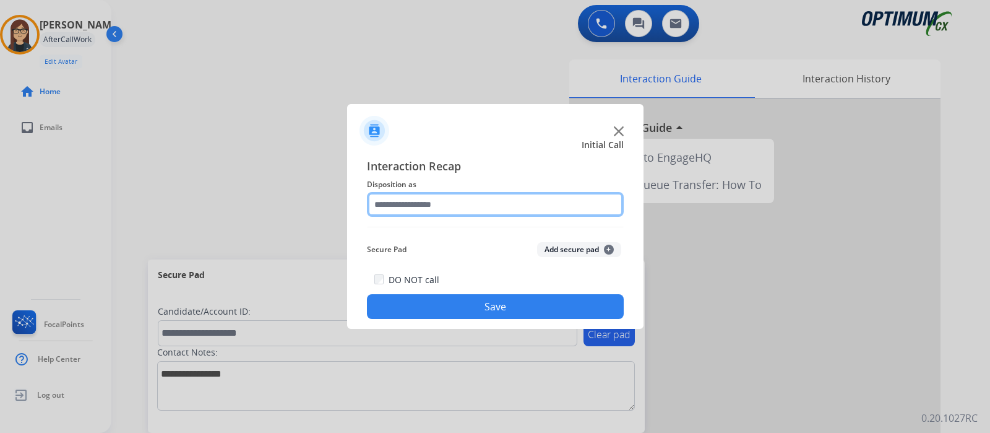
click at [423, 207] on input "text" at bounding box center [495, 204] width 257 height 25
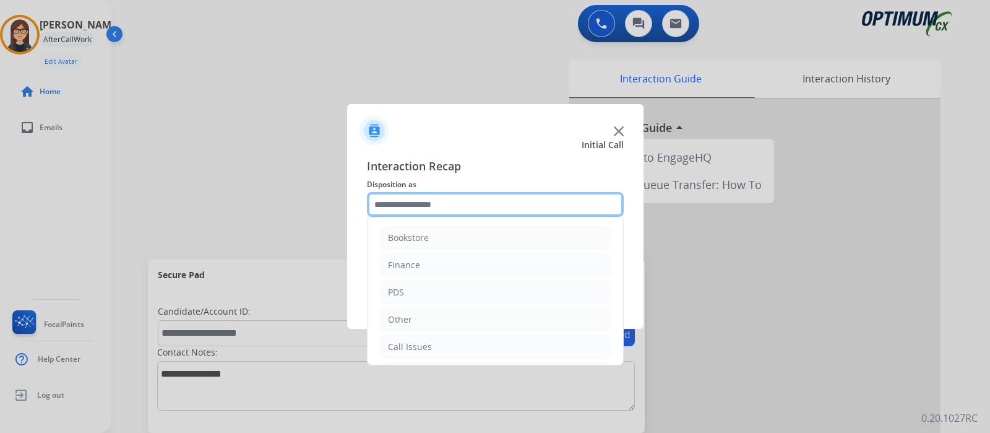
scroll to position [82, 0]
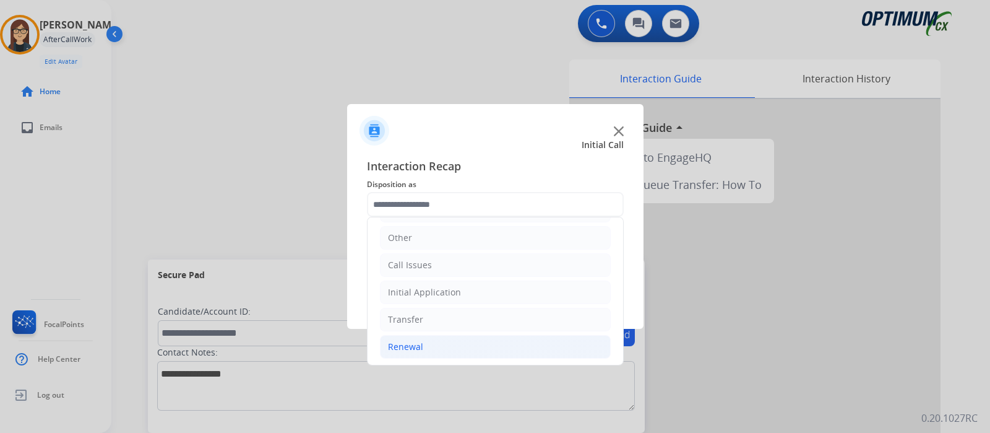
click at [425, 340] on li "Renewal" at bounding box center [495, 347] width 231 height 24
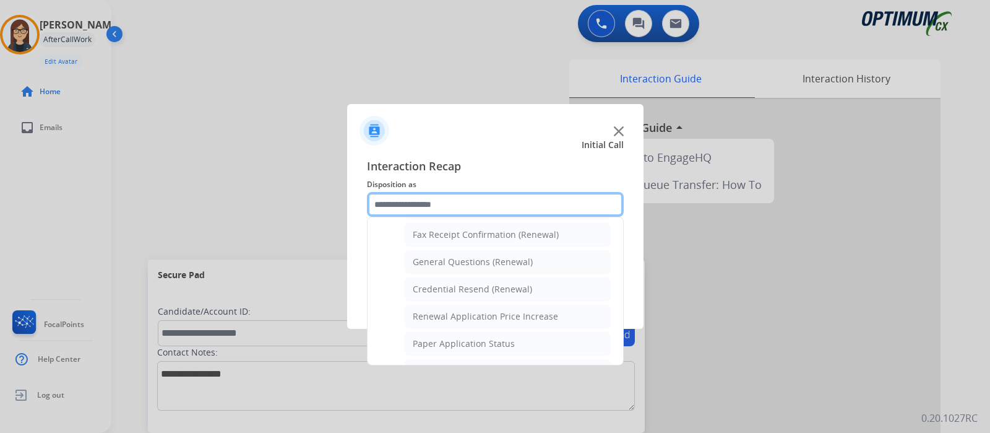
scroll to position [336, 0]
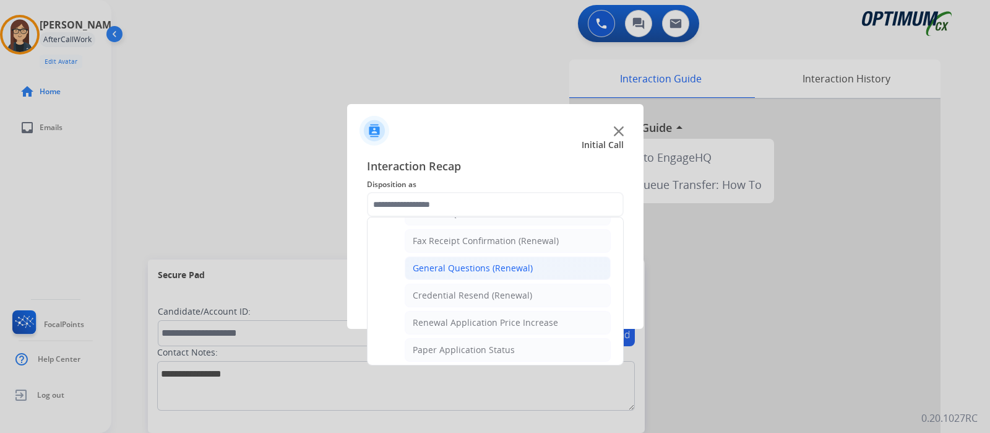
click at [501, 262] on div "General Questions (Renewal)" at bounding box center [473, 268] width 120 height 12
type input "**********"
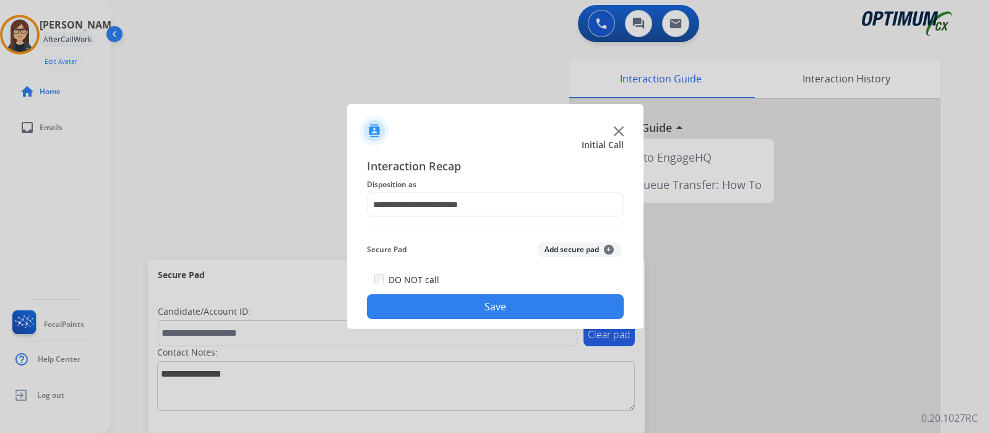
click at [496, 295] on div "DO NOT call Save" at bounding box center [495, 295] width 257 height 47
click at [496, 298] on button "Save" at bounding box center [495, 306] width 257 height 25
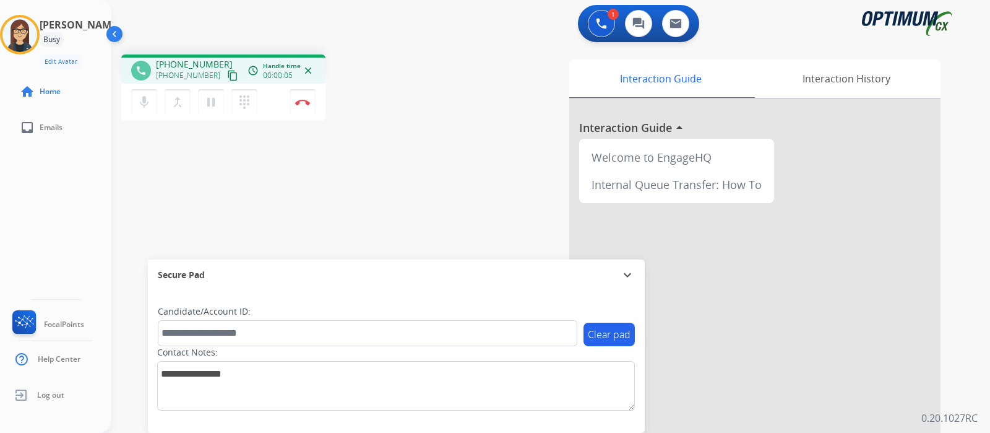
click at [225, 82] on button "content_copy" at bounding box center [232, 75] width 15 height 15
click at [144, 103] on mat-icon "mic" at bounding box center [144, 102] width 15 height 15
click at [149, 97] on mat-icon "mic_off" at bounding box center [144, 102] width 15 height 15
click at [146, 103] on mat-icon "mic" at bounding box center [144, 102] width 15 height 15
click at [145, 101] on mat-icon "mic_off" at bounding box center [144, 102] width 15 height 15
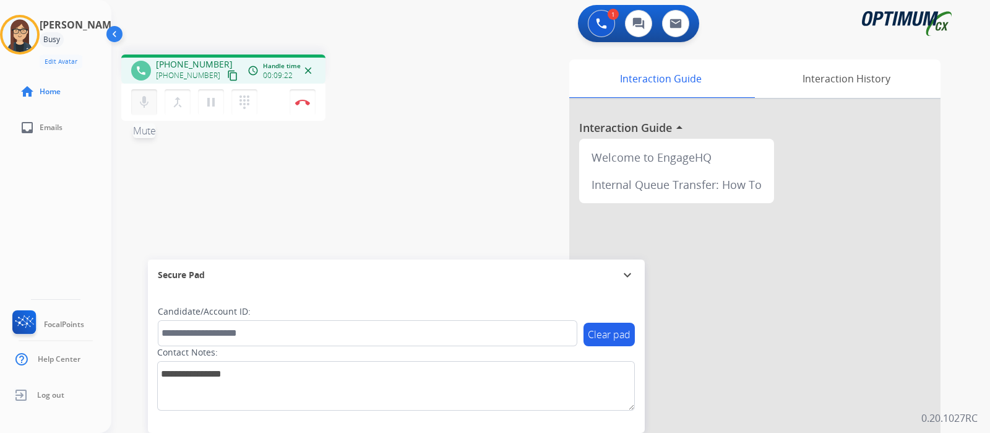
click at [144, 105] on mat-icon "mic" at bounding box center [144, 102] width 15 height 15
click at [139, 97] on mat-icon "mic_off" at bounding box center [144, 102] width 15 height 15
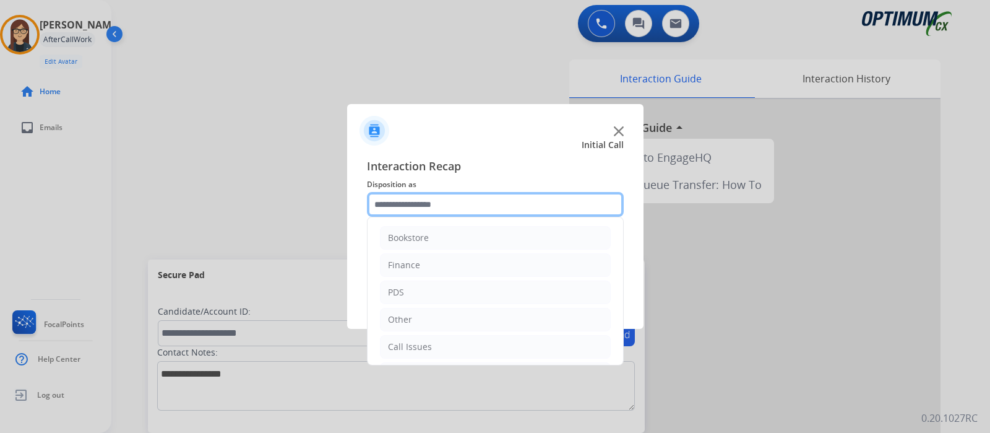
click at [503, 204] on input "text" at bounding box center [495, 204] width 257 height 25
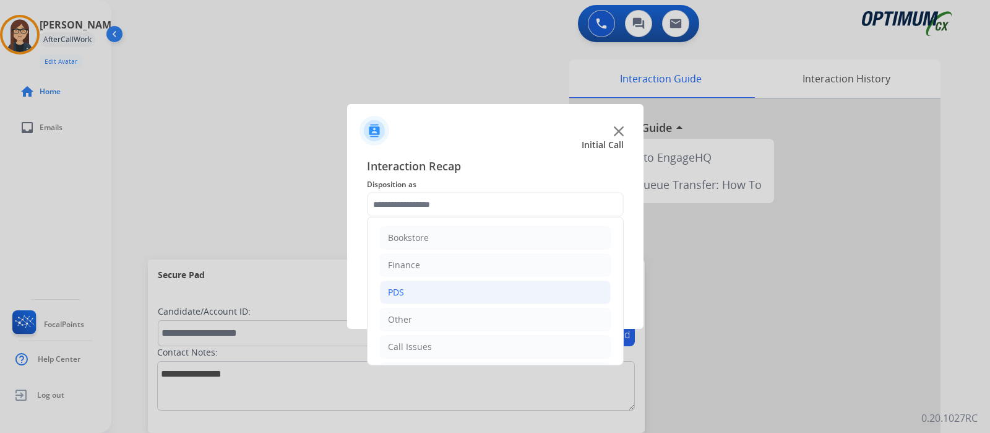
click at [439, 288] on li "PDS" at bounding box center [495, 292] width 231 height 24
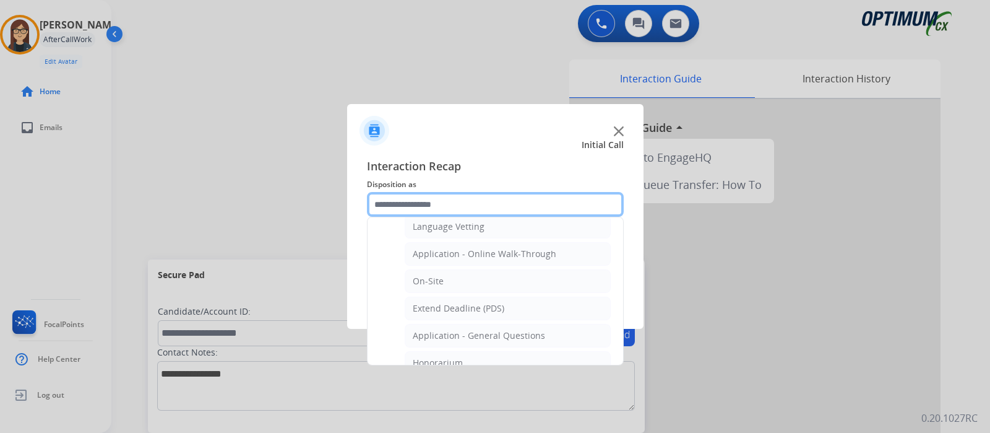
scroll to position [277, 0]
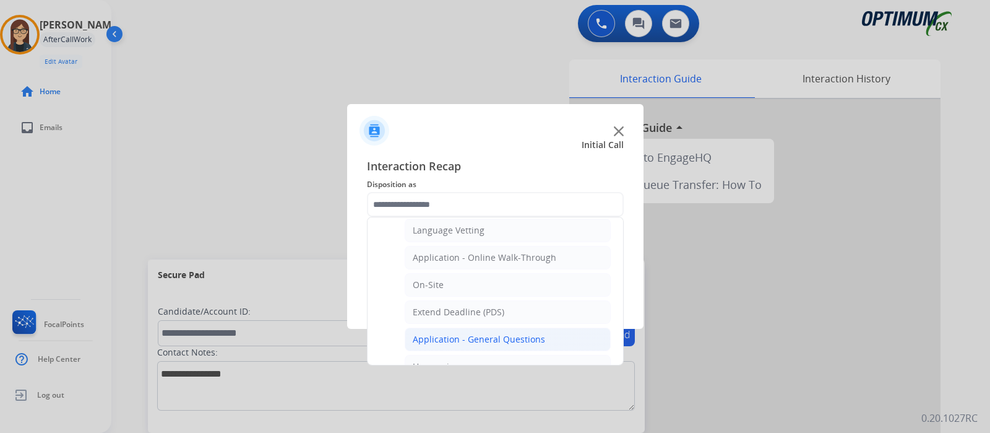
click at [548, 332] on li "Application - General Questions" at bounding box center [508, 339] width 206 height 24
type input "**********"
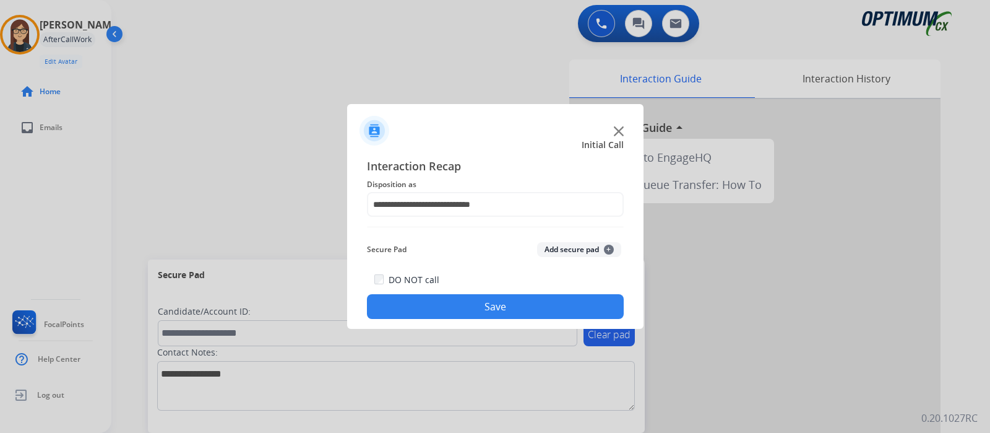
click at [551, 304] on button "Save" at bounding box center [495, 306] width 257 height 25
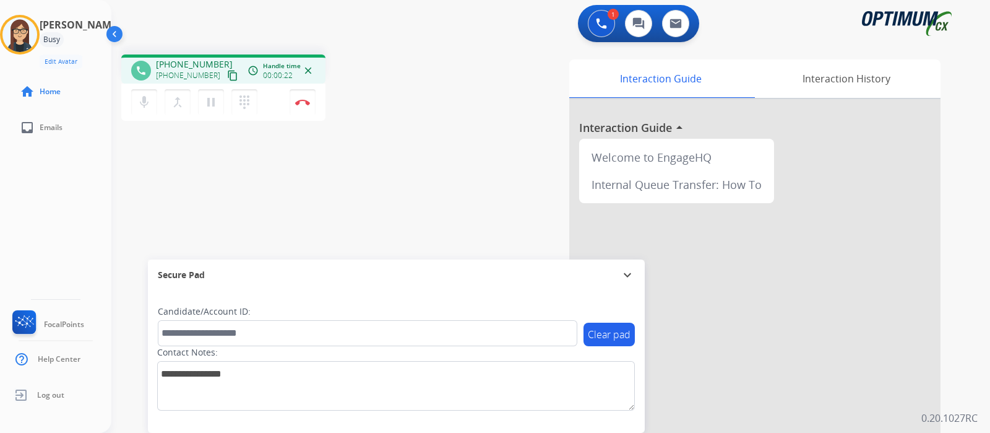
click at [227, 77] on mat-icon "content_copy" at bounding box center [232, 75] width 11 height 11
click at [426, 205] on div "phone [PHONE_NUMBER] [PHONE_NUMBER] content_copy access_time Call metrics Queue…" at bounding box center [535, 303] width 849 height 516
click at [483, 128] on div "Interaction Guide Interaction History Interaction Guide arrow_drop_up Welcome t…" at bounding box center [692, 309] width 496 height 501
click at [302, 106] on button "Disconnect" at bounding box center [303, 102] width 26 height 26
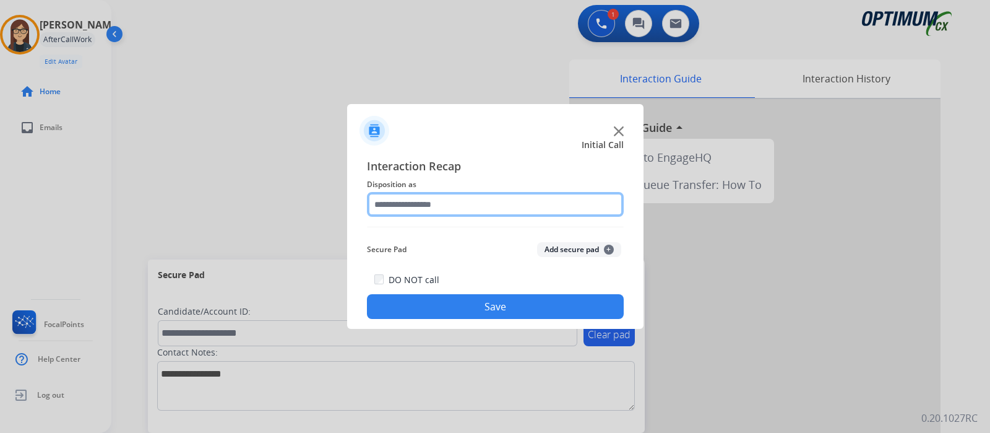
click at [401, 200] on input "text" at bounding box center [495, 204] width 257 height 25
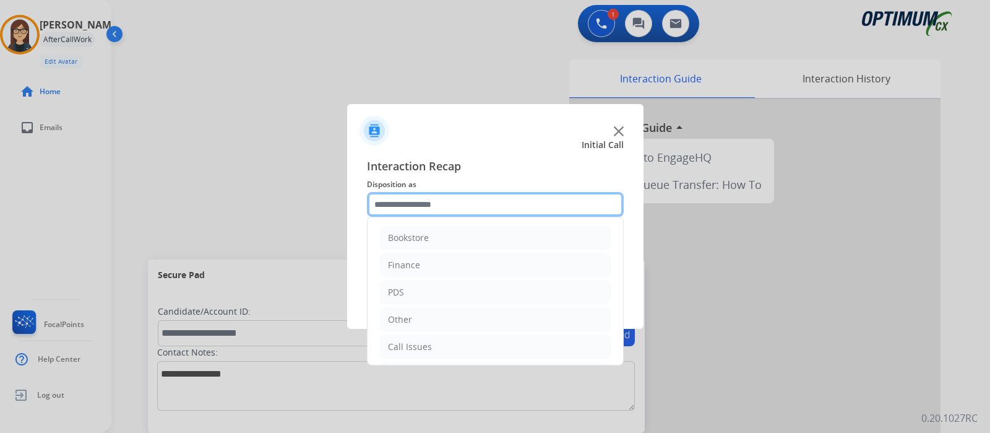
scroll to position [79, 0]
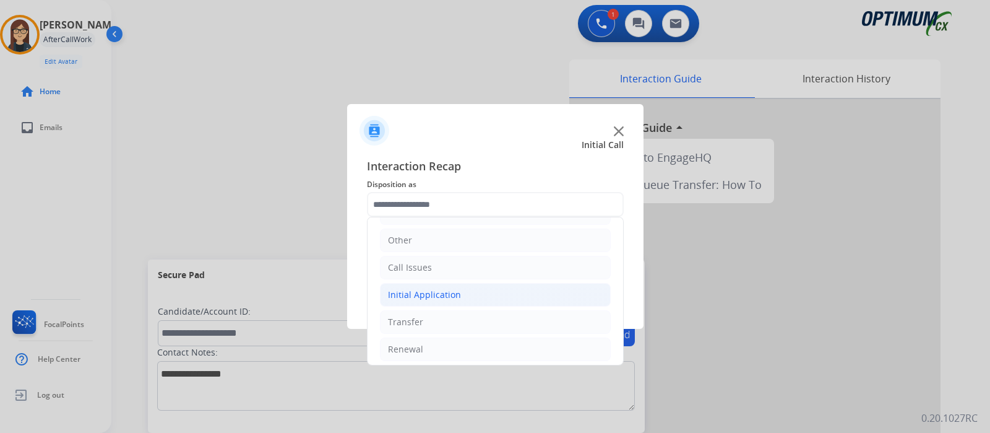
click at [520, 288] on li "Initial Application" at bounding box center [495, 295] width 231 height 24
click at [459, 340] on li "Appeals" at bounding box center [508, 349] width 206 height 24
type input "*******"
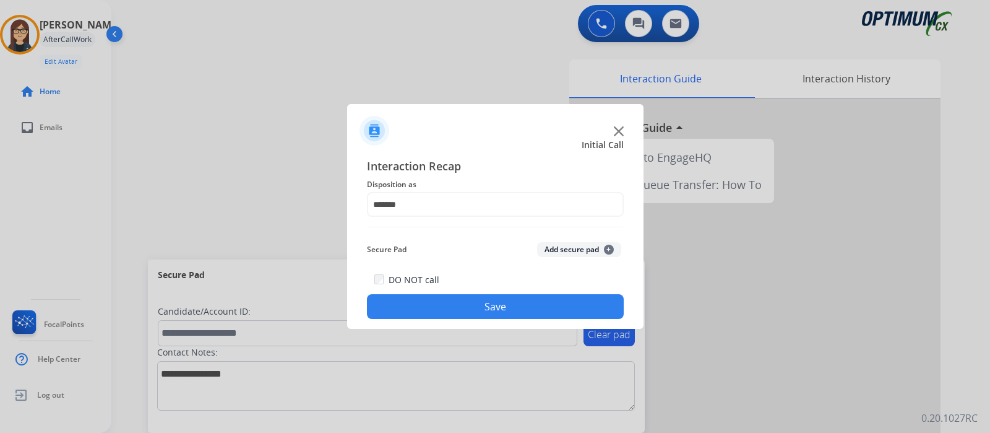
click at [465, 315] on button "Save" at bounding box center [495, 306] width 257 height 25
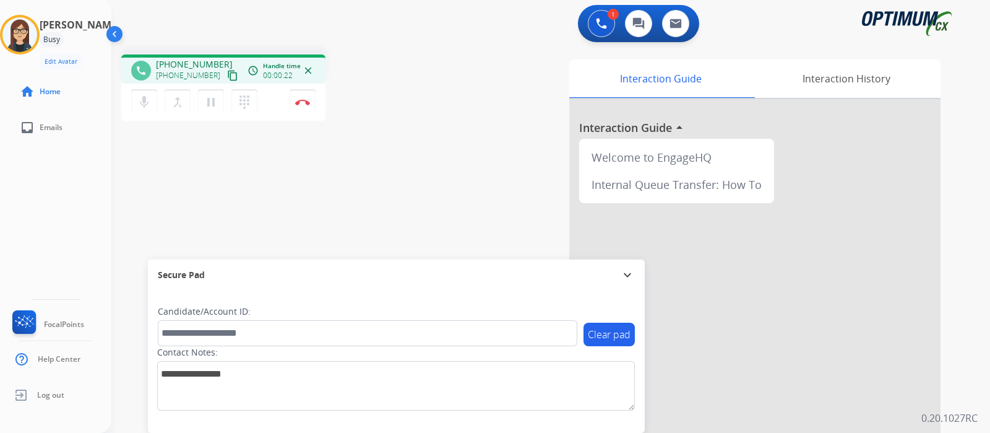
click at [227, 74] on mat-icon "content_copy" at bounding box center [232, 75] width 11 height 11
click at [326, 149] on div "phone [PHONE_NUMBER] [PHONE_NUMBER] content_copy access_time Call metrics Queue…" at bounding box center [535, 303] width 849 height 516
click at [405, 180] on div "phone [PHONE_NUMBER] [PHONE_NUMBER] content_copy access_time Call metrics Queue…" at bounding box center [535, 303] width 849 height 516
click at [309, 106] on button "Disconnect" at bounding box center [303, 102] width 26 height 26
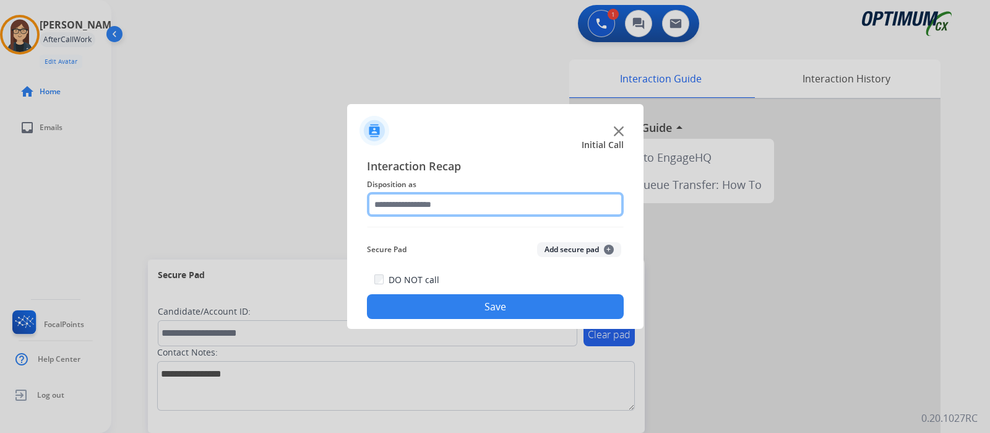
click at [444, 204] on input "text" at bounding box center [495, 204] width 257 height 25
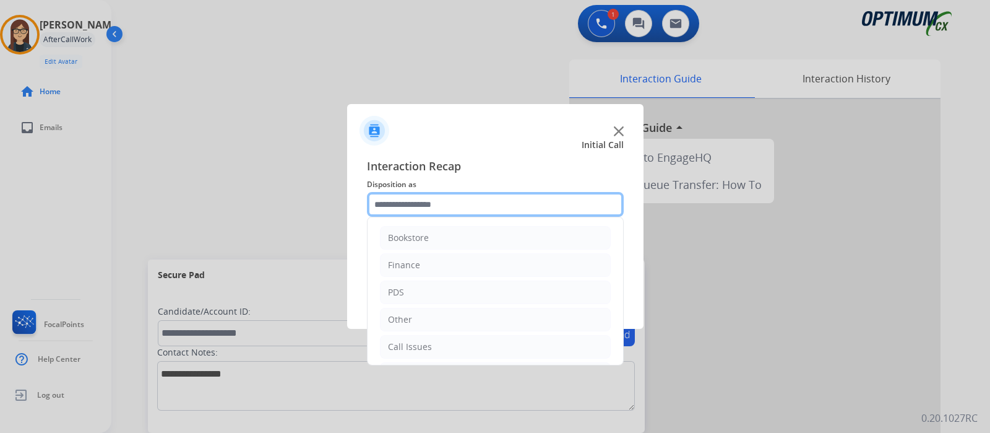
scroll to position [82, 0]
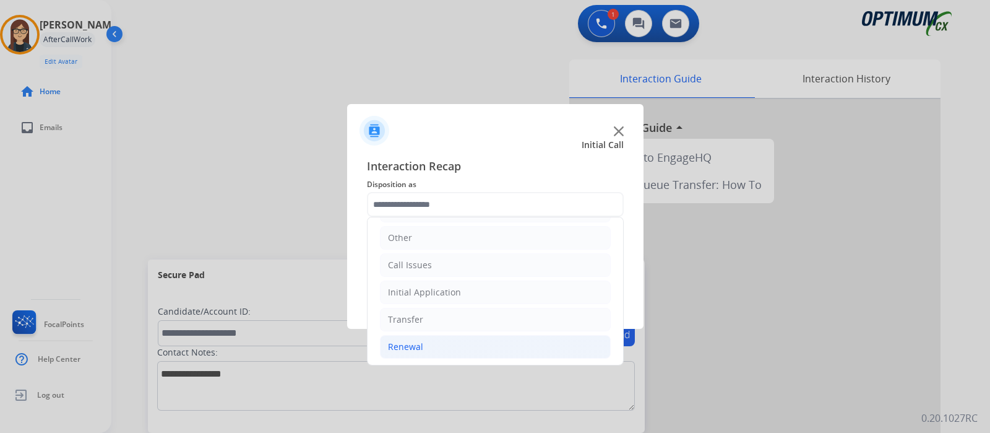
click at [556, 353] on li "Renewal" at bounding box center [495, 347] width 231 height 24
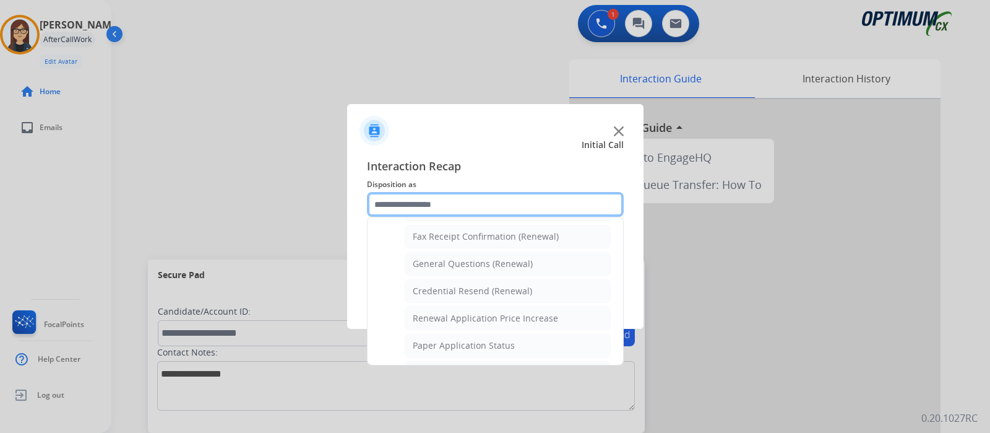
scroll to position [286, 0]
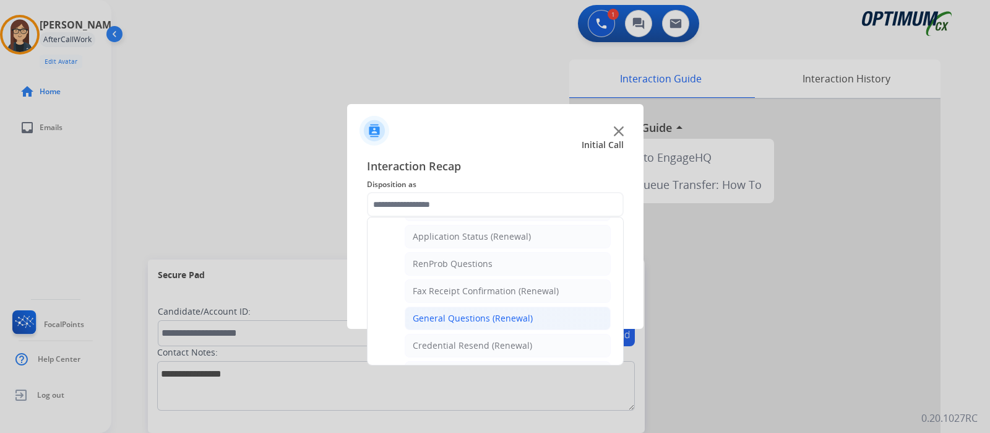
click at [582, 308] on li "General Questions (Renewal)" at bounding box center [508, 318] width 206 height 24
type input "**********"
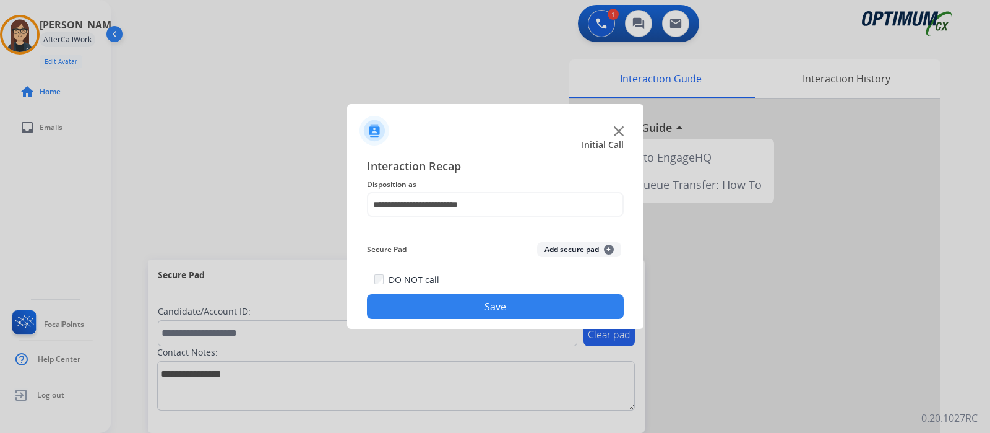
click at [569, 303] on button "Save" at bounding box center [495, 306] width 257 height 25
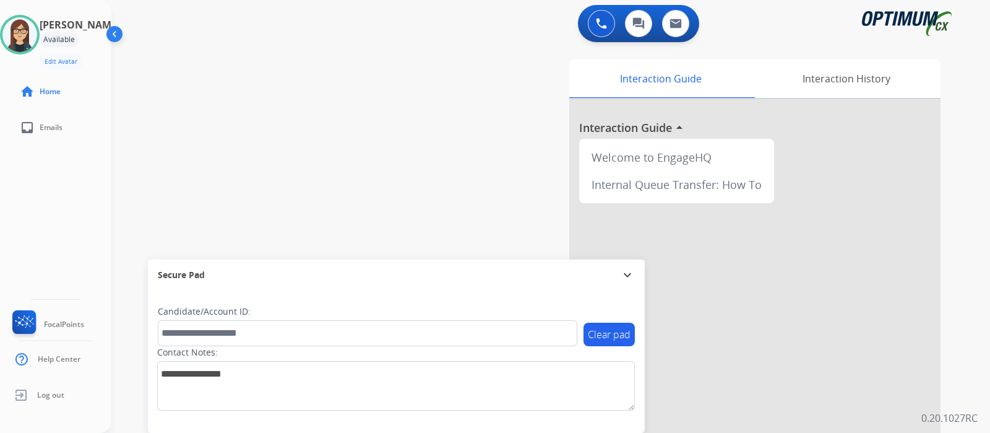
click at [402, 149] on div "swap_horiz Break voice bridge close_fullscreen Connect 3-Way Call merge_type Se…" at bounding box center [535, 303] width 849 height 516
click at [35, 37] on img at bounding box center [19, 34] width 35 height 35
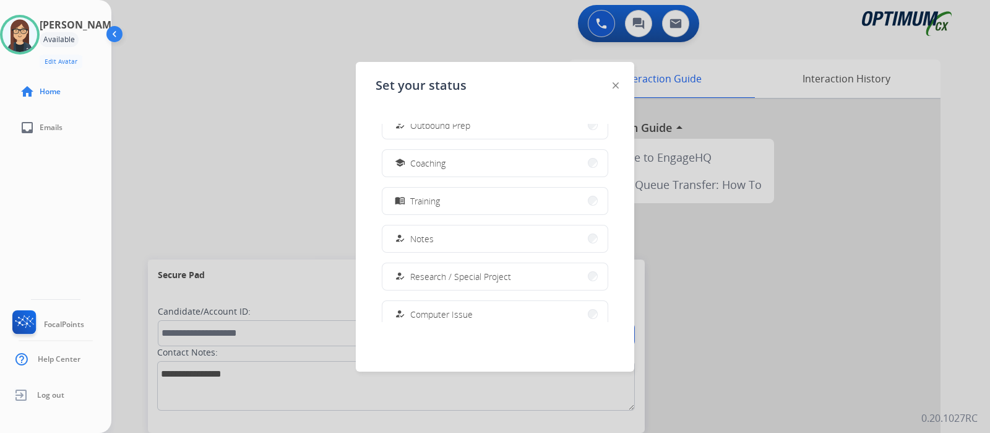
scroll to position [308, 0]
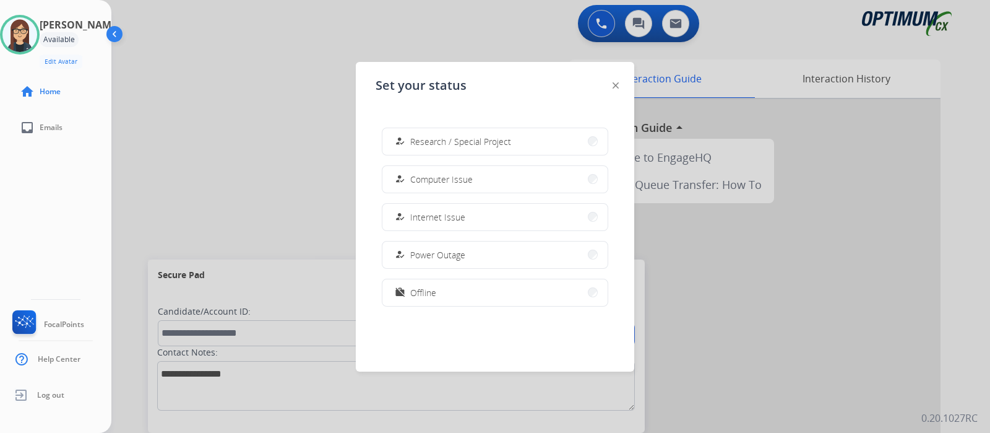
click at [506, 277] on div "how_to_reg Available free_breakfast Break fastfood Lunch how_to_reg Email how_t…" at bounding box center [495, 223] width 239 height 198
click at [506, 284] on button "work_off Offline" at bounding box center [494, 292] width 225 height 27
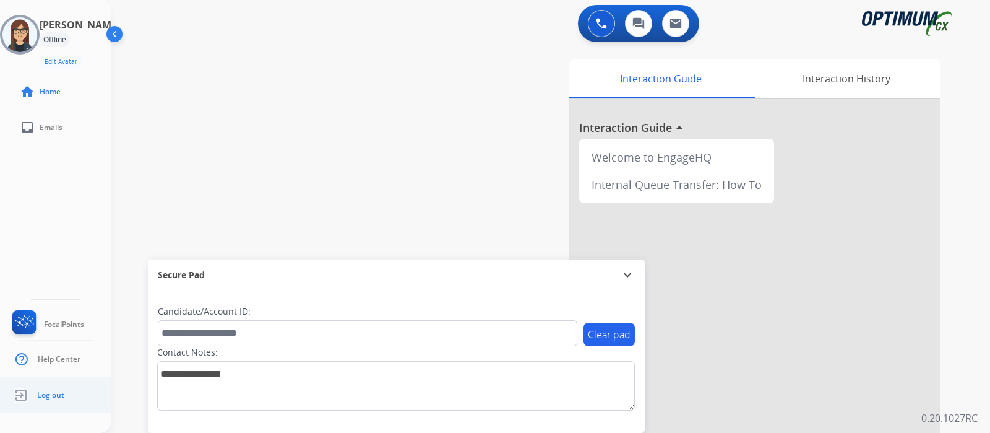
click at [59, 392] on span "Log out" at bounding box center [50, 395] width 27 height 10
